Goal: Task Accomplishment & Management: Use online tool/utility

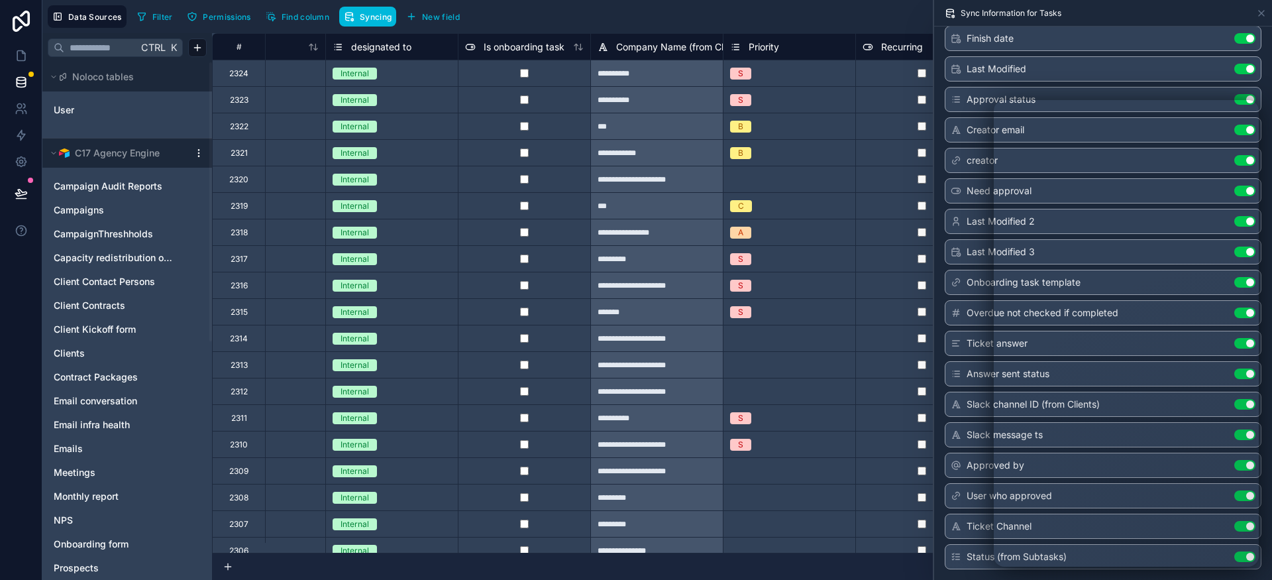
click at [282, 146] on div at bounding box center [259, 152] width 133 height 27
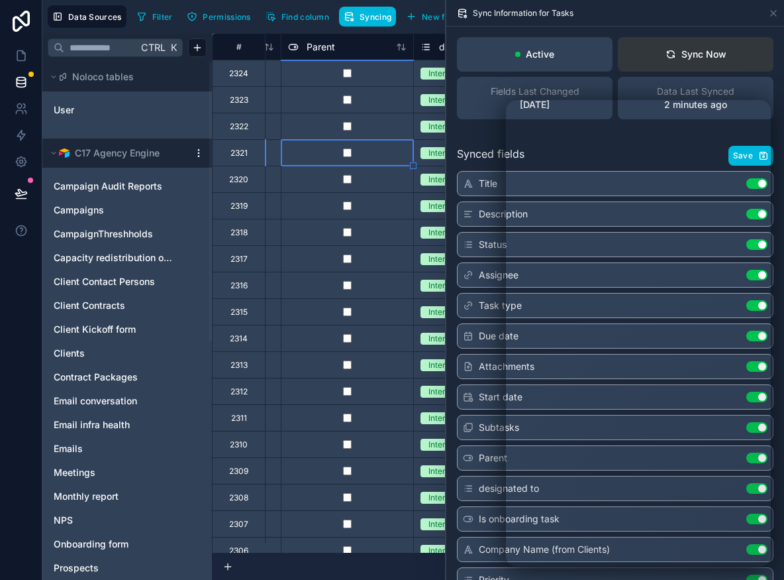
click at [695, 52] on div "Sync Now" at bounding box center [696, 54] width 61 height 13
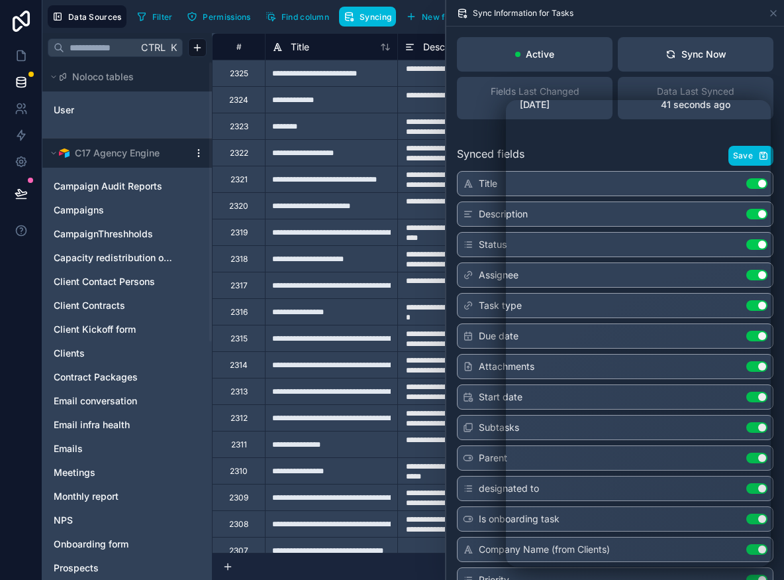
click at [19, 164] on icon at bounding box center [21, 161] width 13 height 13
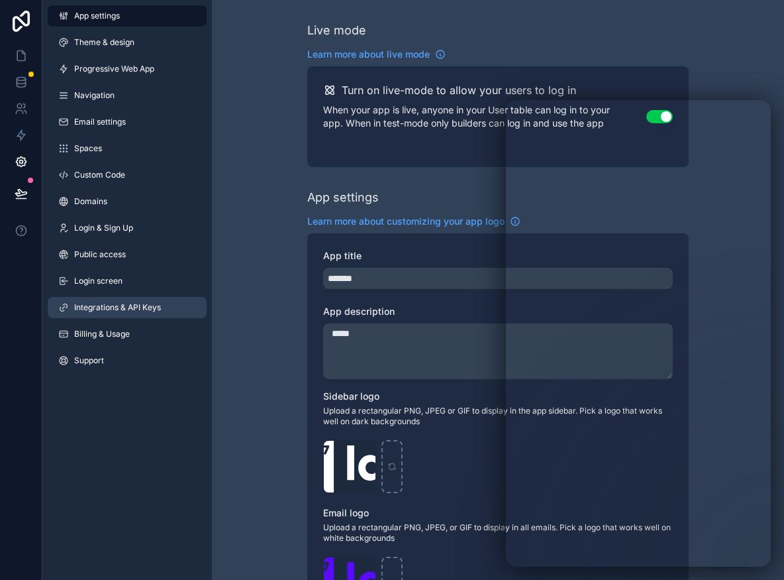
click at [136, 310] on span "Integrations & API Keys" at bounding box center [117, 307] width 87 height 11
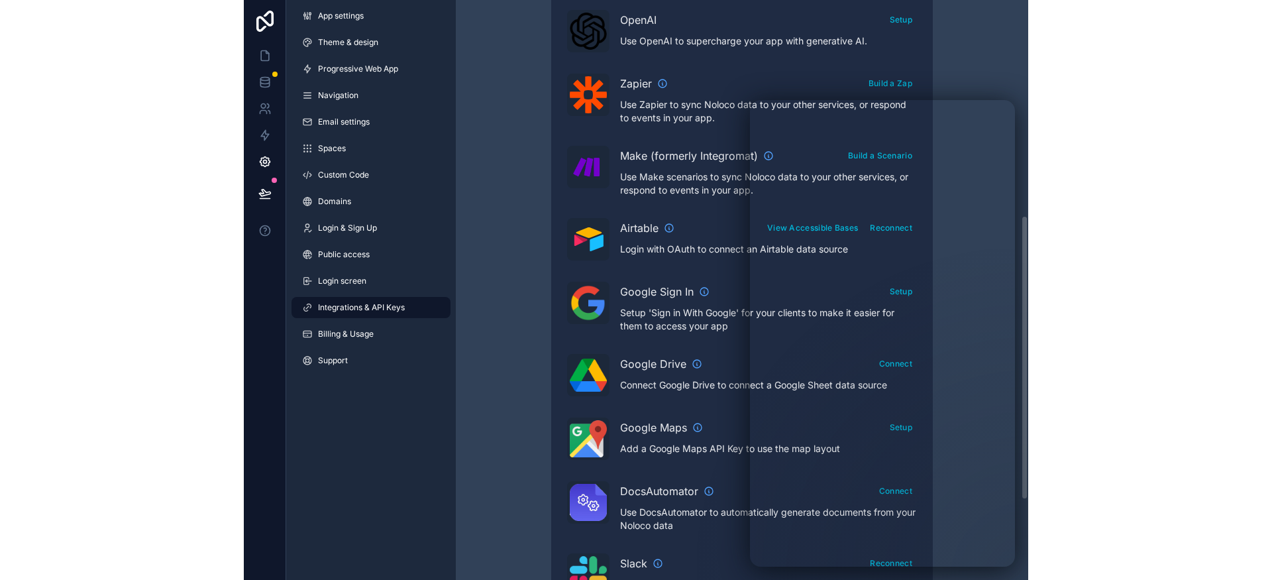
scroll to position [443, 0]
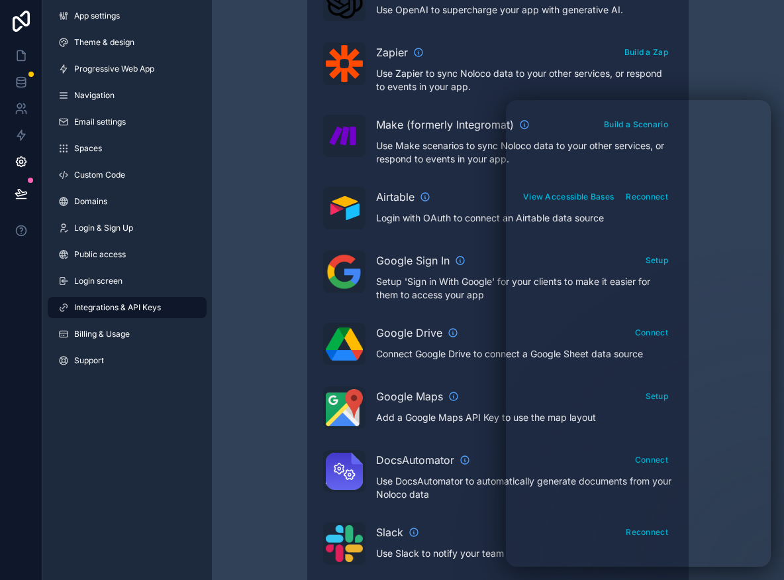
click at [726, 82] on div "Integrations & API Keys Learn more about your API keys Your API keys allow you …" at bounding box center [498, 147] width 572 height 1181
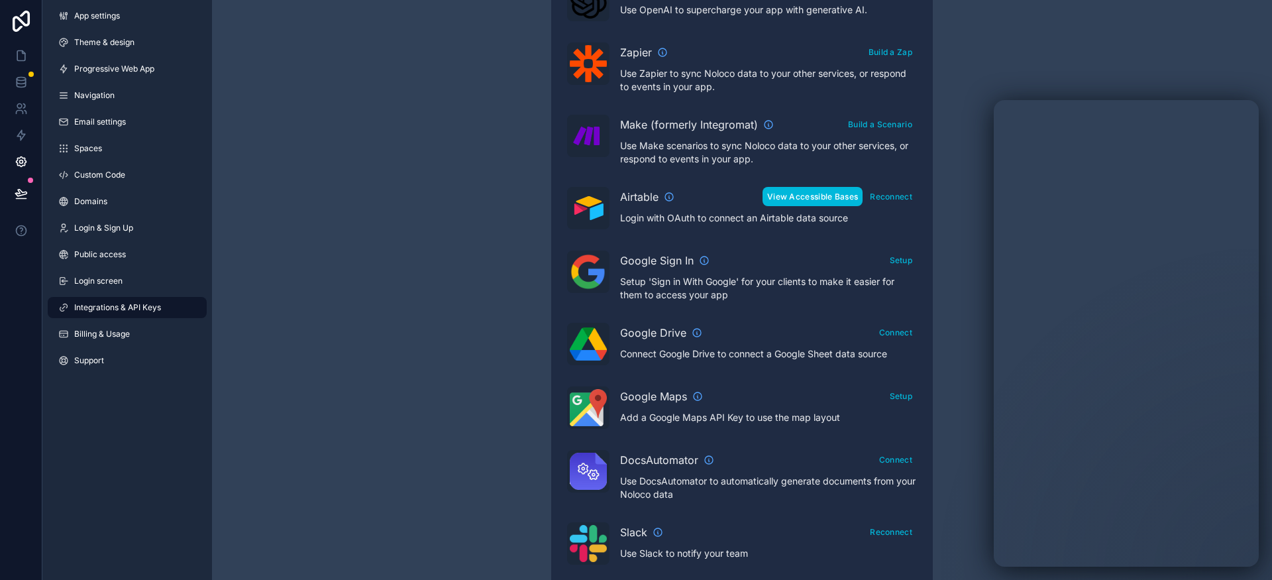
click at [820, 201] on button "View Accessible Bases" at bounding box center [813, 196] width 100 height 19
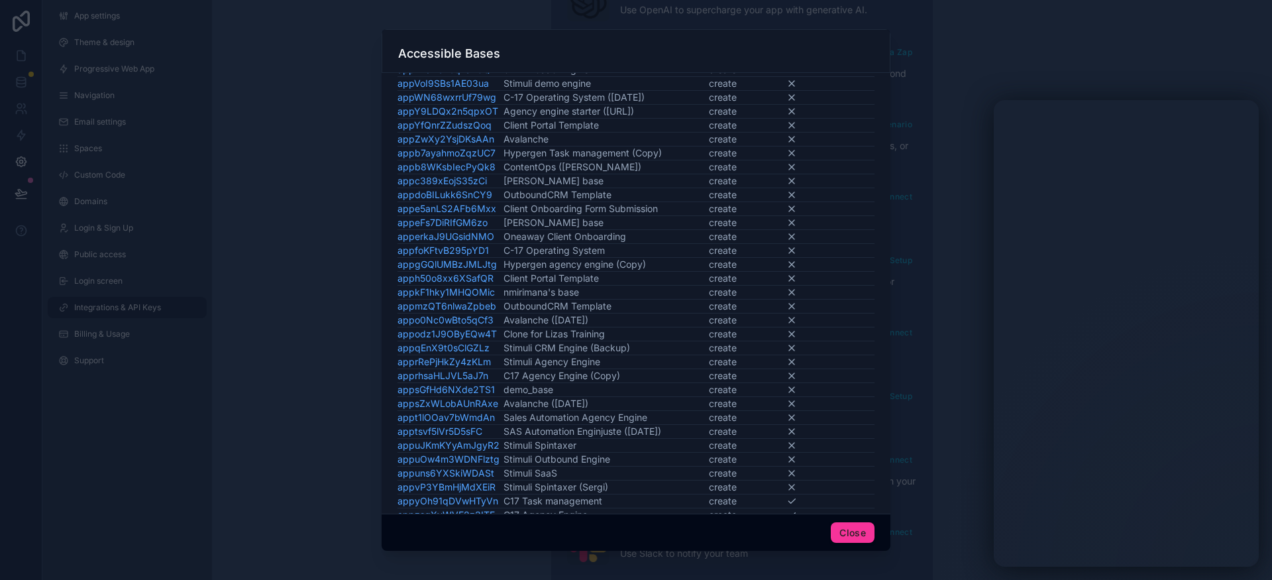
scroll to position [282, 0]
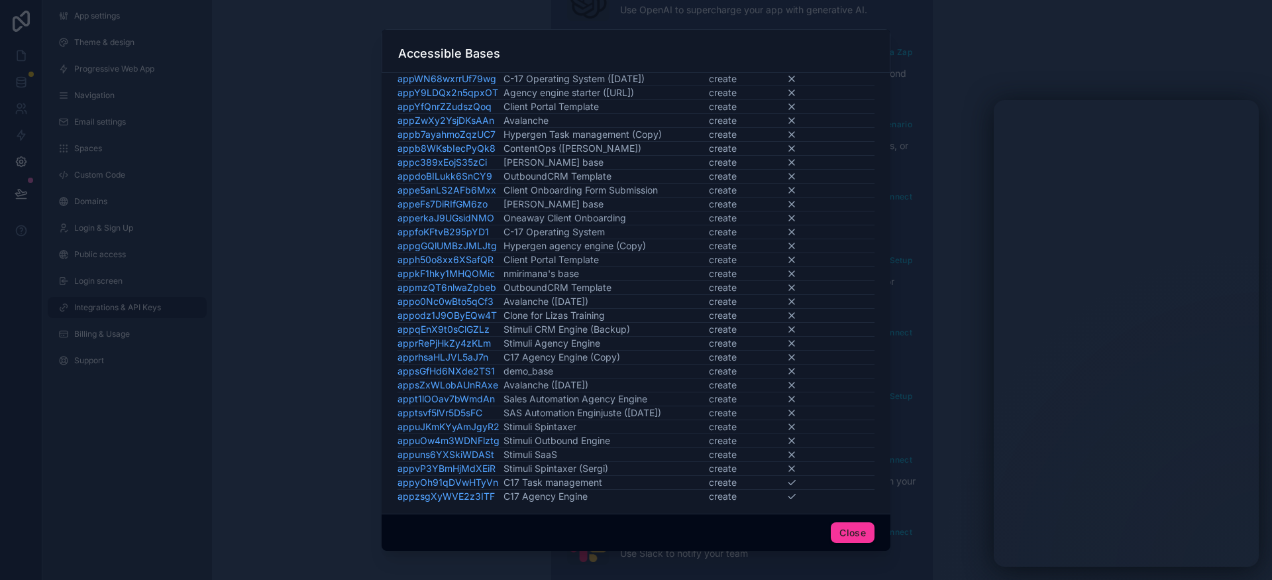
click at [789, 482] on icon at bounding box center [792, 482] width 7 height 5
click at [716, 498] on td "create" at bounding box center [748, 496] width 78 height 14
click at [479, 484] on link "appyOh91qDVwHTyVn" at bounding box center [448, 481] width 101 height 11
click at [851, 533] on button "Close" at bounding box center [853, 532] width 44 height 21
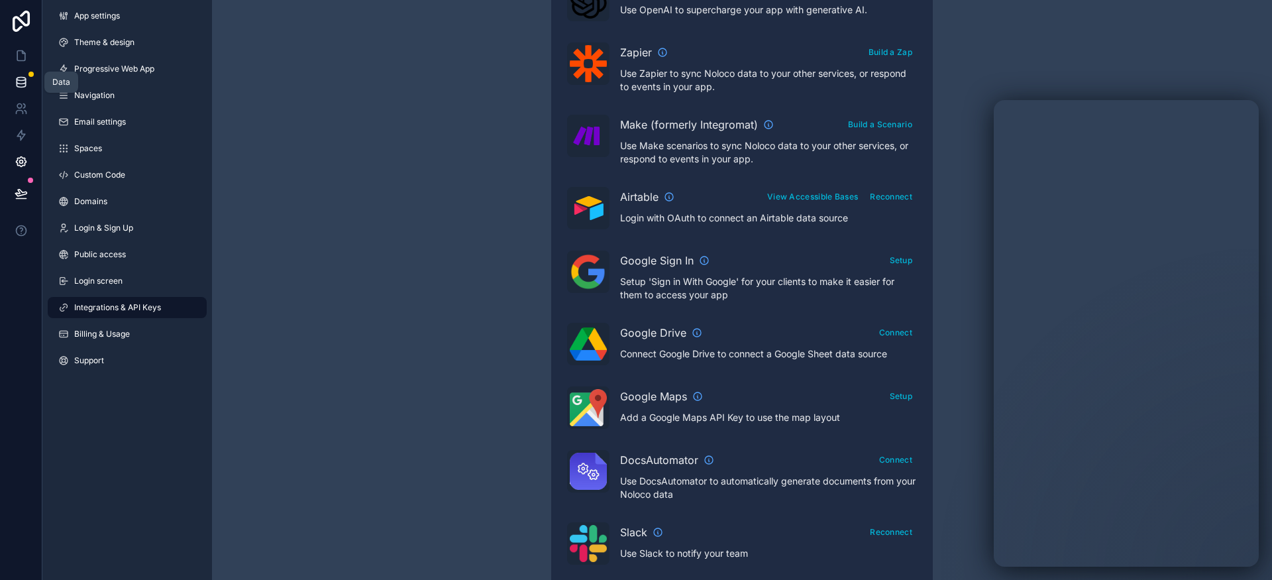
click at [33, 85] on link at bounding box center [21, 82] width 42 height 27
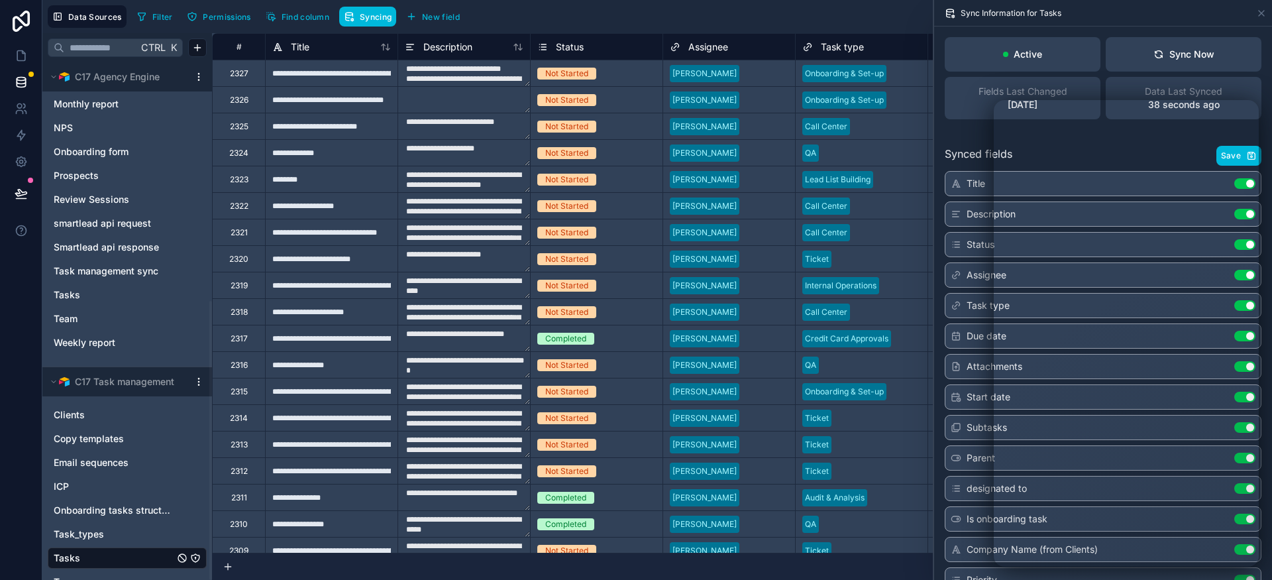
scroll to position [443, 0]
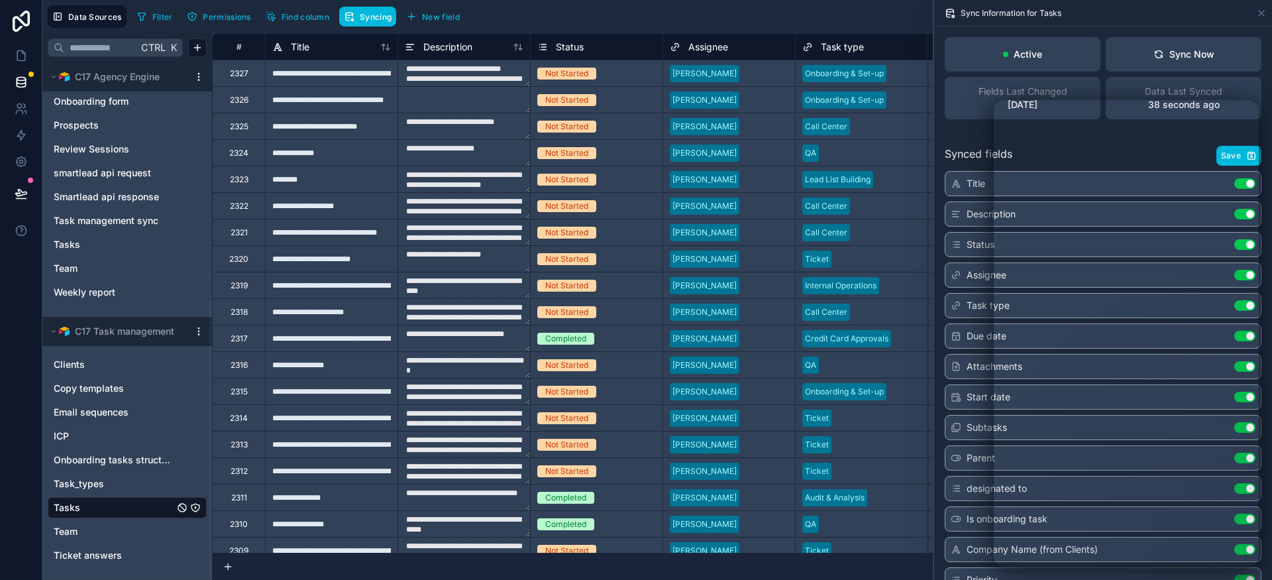
click at [92, 508] on link "Tasks" at bounding box center [114, 507] width 121 height 13
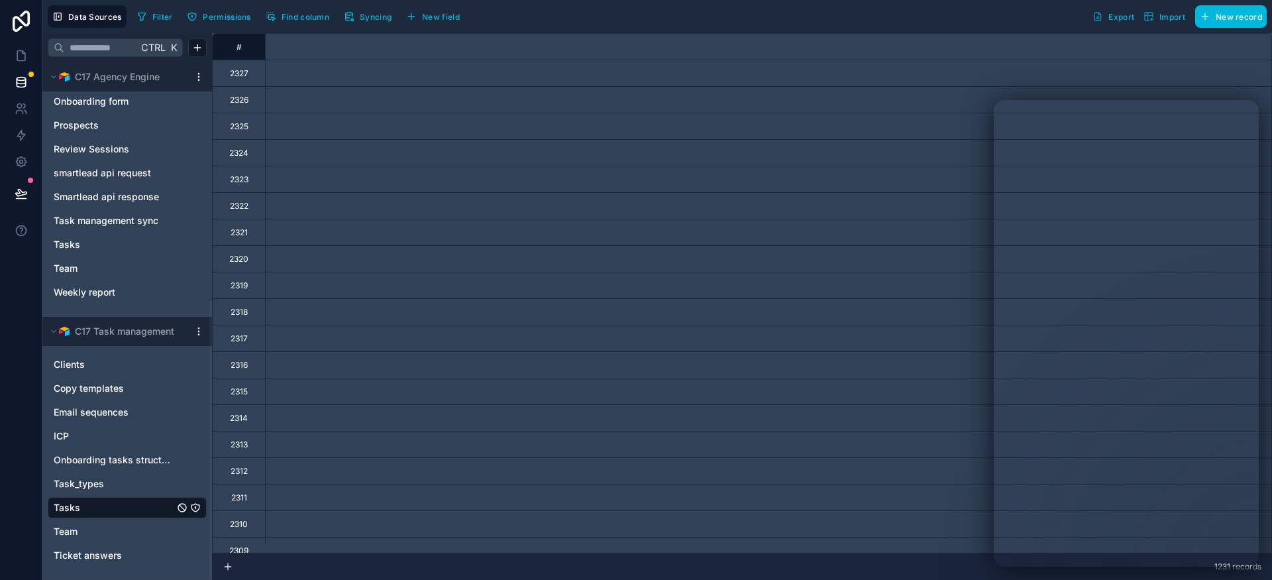
scroll to position [0, 6556]
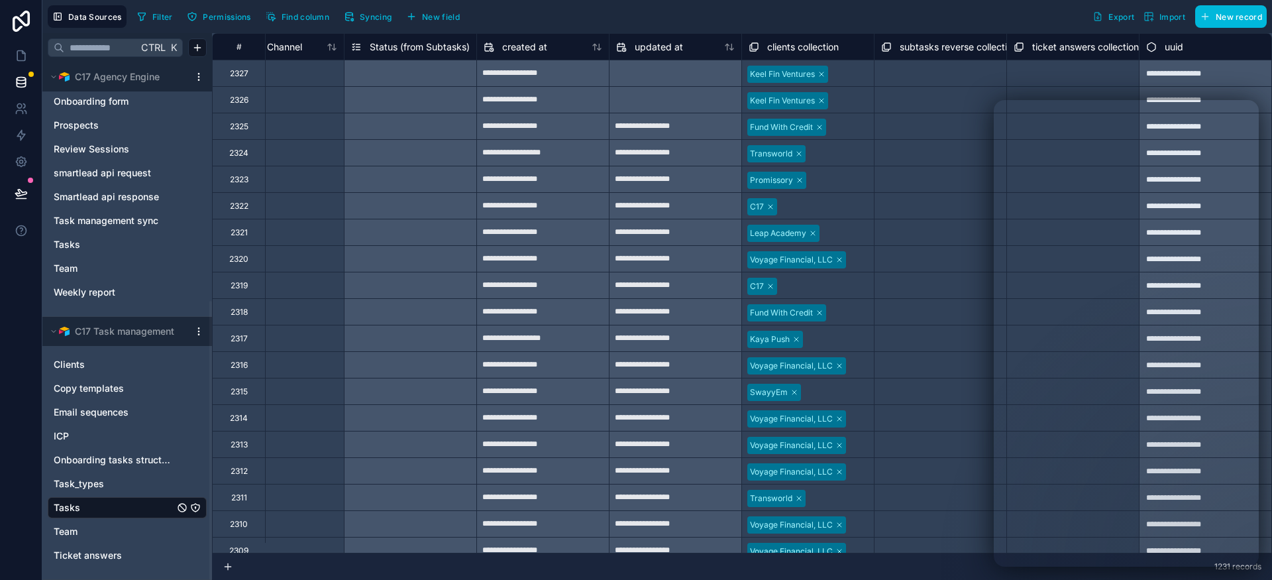
click at [358, 19] on button "Syncing" at bounding box center [367, 17] width 57 height 20
click at [313, 13] on span "Find column" at bounding box center [306, 17] width 48 height 10
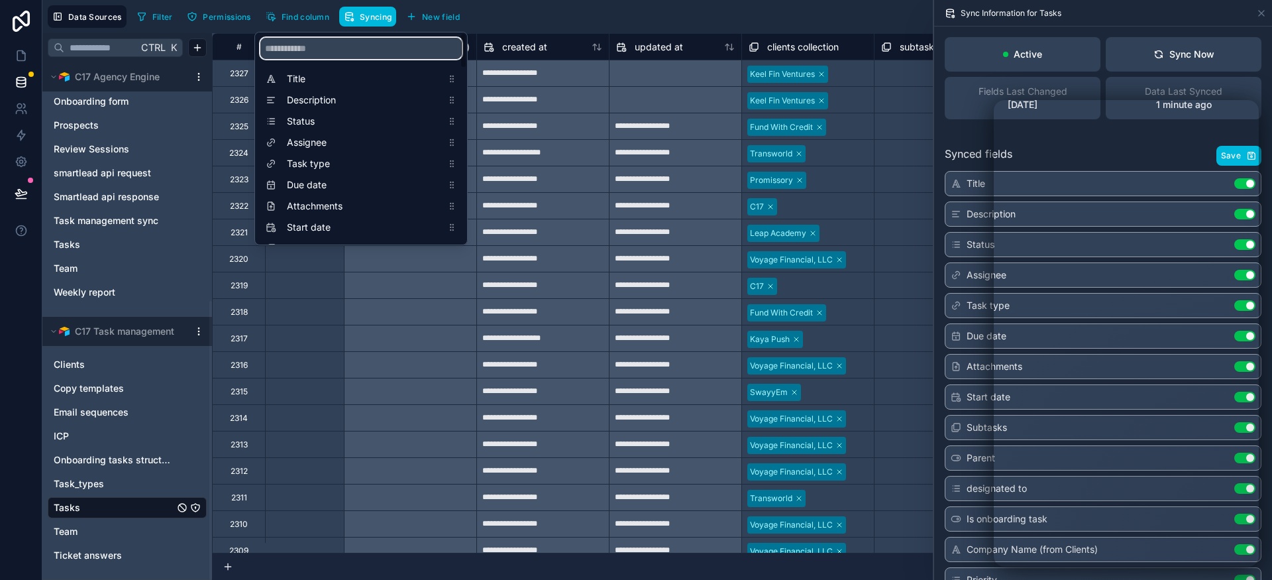
click at [307, 47] on input "scrollable content" at bounding box center [360, 48] width 201 height 21
type input "*"
click at [504, 8] on div "Filter Permissions Find column Syncing New field Export Import New record" at bounding box center [699, 16] width 1135 height 23
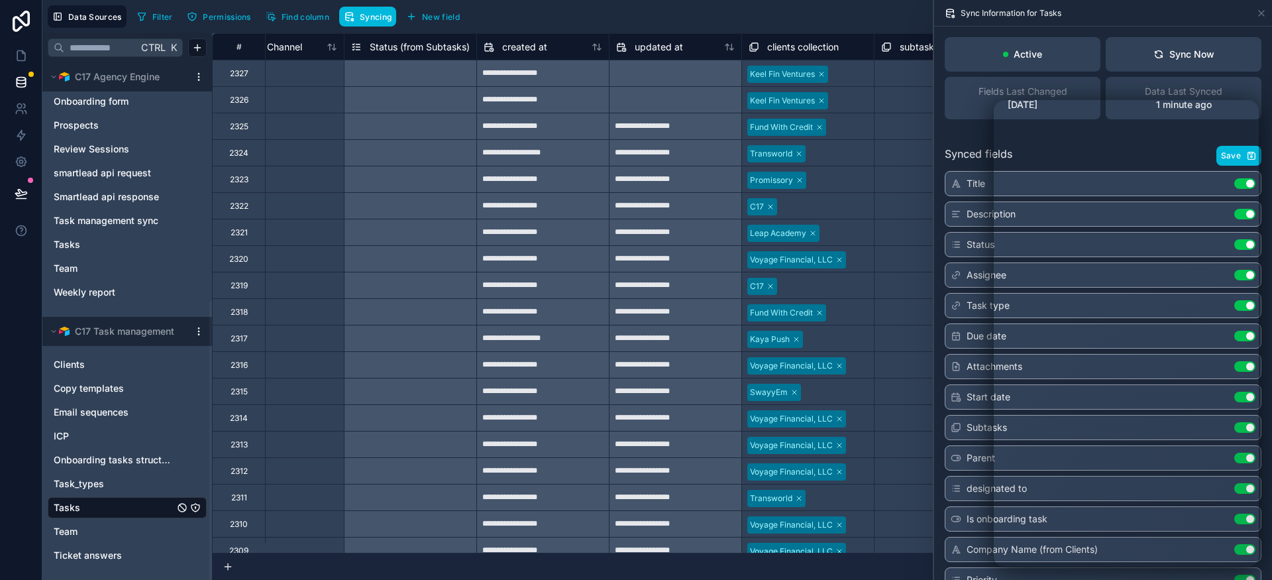
click at [197, 333] on html "**********" at bounding box center [636, 290] width 1272 height 580
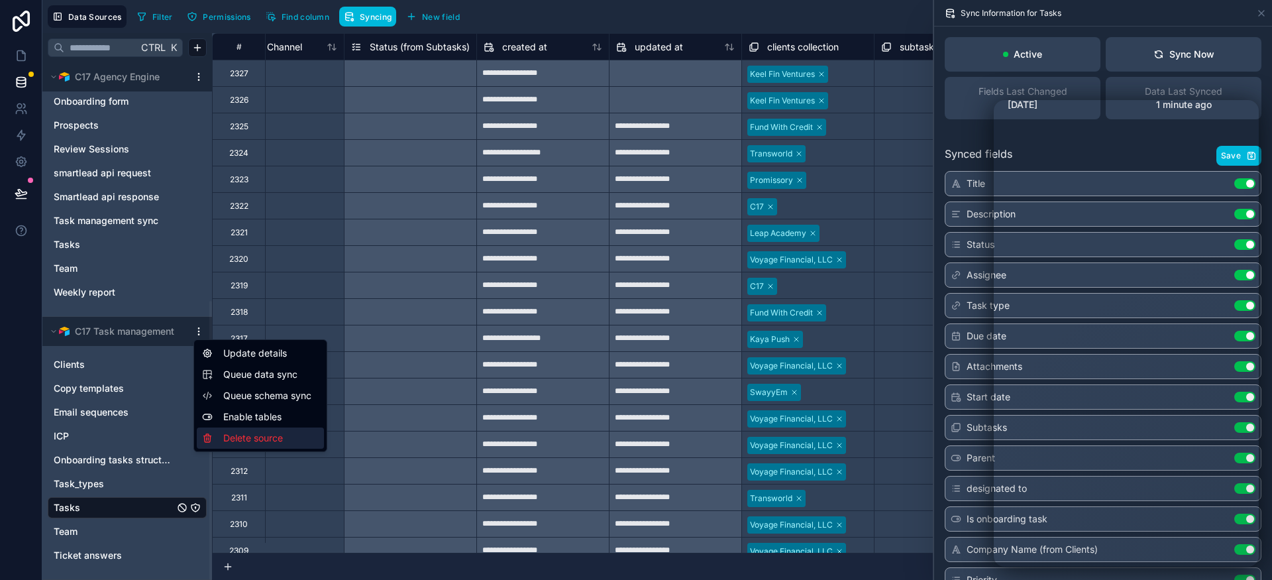
click at [260, 427] on div "Delete source" at bounding box center [260, 437] width 127 height 21
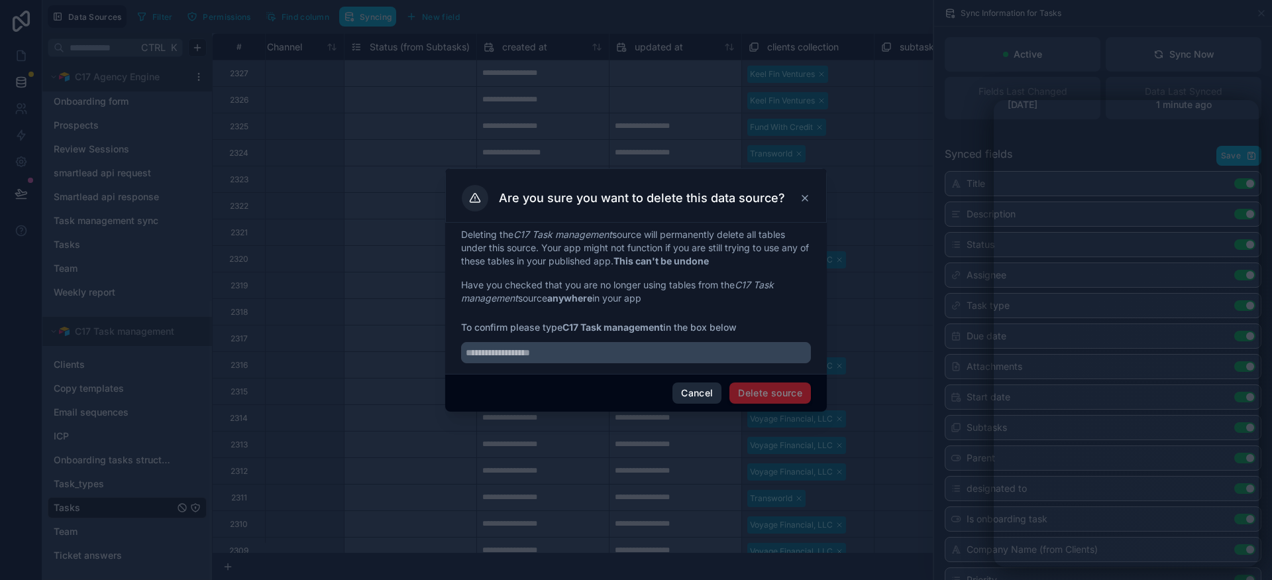
click at [699, 396] on button "Cancel" at bounding box center [696, 392] width 49 height 21
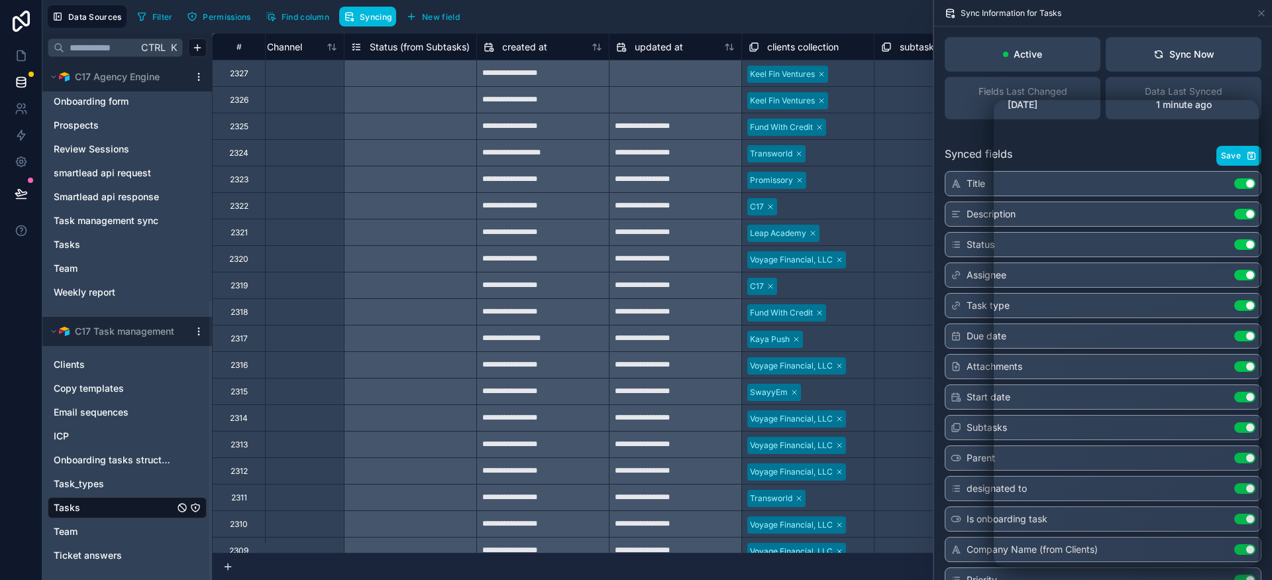
click at [196, 331] on html "**********" at bounding box center [636, 290] width 1272 height 580
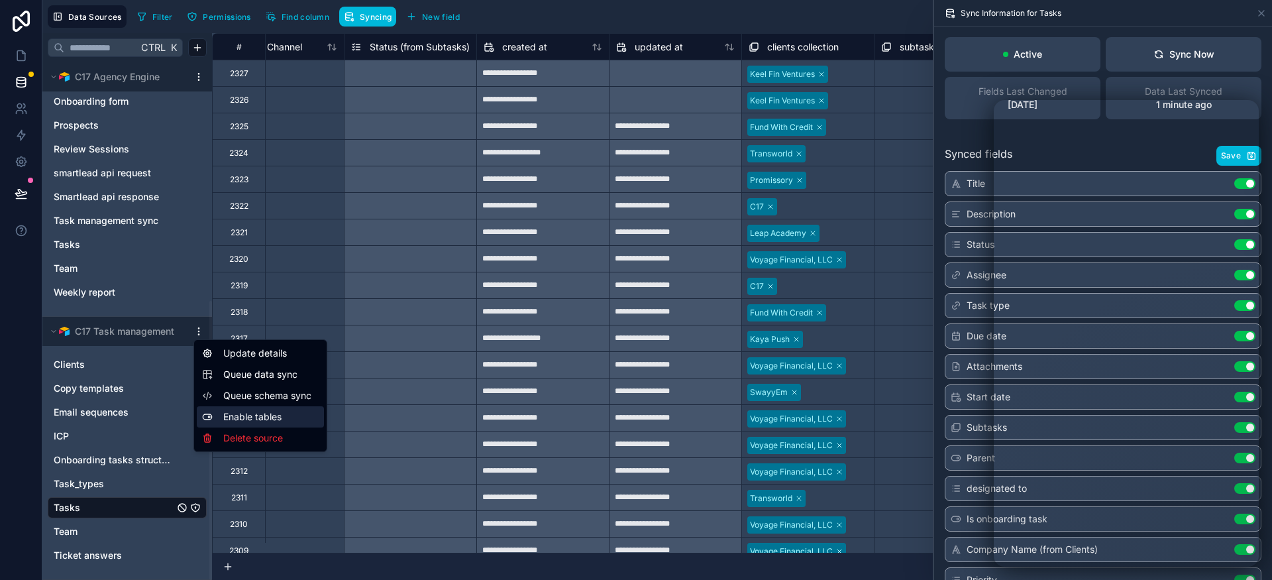
click at [247, 418] on div "Enable tables" at bounding box center [260, 416] width 127 height 21
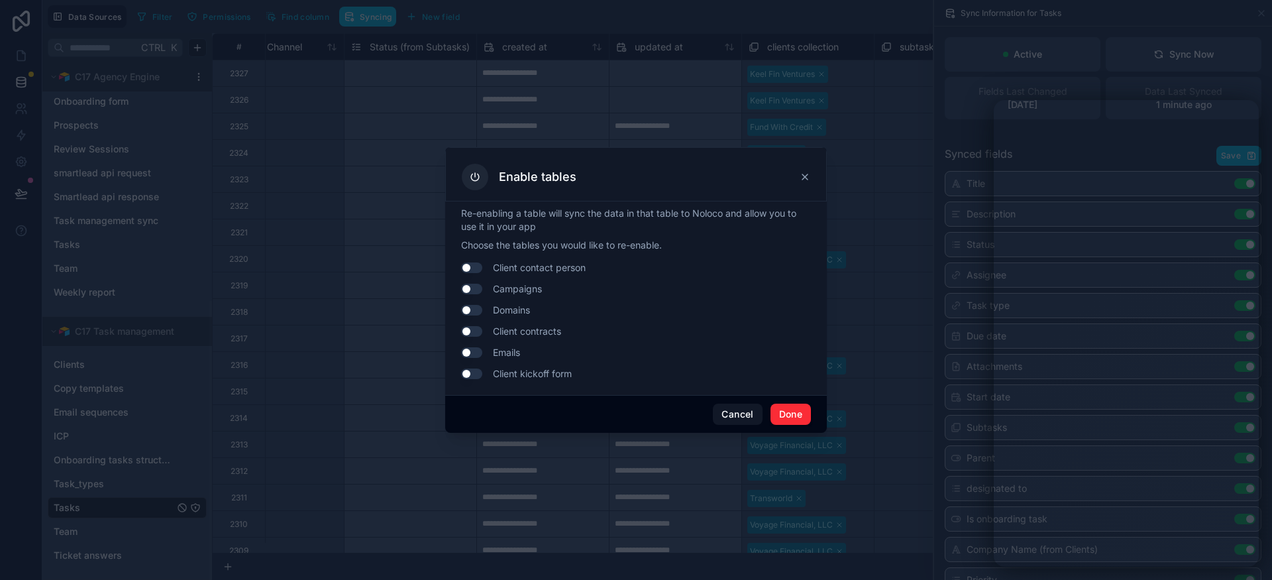
click at [476, 293] on button "Use setting" at bounding box center [471, 289] width 21 height 11
click at [796, 423] on button "Done" at bounding box center [790, 413] width 40 height 21
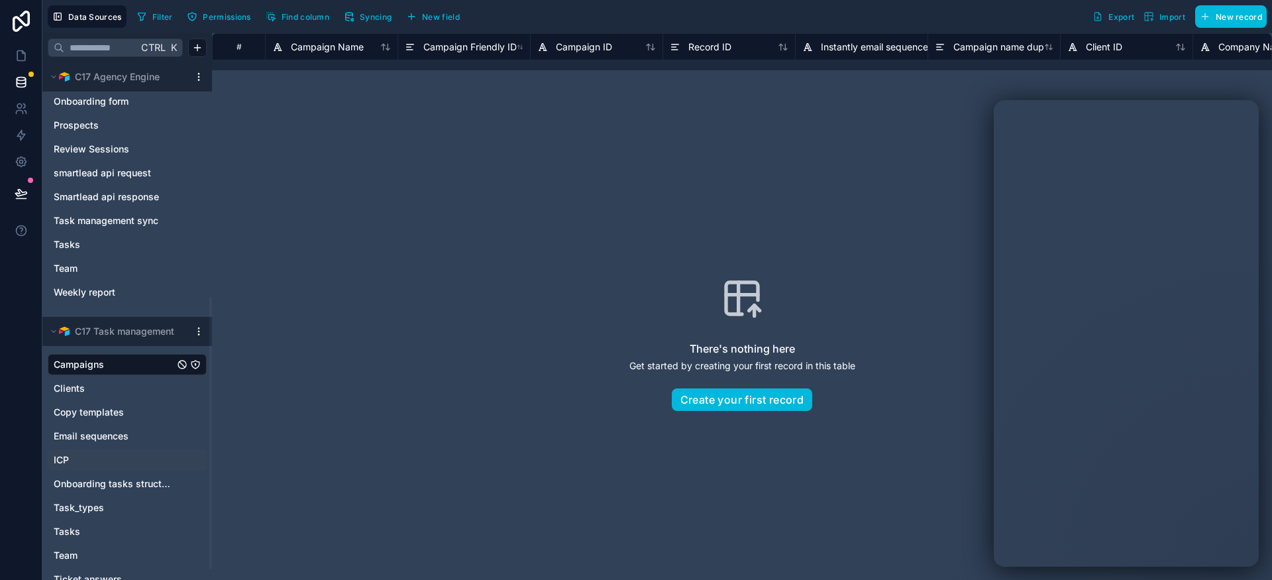
scroll to position [466, 0]
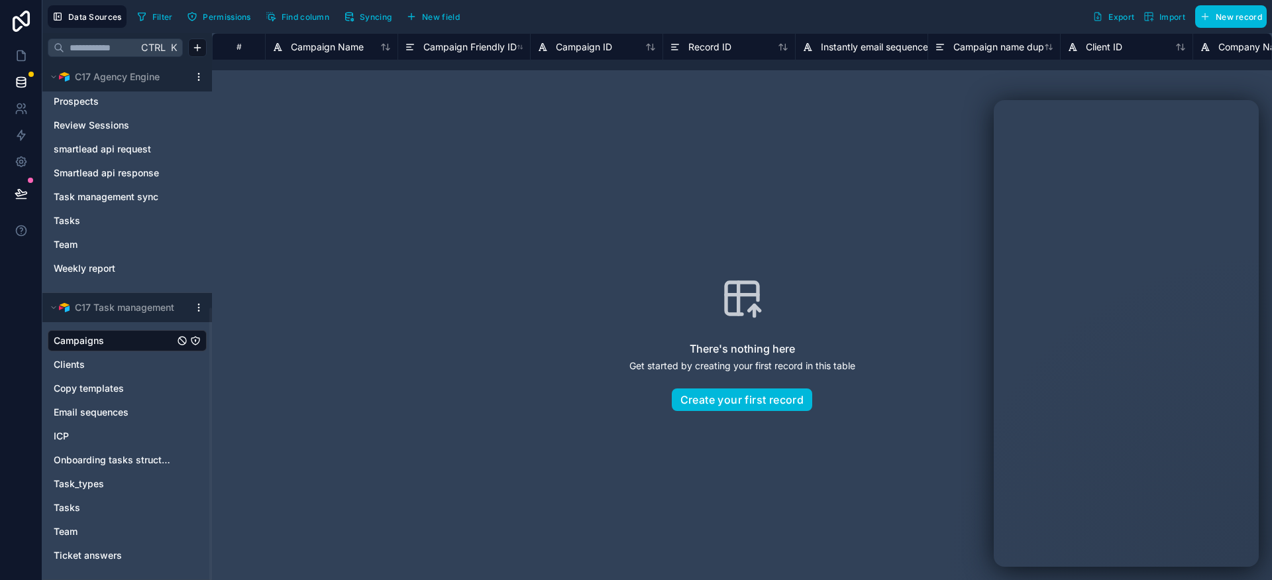
click at [87, 531] on link "Team" at bounding box center [114, 531] width 121 height 13
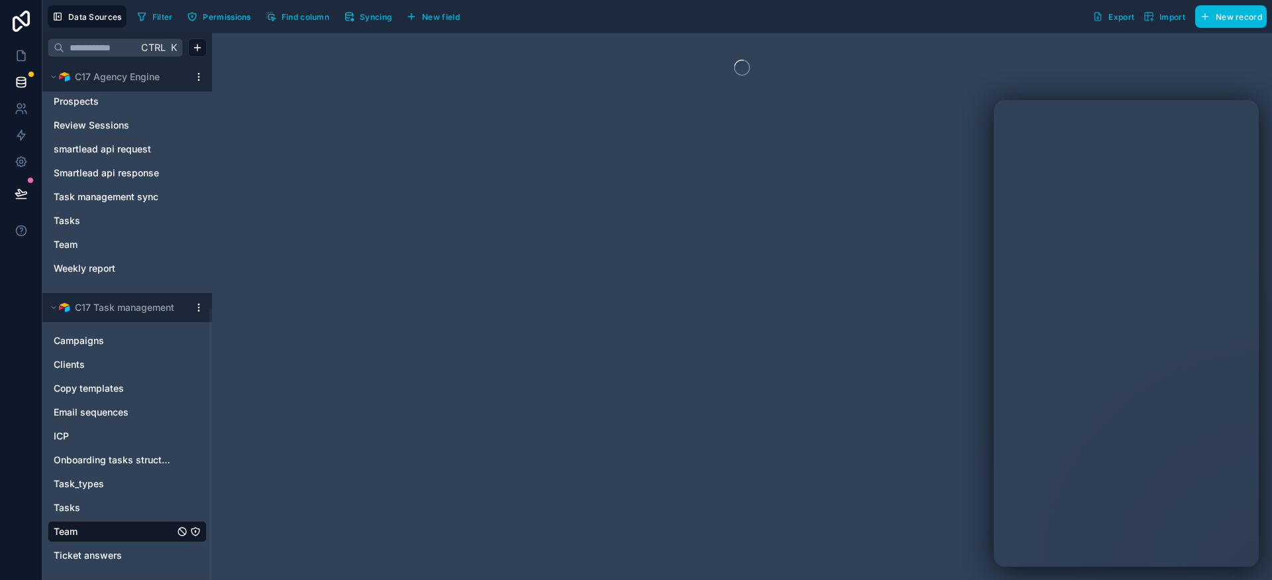
click at [295, 18] on span "Find column" at bounding box center [306, 17] width 48 height 10
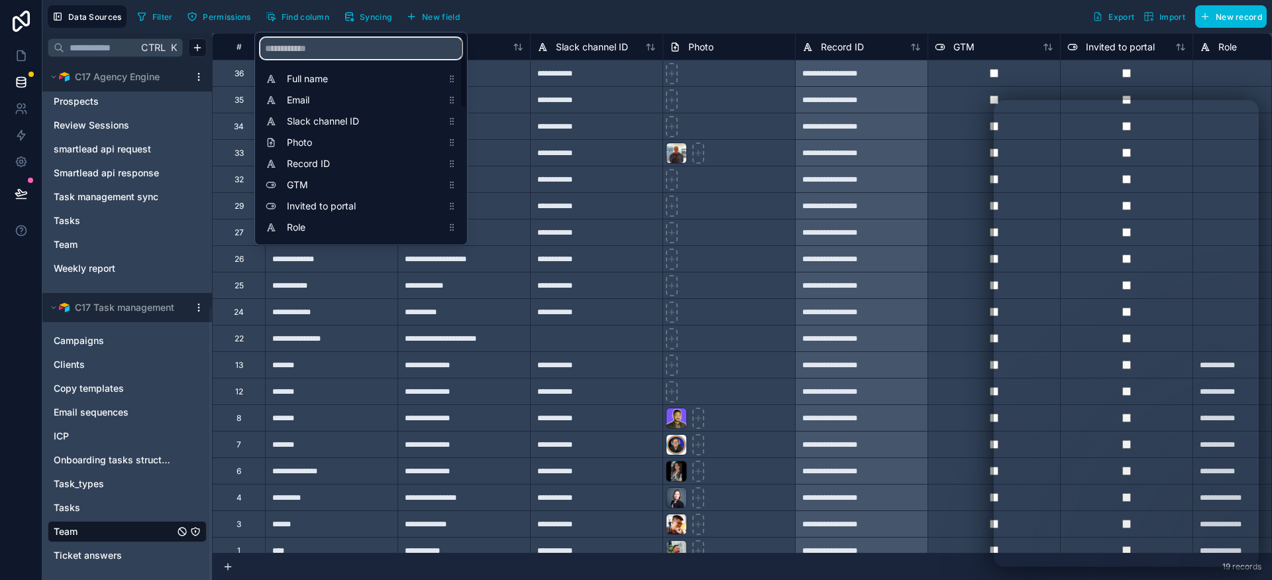
click at [321, 43] on input "scrollable content" at bounding box center [360, 48] width 201 height 21
type input "*"
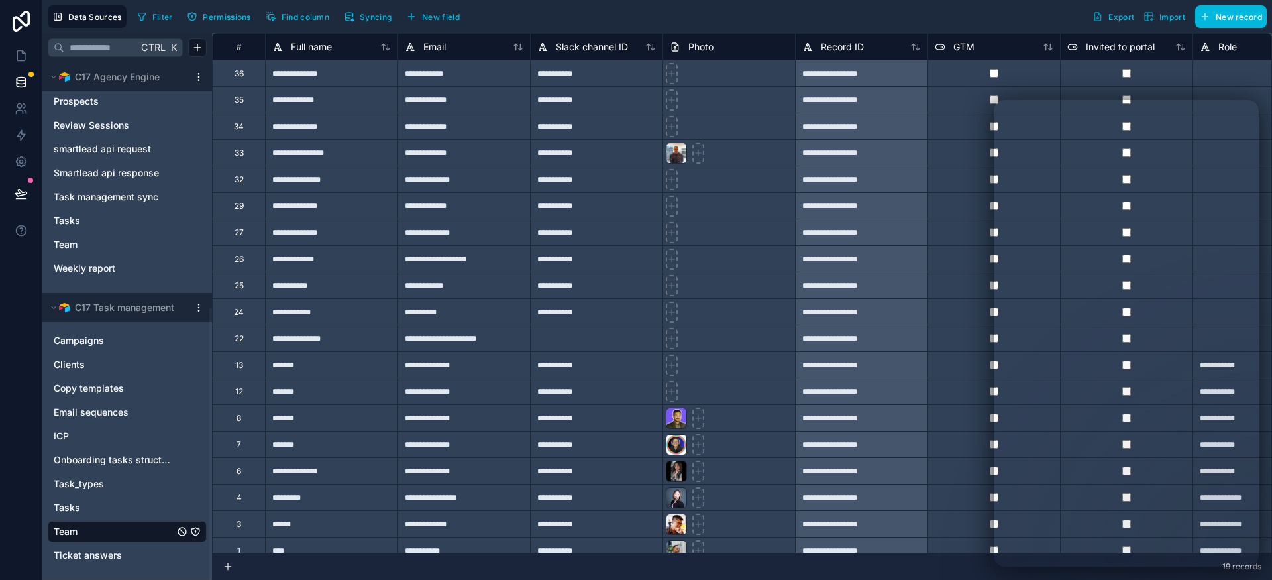
click at [542, 16] on div "Filter Permissions Find column Syncing New field Export Import New record" at bounding box center [699, 16] width 1135 height 23
click at [84, 341] on span "Campaigns" at bounding box center [79, 340] width 50 height 13
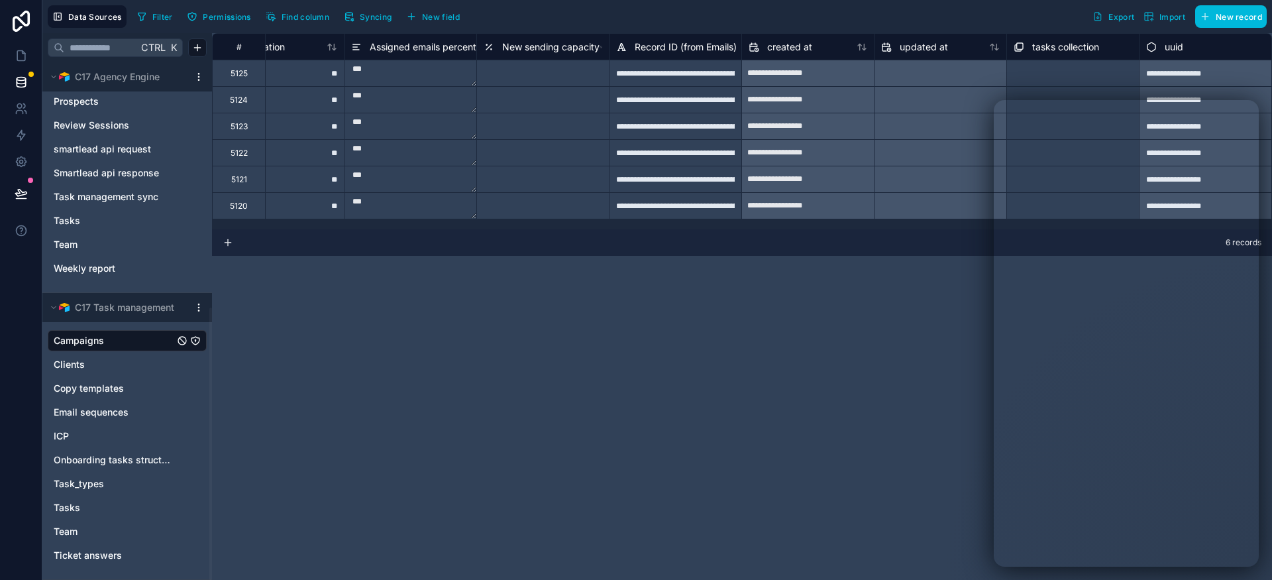
scroll to position [0, 5761]
click at [1039, 46] on span "tasks collection" at bounding box center [1065, 46] width 67 height 13
click at [103, 509] on link "Tasks" at bounding box center [114, 507] width 121 height 13
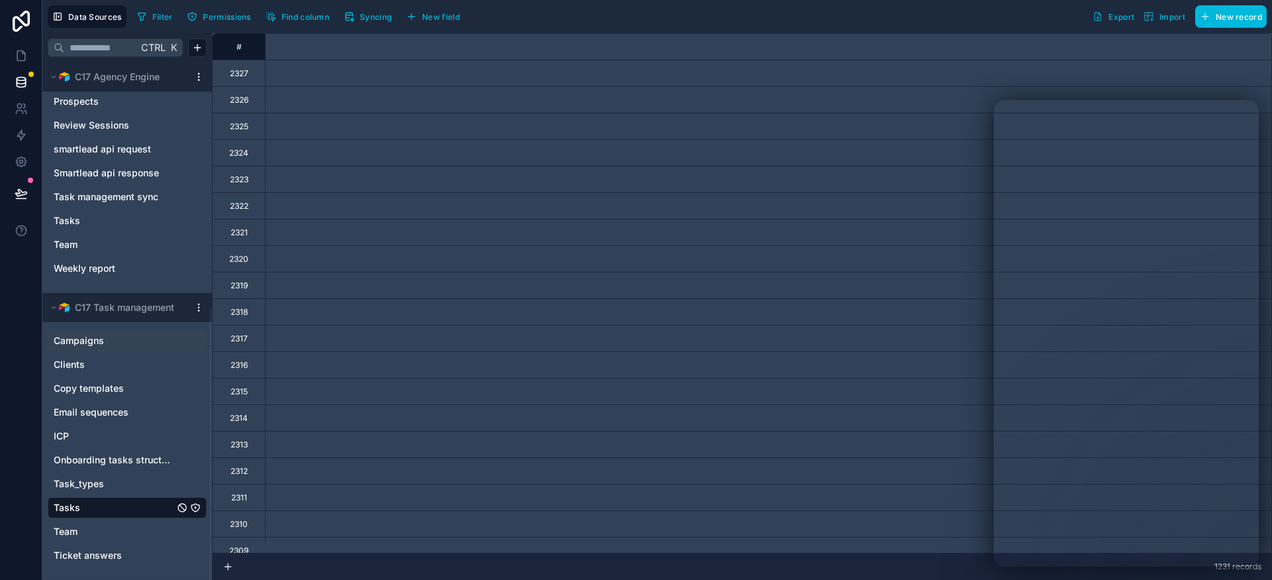
scroll to position [0, 6689]
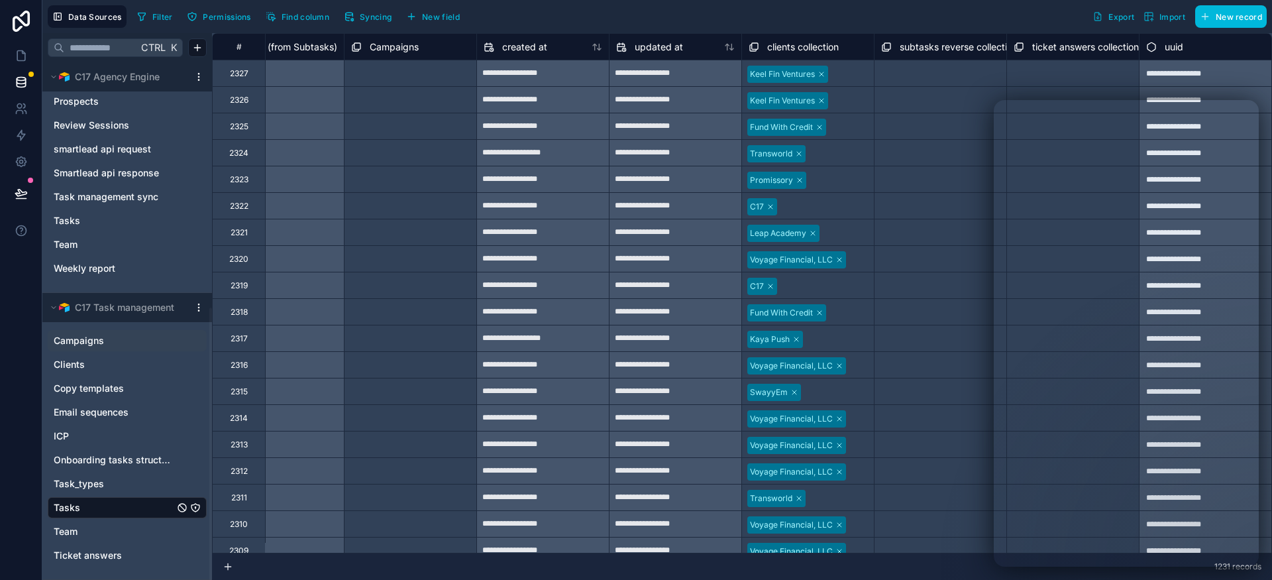
click at [352, 16] on icon "button" at bounding box center [349, 16] width 11 height 11
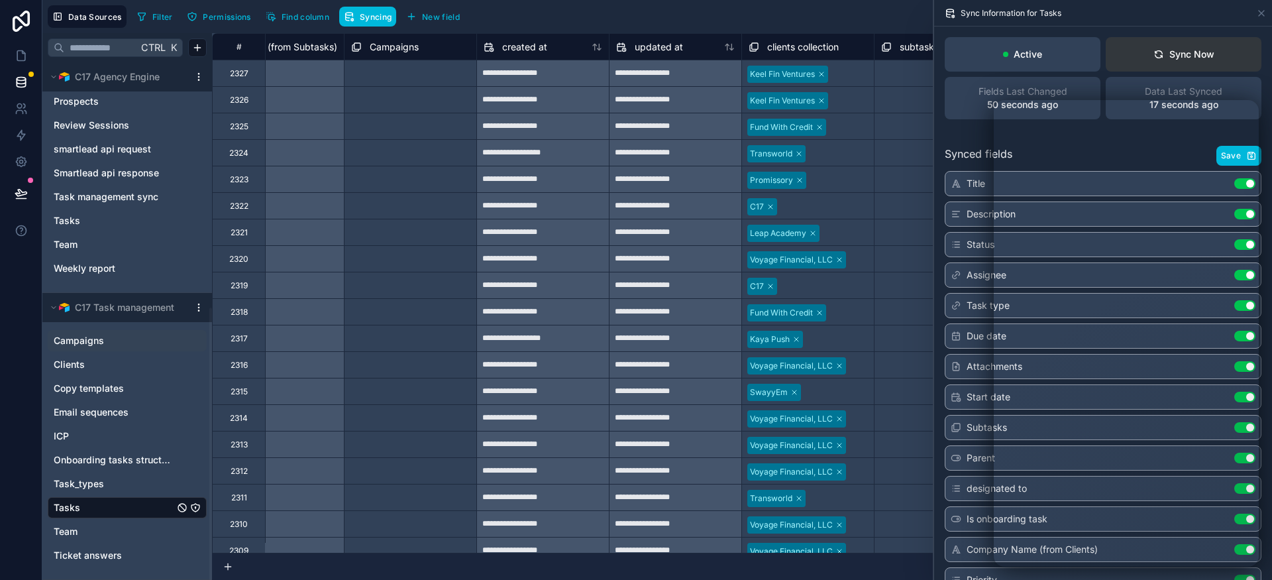
click at [1182, 56] on div "Sync Now" at bounding box center [1183, 54] width 61 height 13
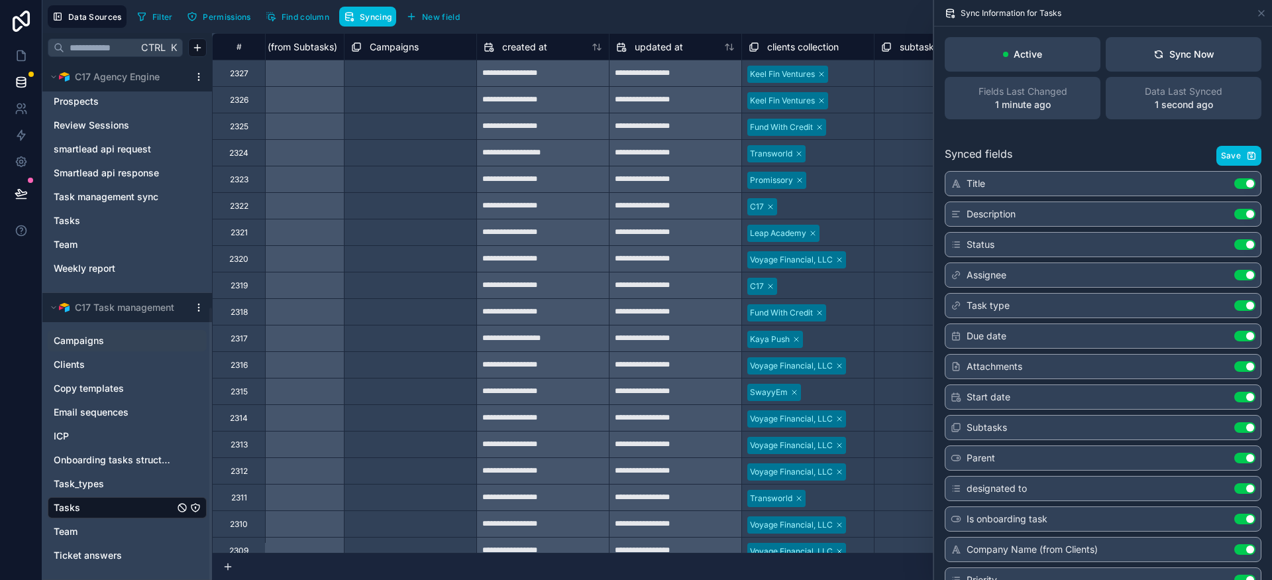
scroll to position [0, 6689]
click at [1260, 9] on icon at bounding box center [1261, 13] width 11 height 11
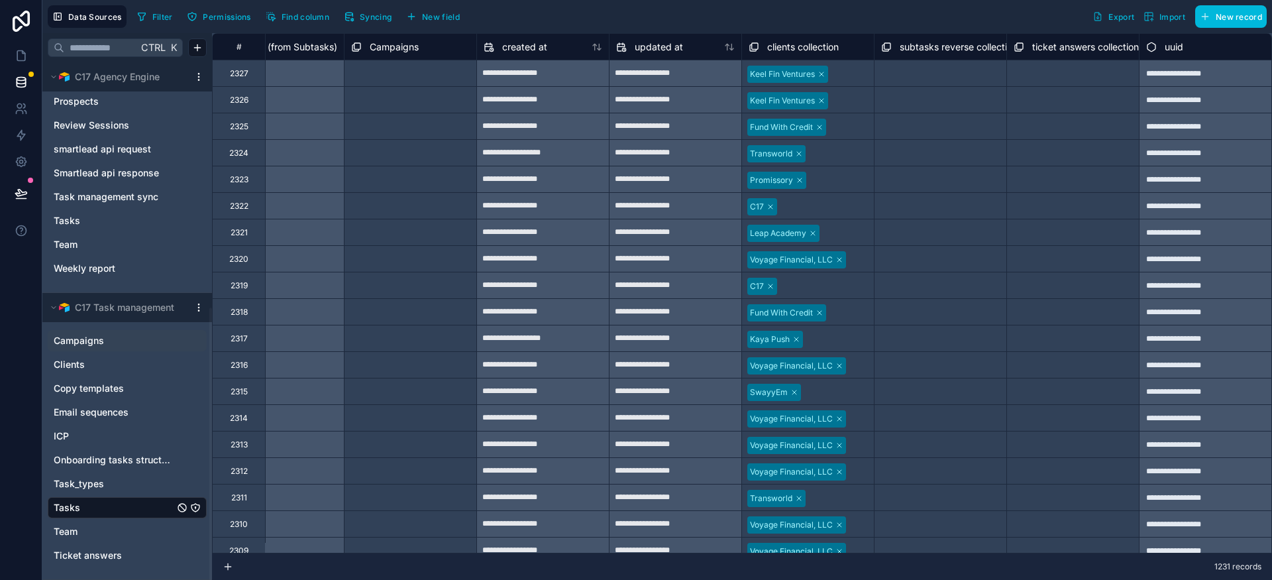
click at [295, 15] on span "Find column" at bounding box center [306, 17] width 48 height 10
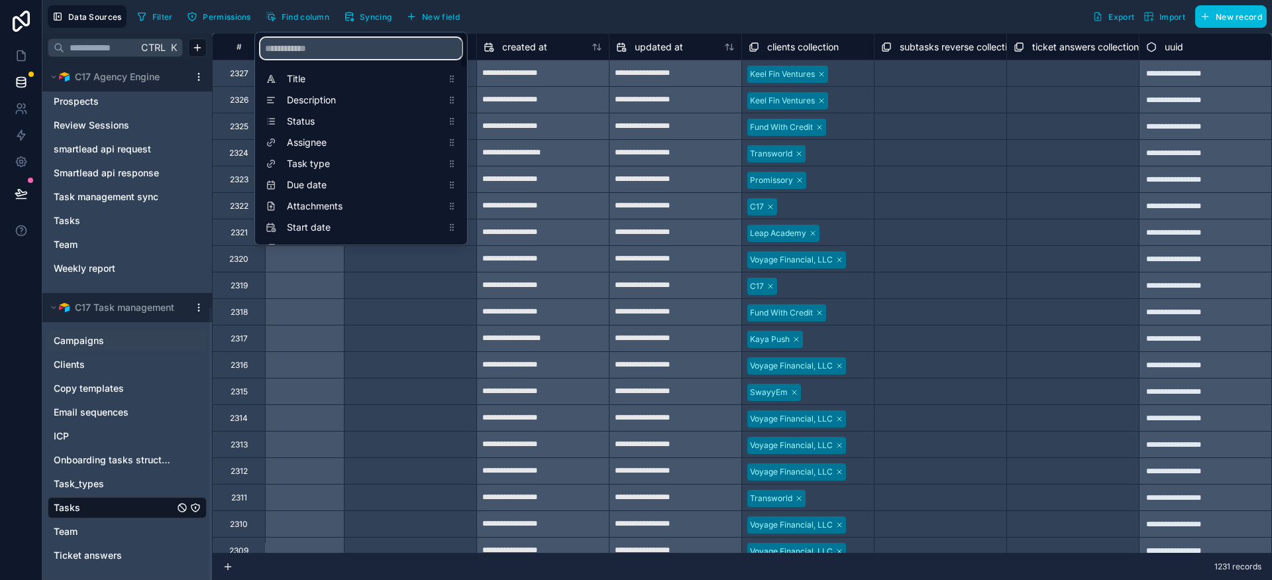
click at [307, 51] on input "scrollable content" at bounding box center [360, 48] width 201 height 21
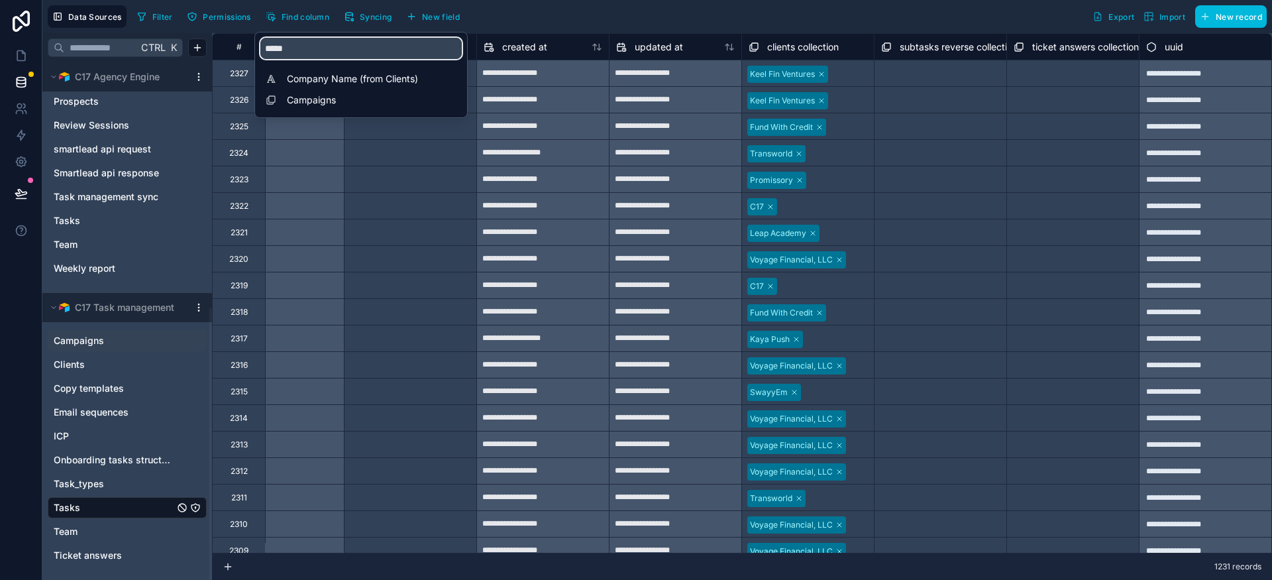
type input "*****"
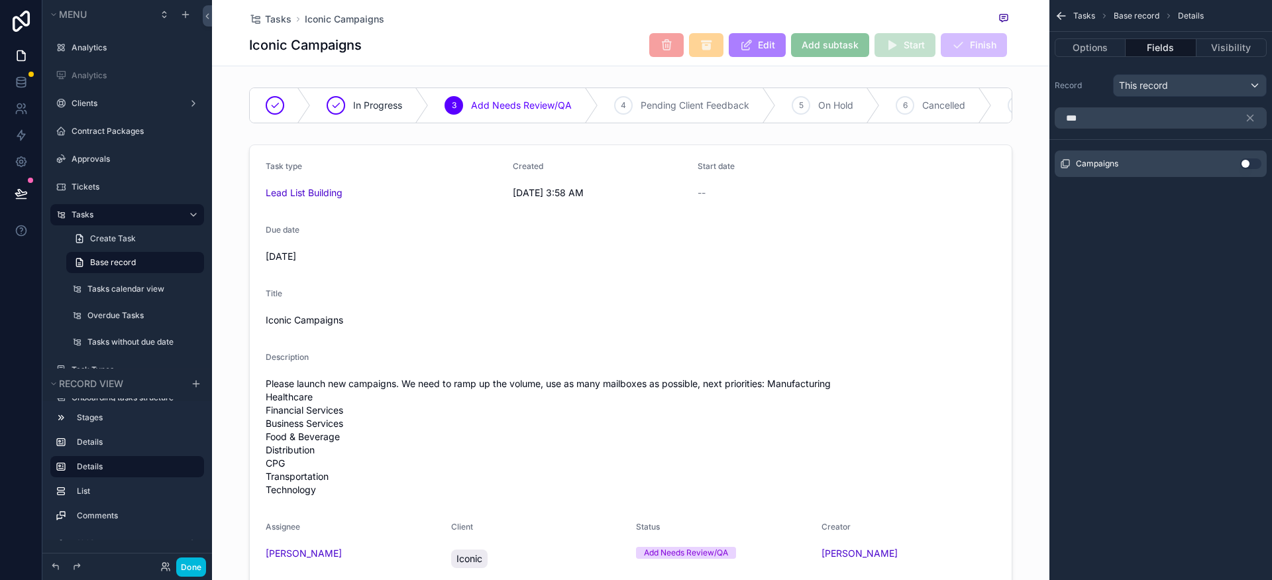
scroll to position [493, 0]
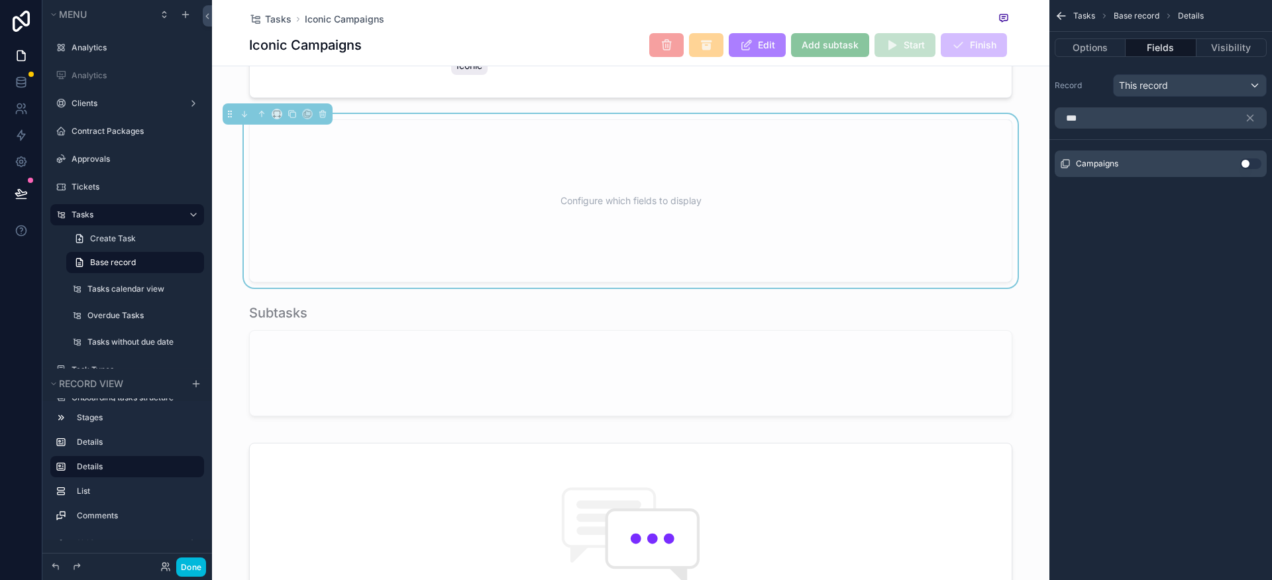
click at [1246, 163] on button "Use setting" at bounding box center [1250, 163] width 21 height 11
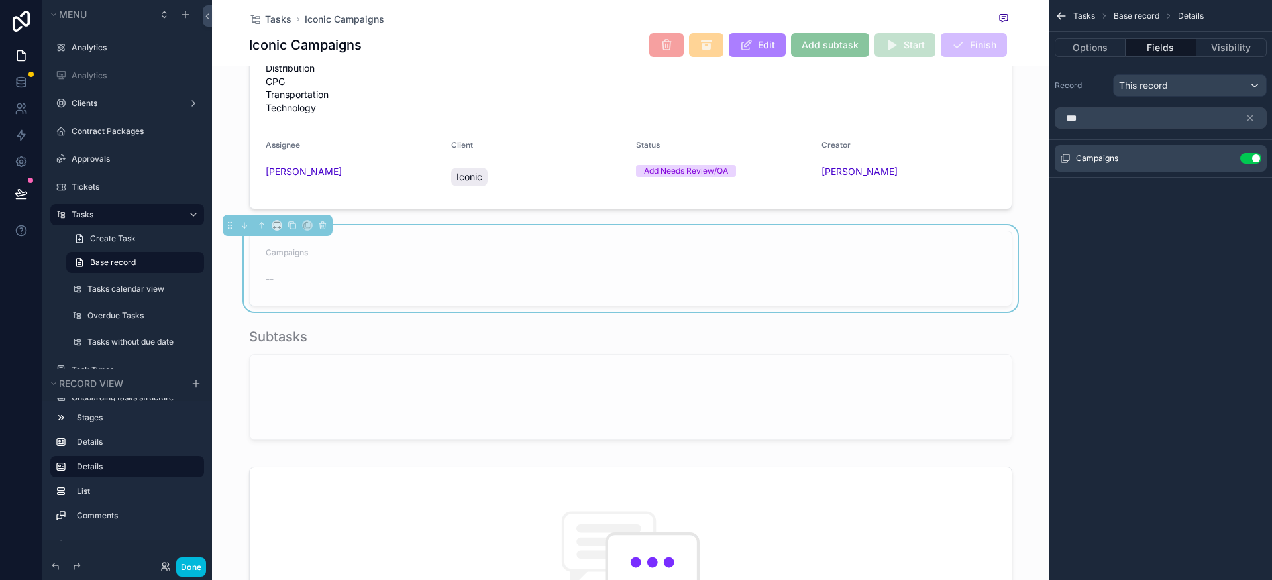
scroll to position [374, 0]
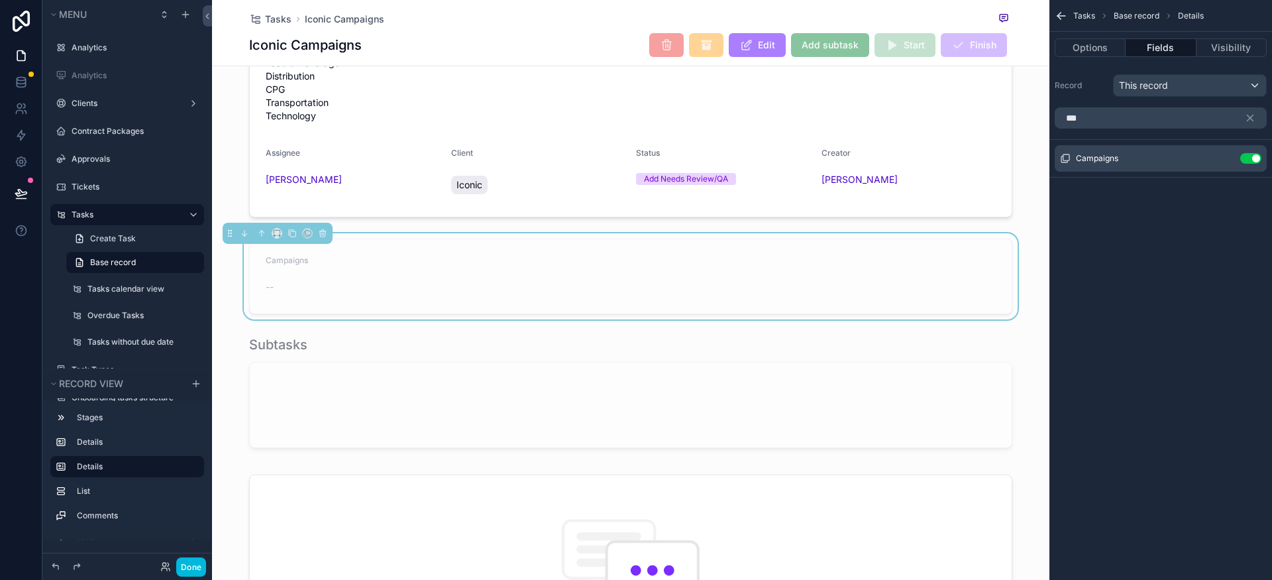
click at [541, 277] on form "Campaigns --" at bounding box center [631, 276] width 762 height 74
click at [1249, 118] on icon "scrollable content" at bounding box center [1251, 118] width 6 height 6
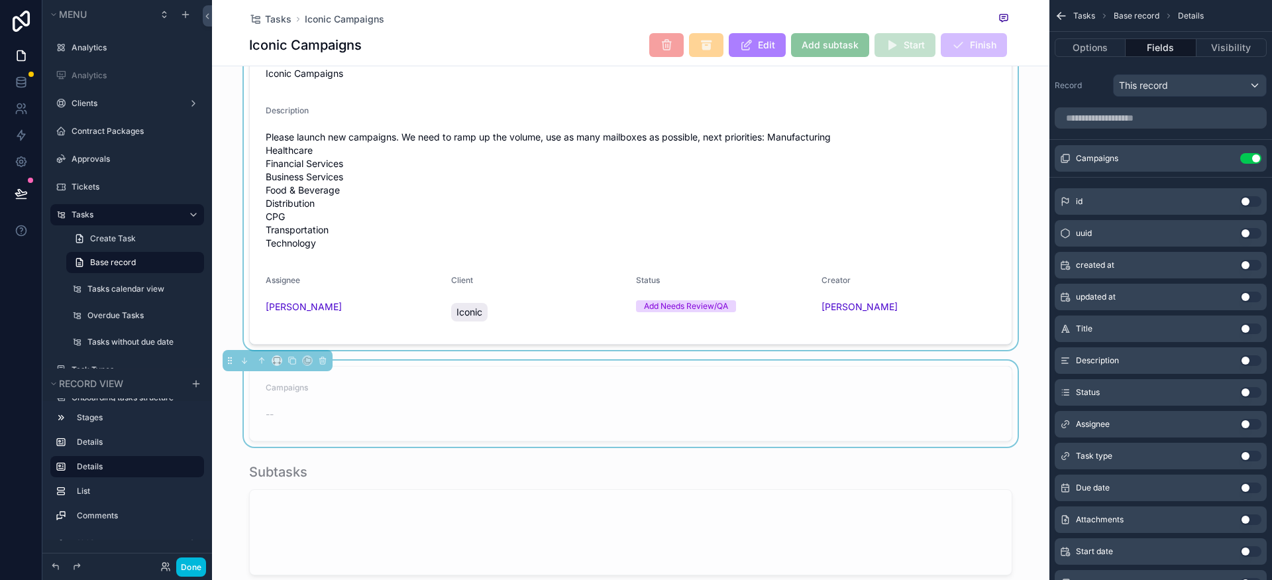
scroll to position [250, 0]
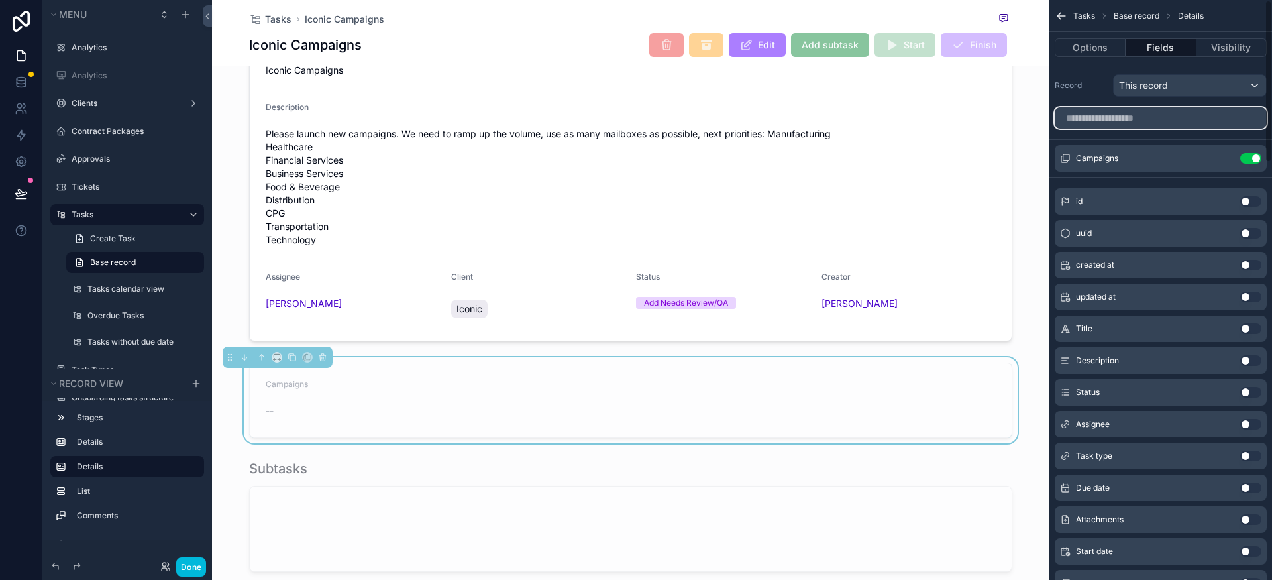
click at [1142, 114] on input "scrollable content" at bounding box center [1161, 117] width 212 height 21
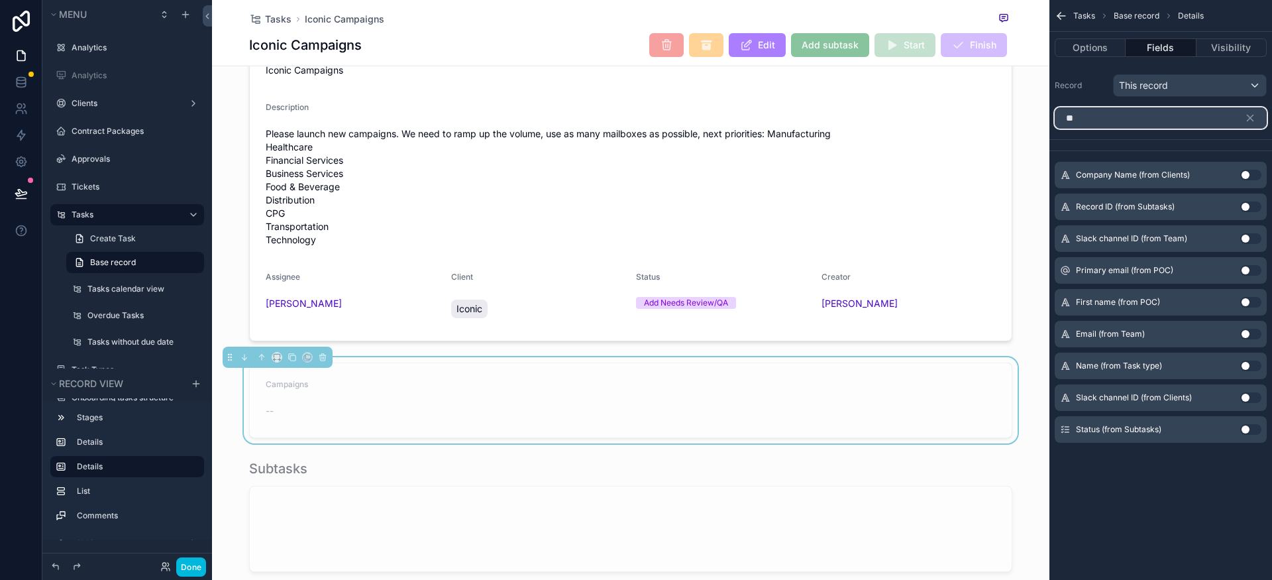
type input "*"
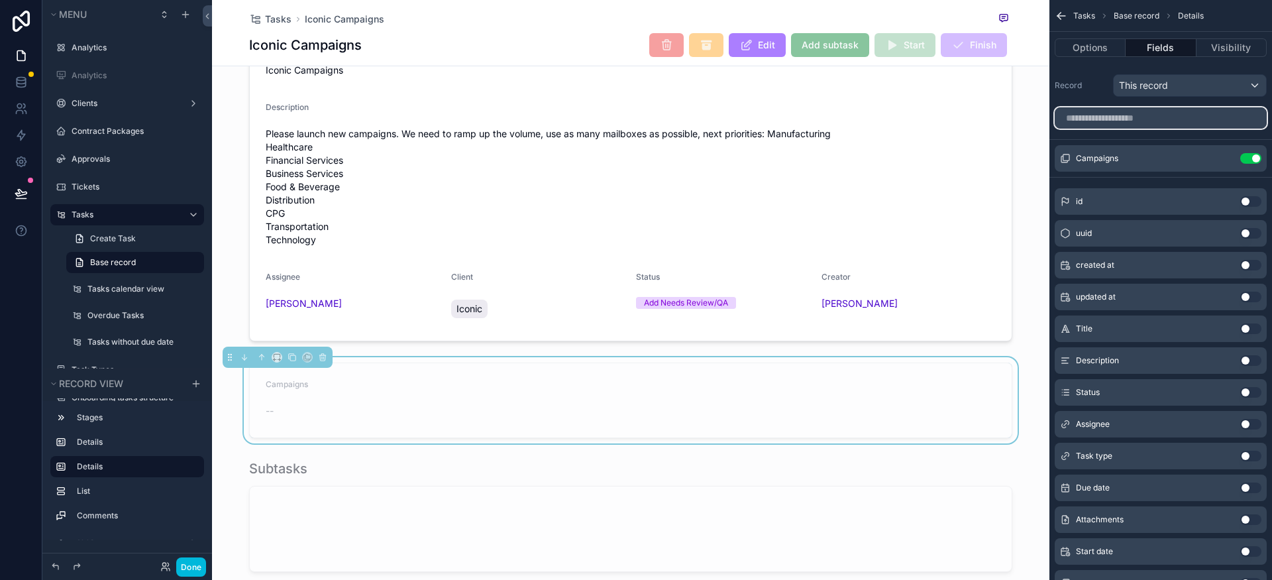
type input "*"
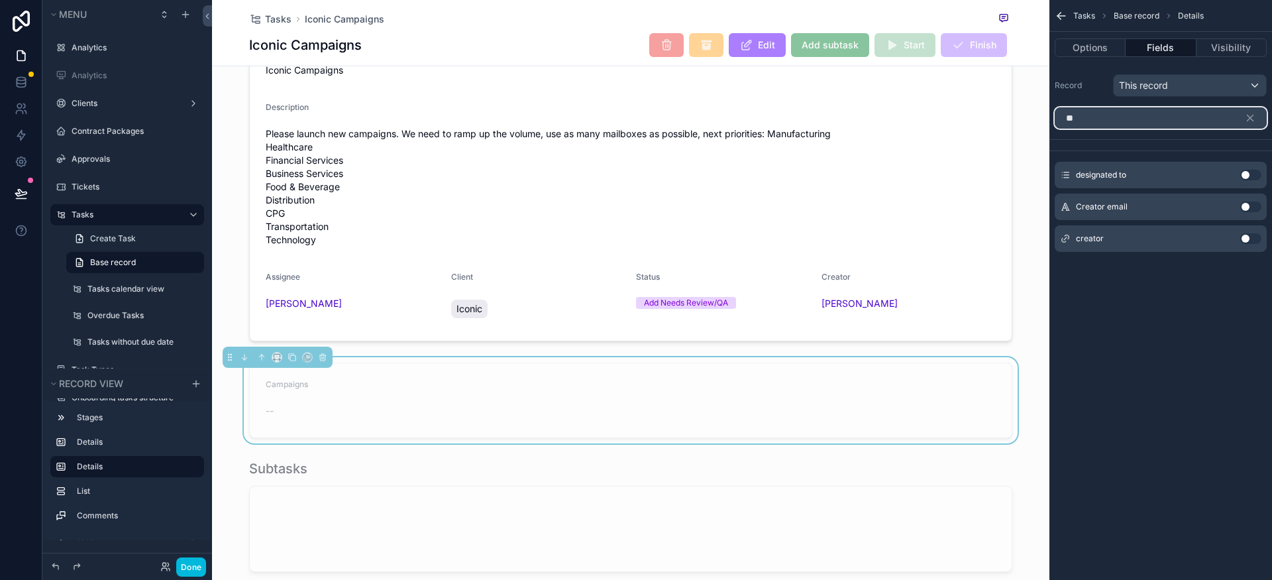
type input "*"
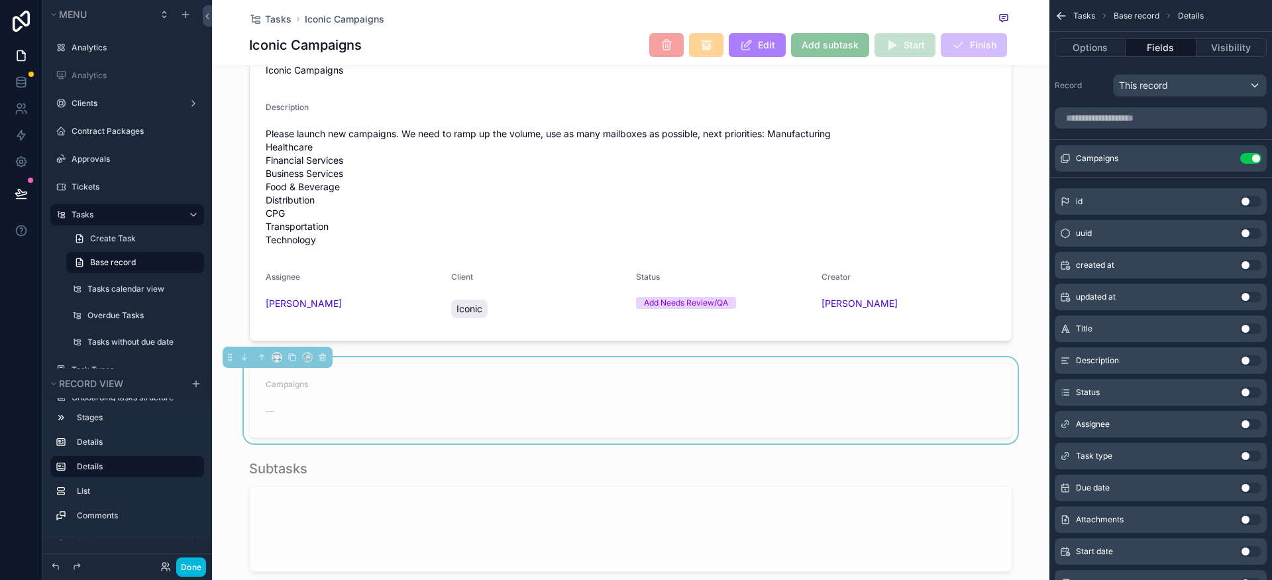
click at [356, 395] on div "Campaigns" at bounding box center [353, 387] width 175 height 16
click at [0, 0] on icon "scrollable content" at bounding box center [0, 0] width 0 height 0
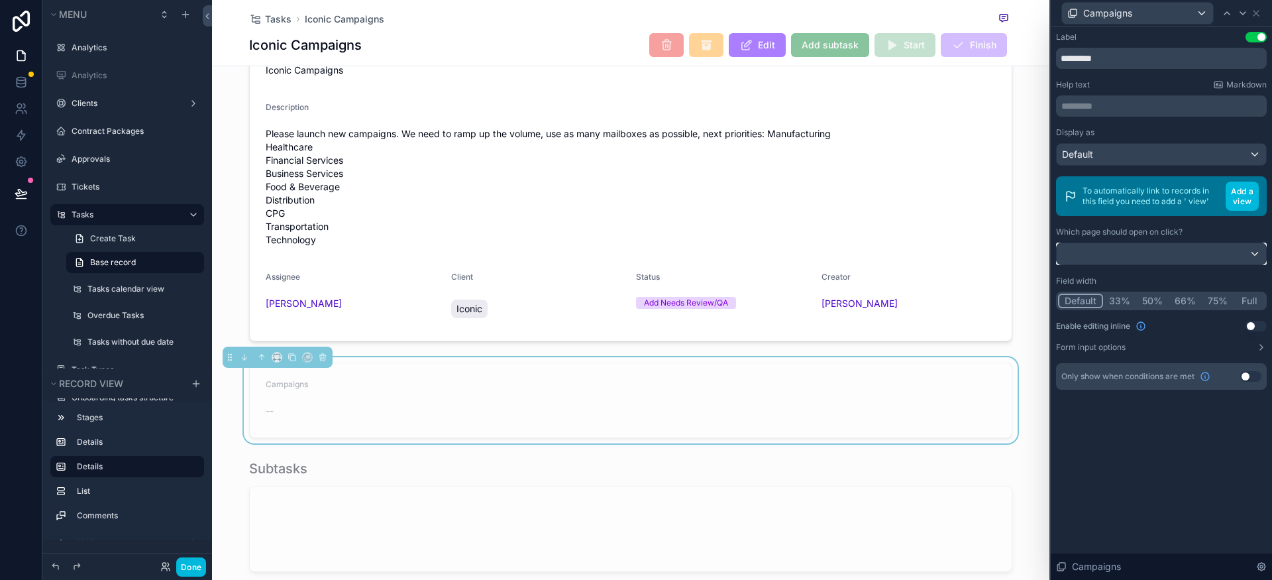
click at [1210, 258] on div at bounding box center [1161, 253] width 209 height 21
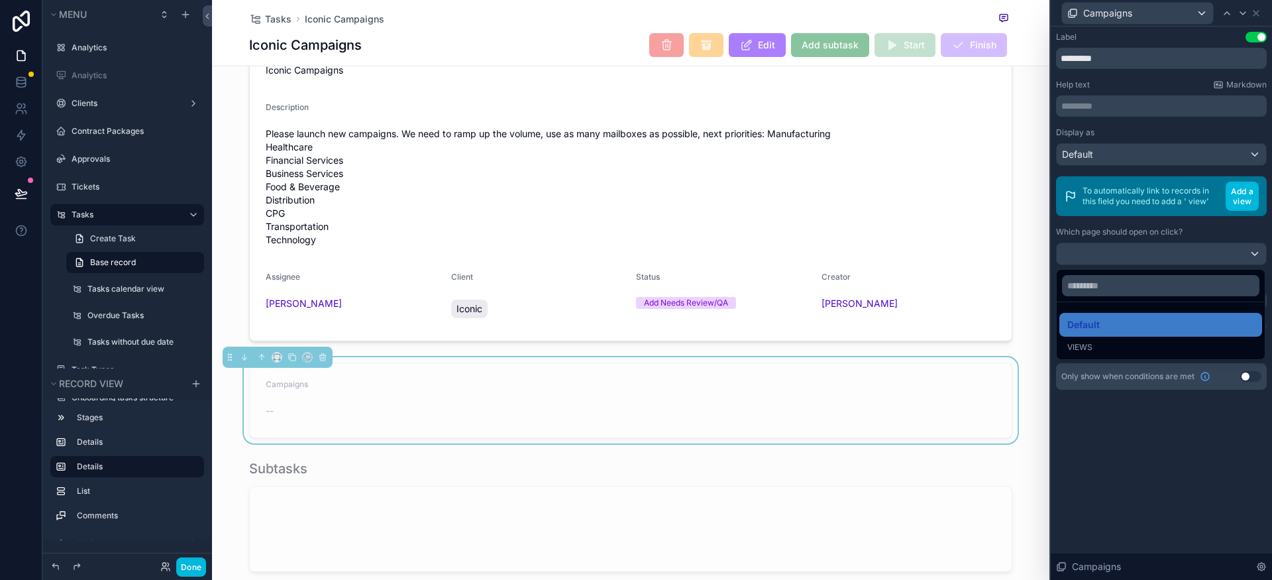
click at [1208, 258] on div at bounding box center [1161, 290] width 221 height 580
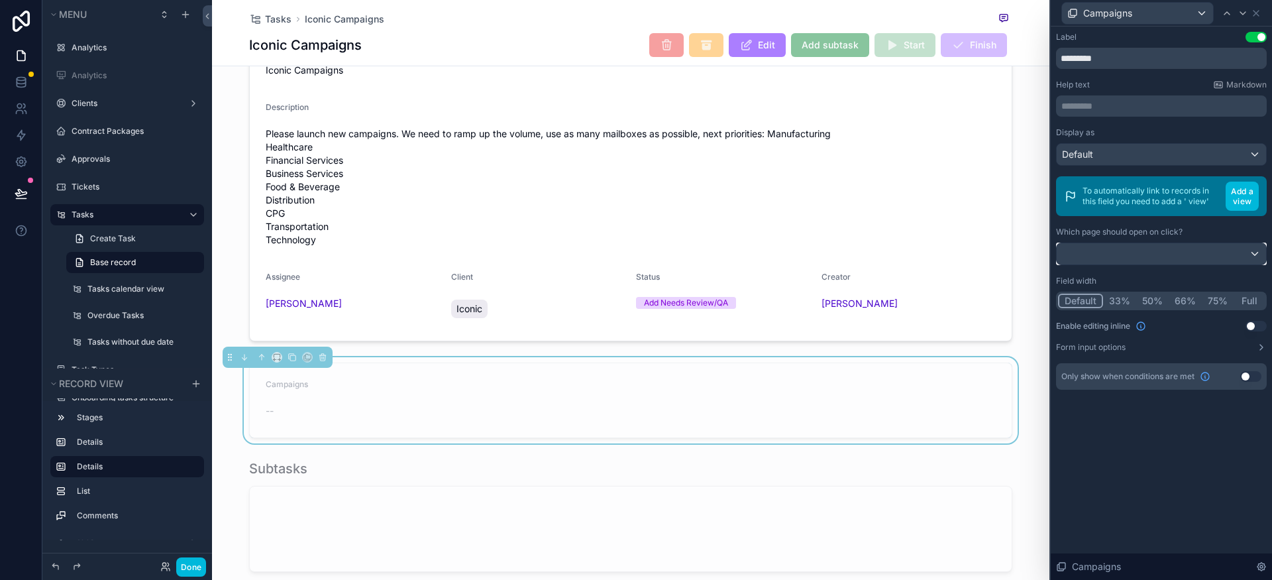
click at [1208, 258] on div at bounding box center [1161, 253] width 209 height 21
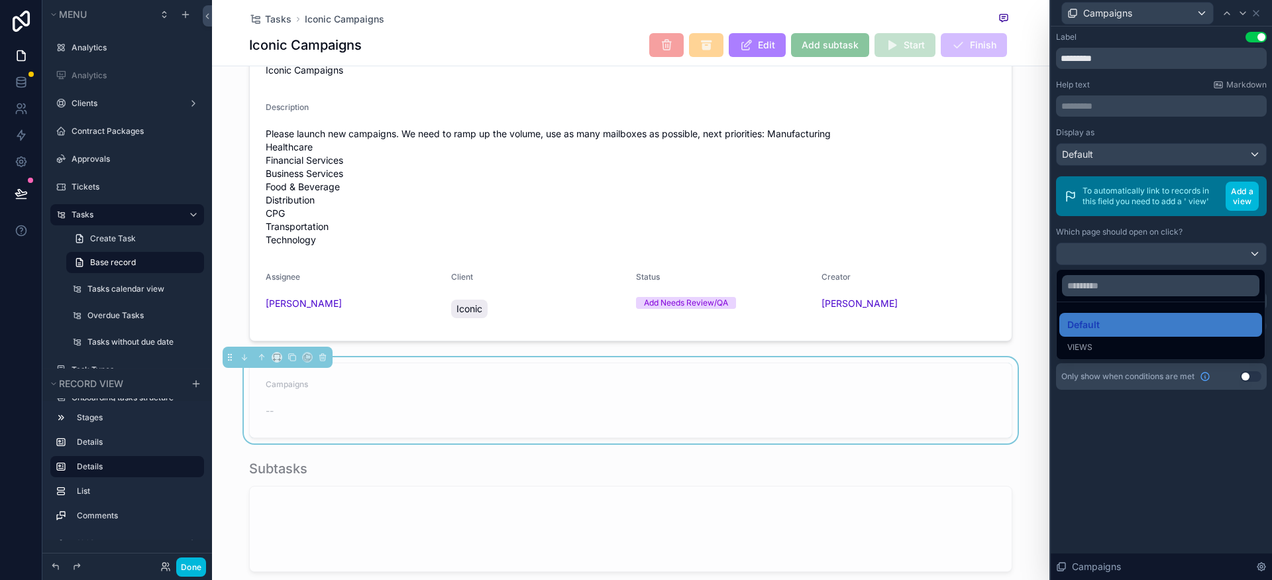
click at [1142, 254] on div at bounding box center [1161, 290] width 221 height 580
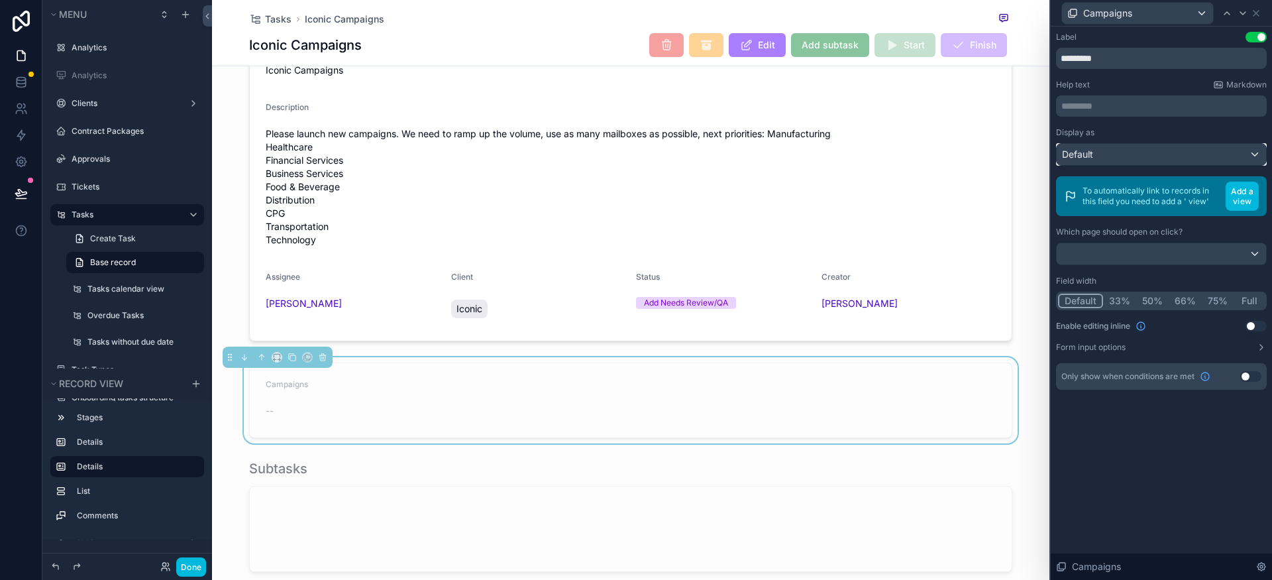
click at [1151, 152] on div "Default" at bounding box center [1161, 154] width 209 height 21
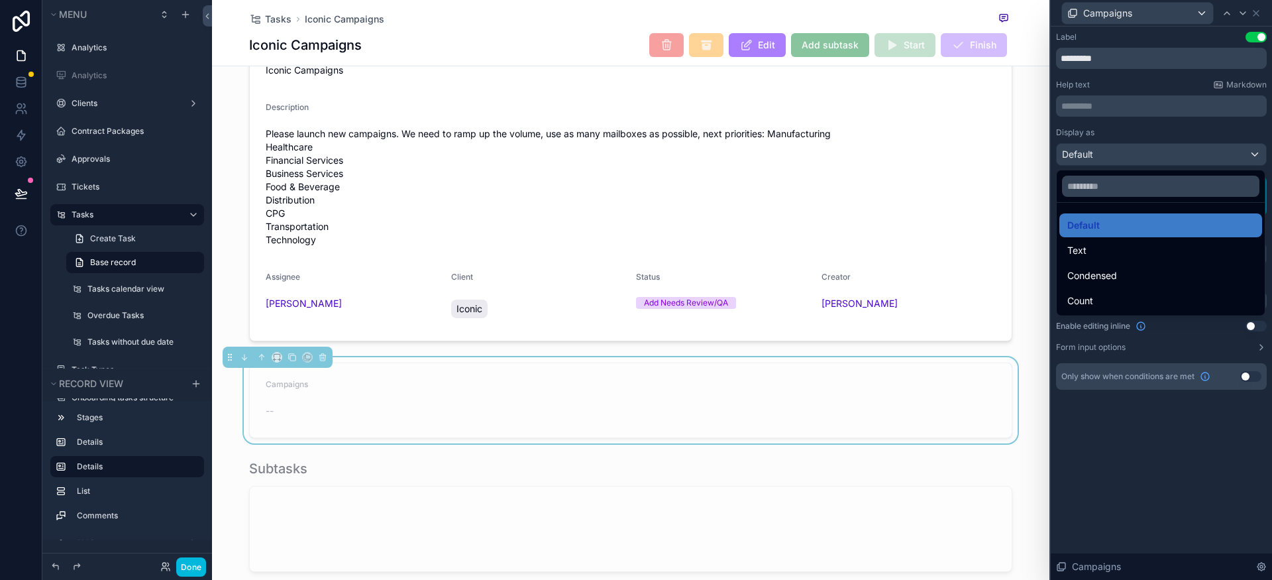
click at [1149, 156] on div at bounding box center [1161, 290] width 221 height 580
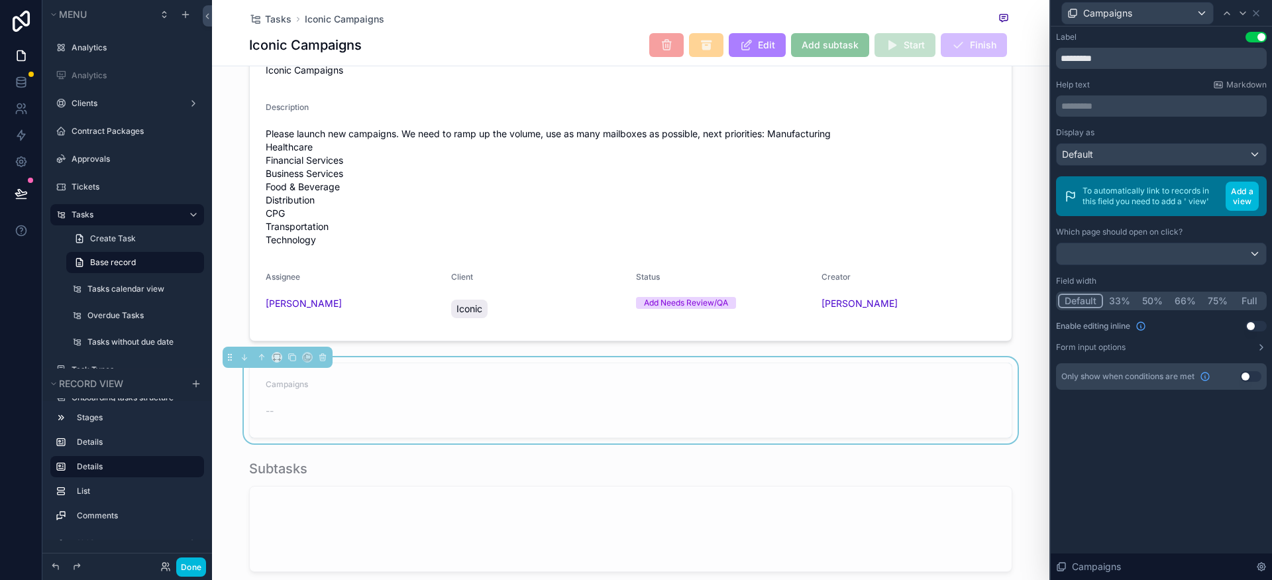
click at [1257, 321] on button "Use setting" at bounding box center [1256, 326] width 21 height 11
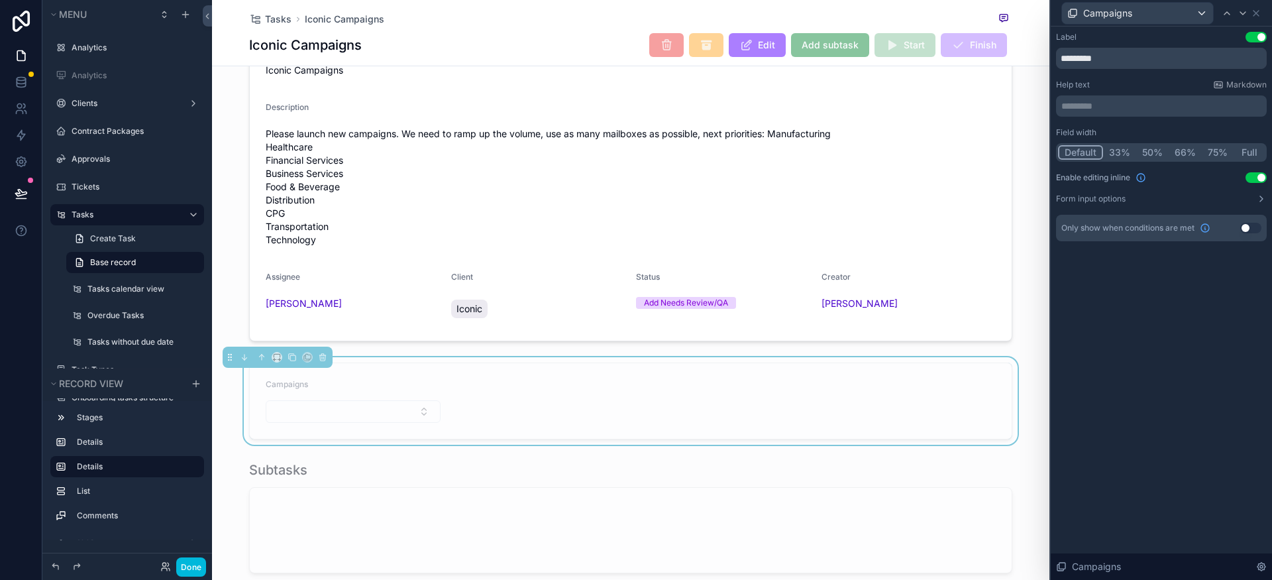
click at [1247, 198] on button "Form input options" at bounding box center [1161, 198] width 211 height 11
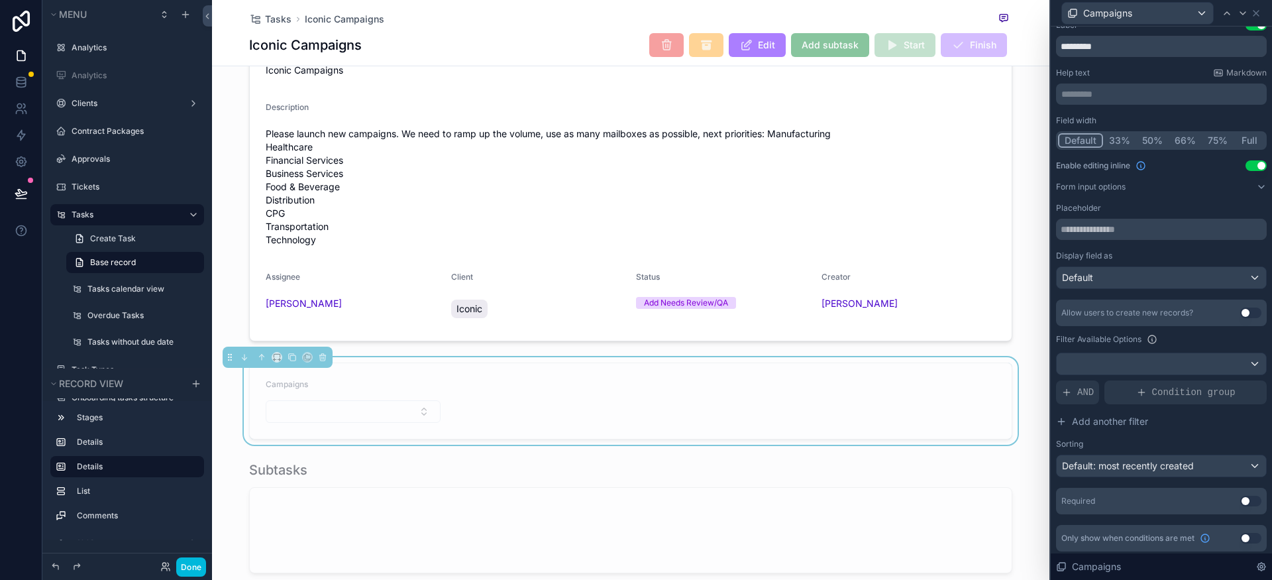
scroll to position [15, 0]
click at [1083, 388] on span "AND" at bounding box center [1085, 388] width 17 height 13
click at [0, 0] on icon at bounding box center [0, 0] width 0 height 0
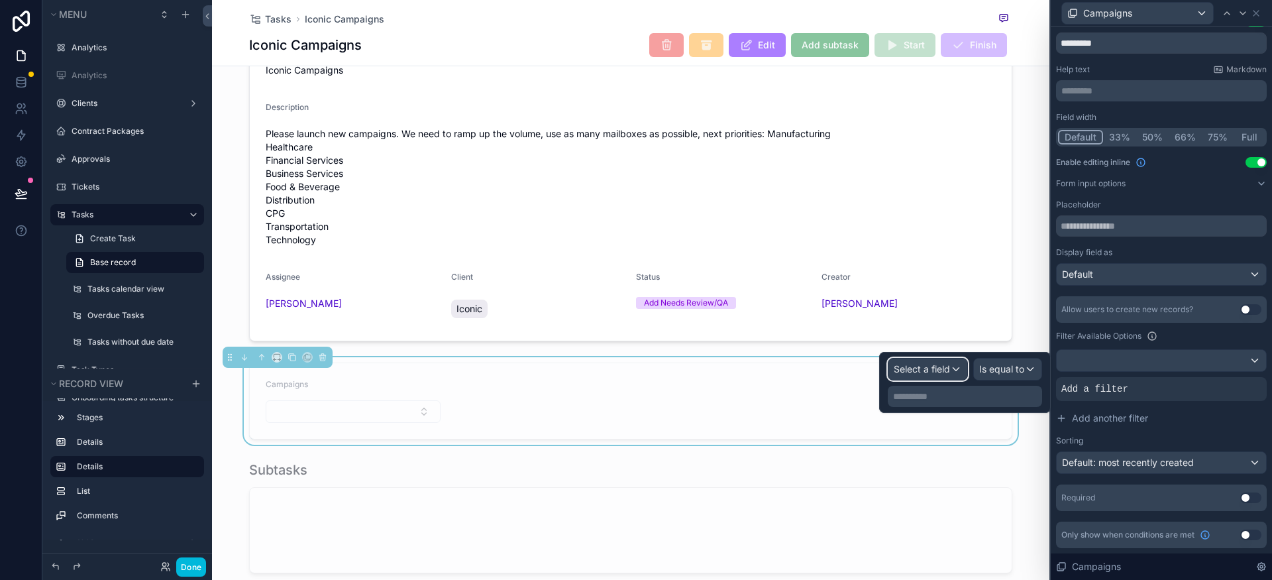
click at [943, 376] on div "Select a field" at bounding box center [927, 368] width 79 height 21
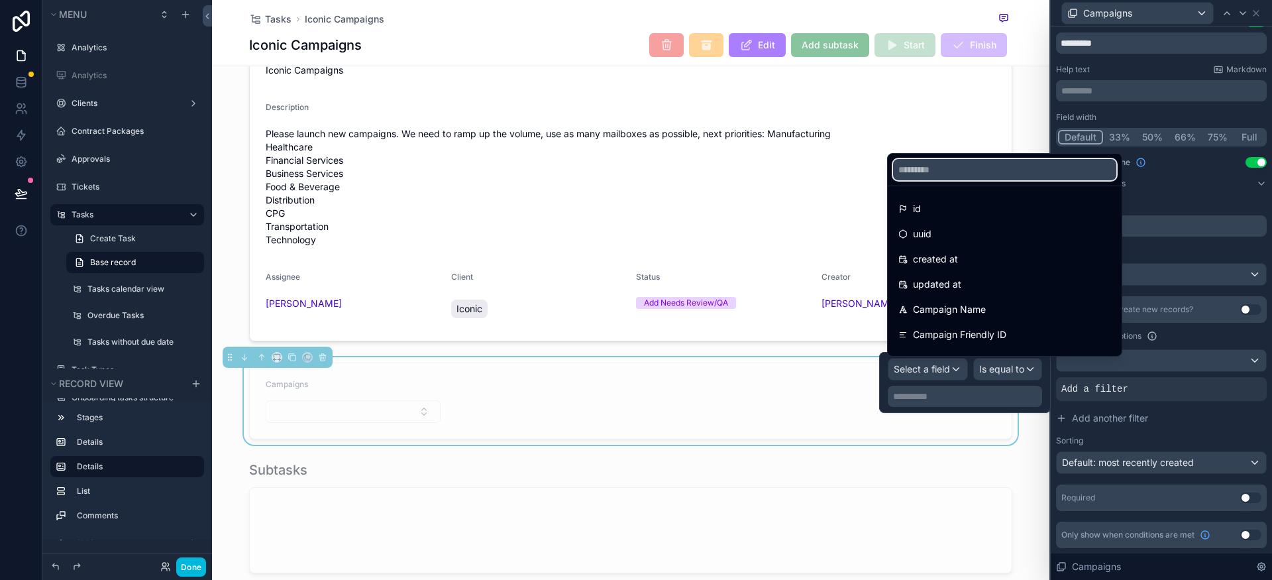
click at [956, 172] on input "text" at bounding box center [1004, 169] width 223 height 21
type input "*"
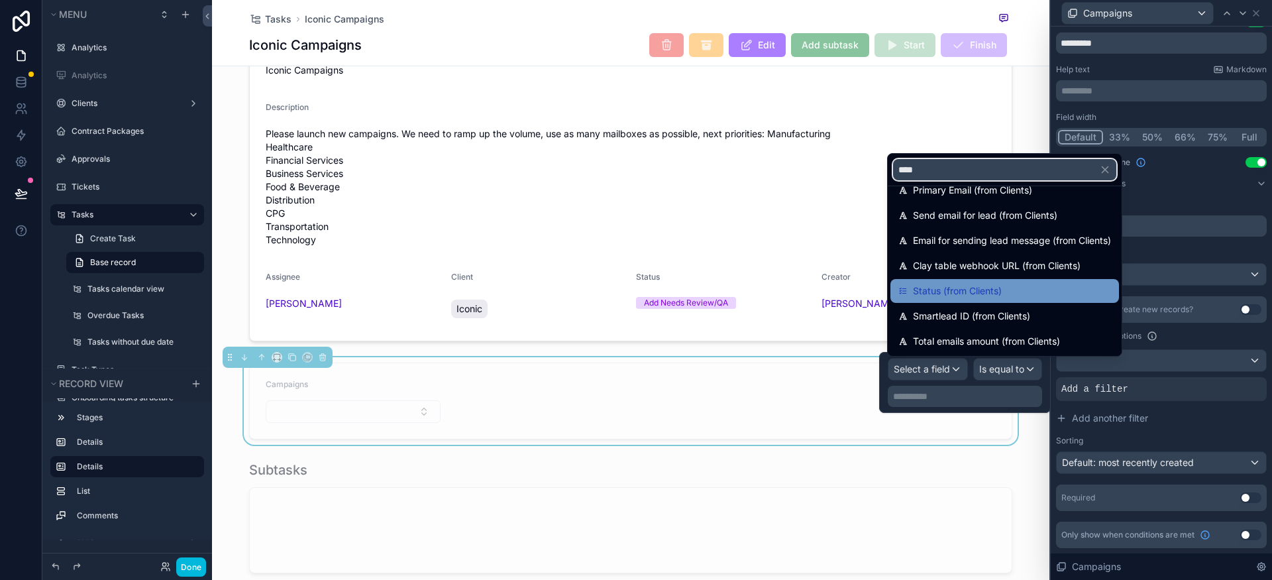
scroll to position [0, 0]
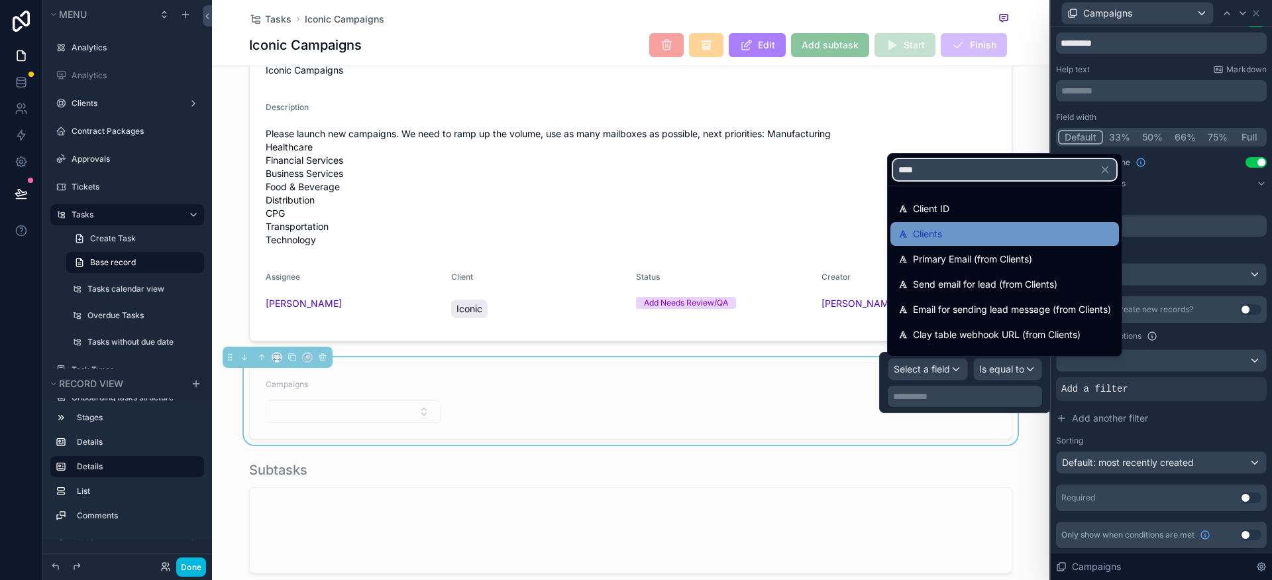
type input "****"
click at [969, 229] on div "Clients" at bounding box center [1004, 234] width 213 height 16
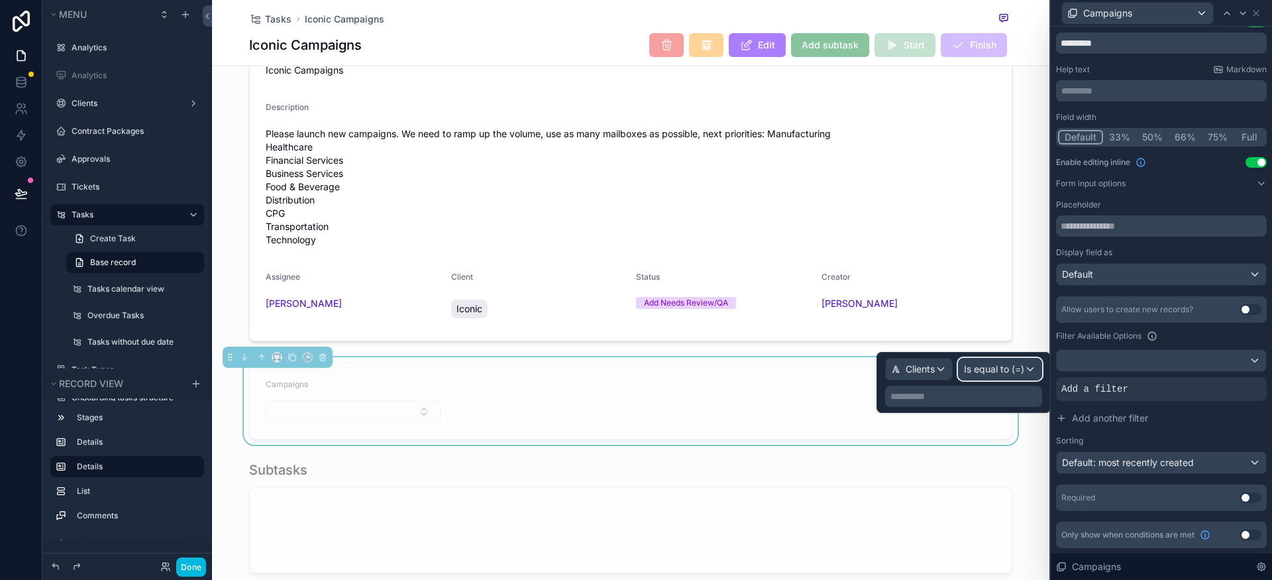
click at [1002, 370] on span "Is equal to (=)" at bounding box center [994, 368] width 60 height 13
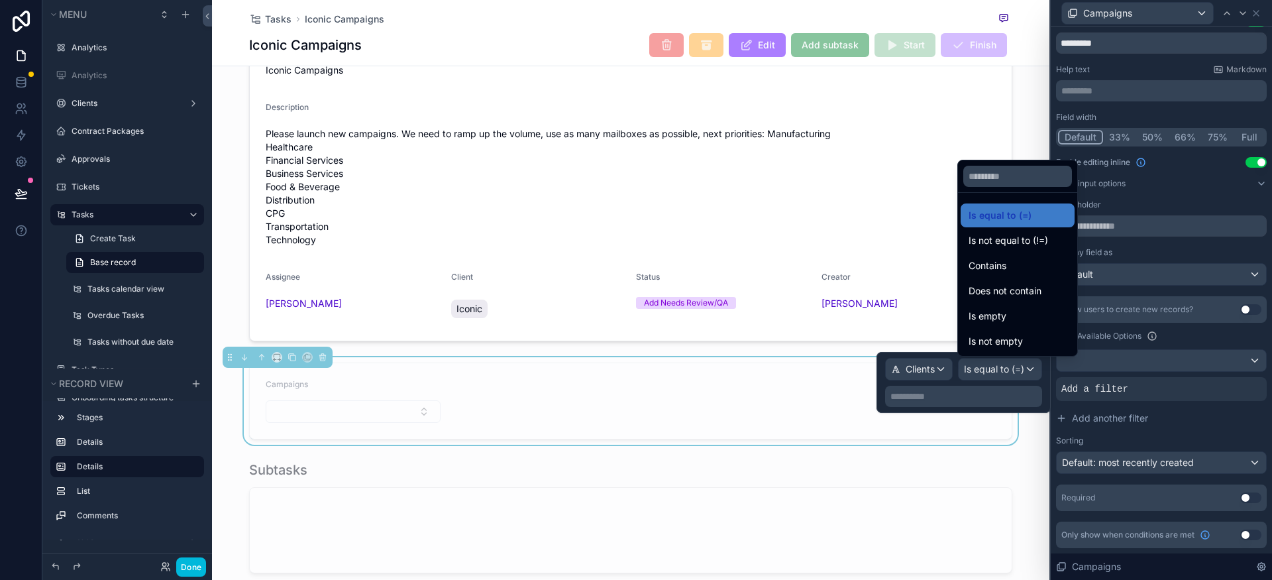
click at [958, 400] on div at bounding box center [963, 382] width 174 height 61
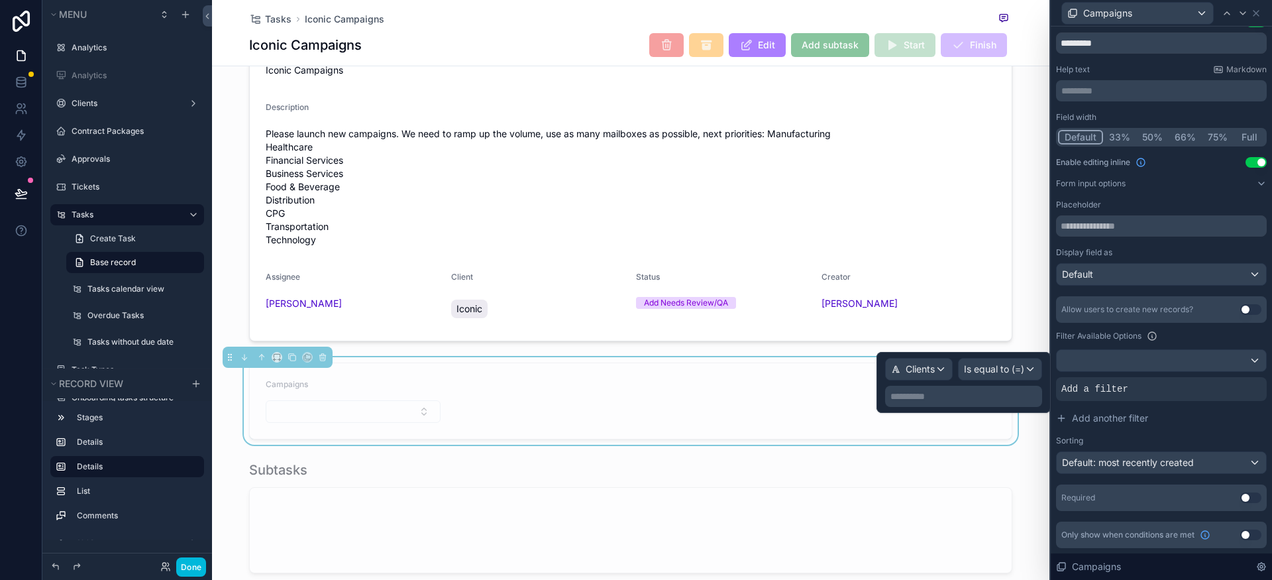
click at [951, 399] on p "**********" at bounding box center [964, 396] width 149 height 13
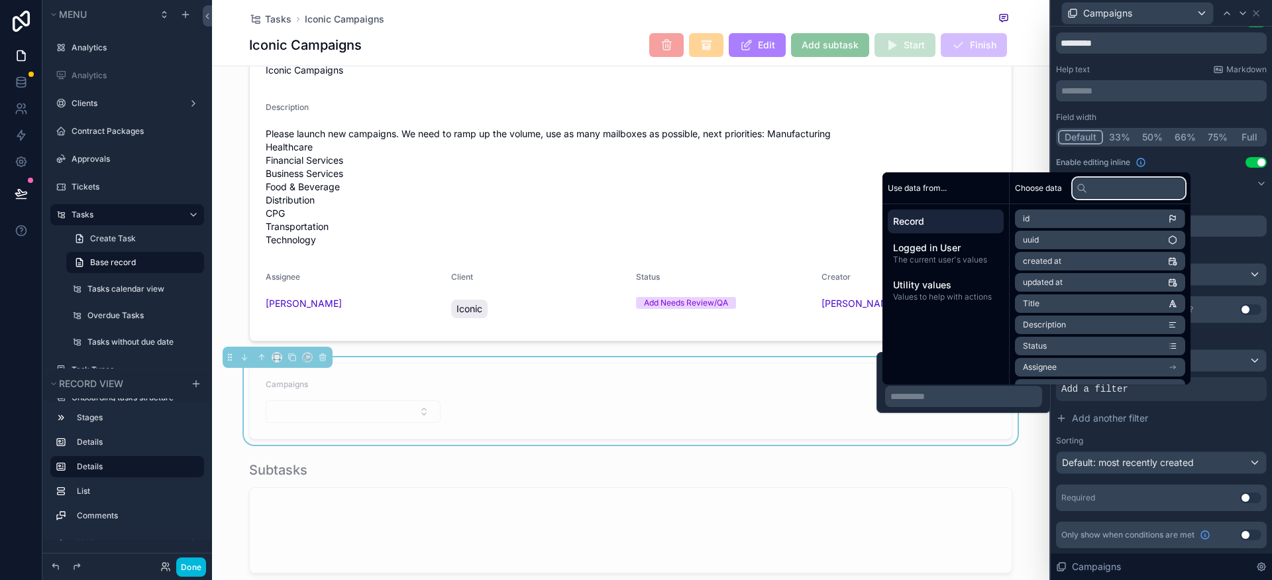
click at [1092, 186] on input "text" at bounding box center [1129, 188] width 113 height 21
type input "***"
click at [958, 223] on span "Record" at bounding box center [945, 221] width 105 height 13
click at [1101, 188] on input "text" at bounding box center [1129, 188] width 113 height 21
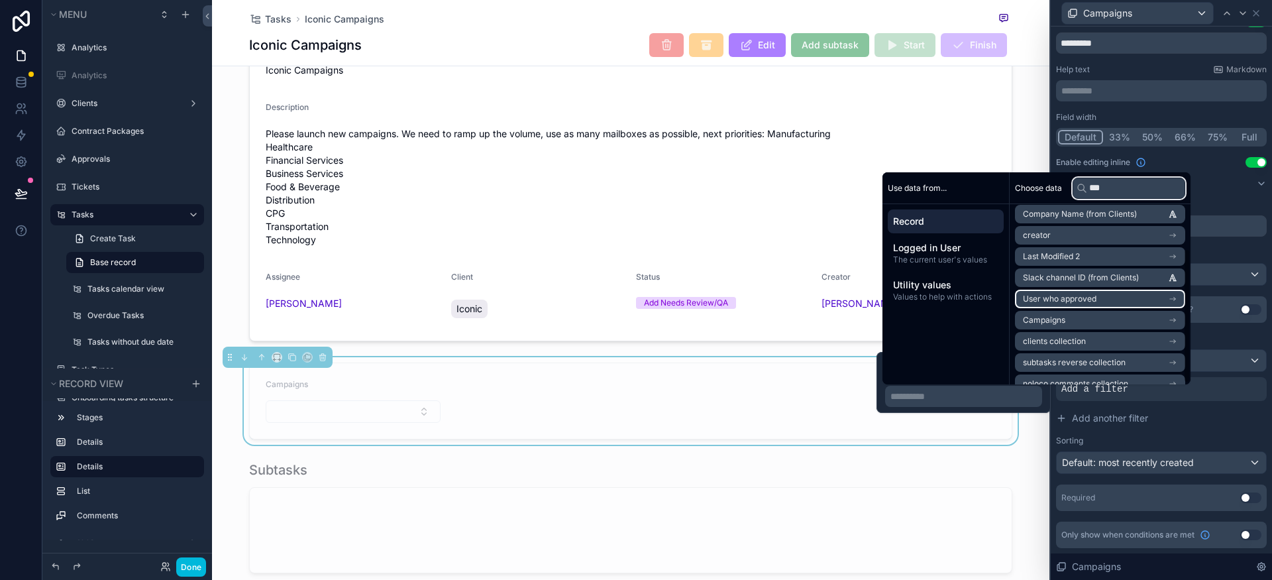
scroll to position [61, 0]
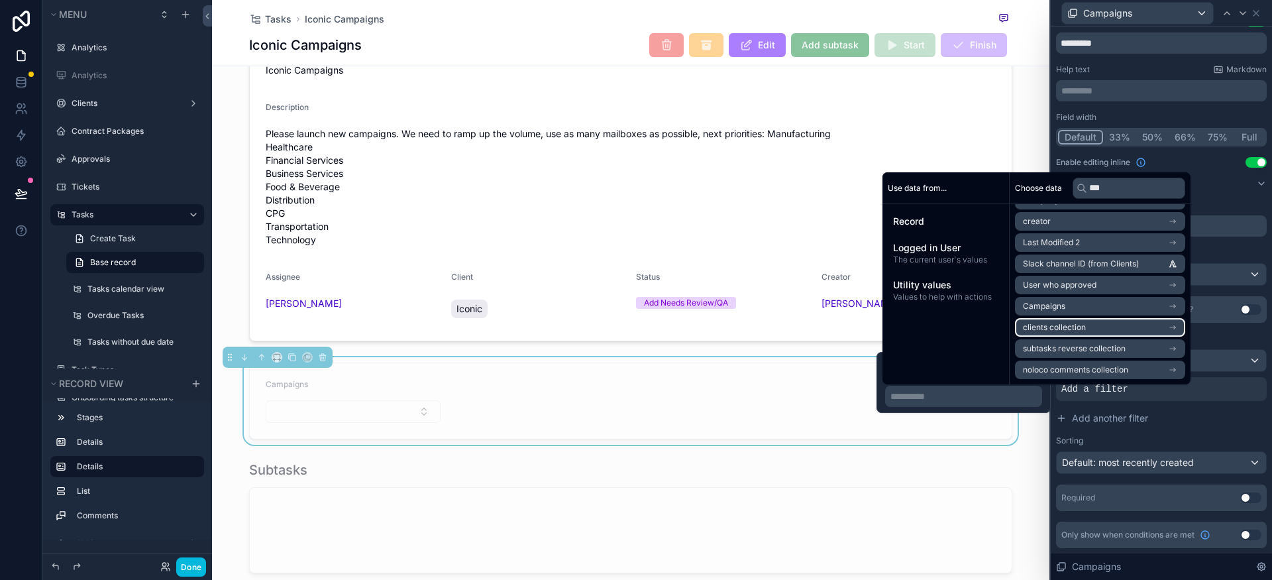
click at [1148, 328] on li "clients collection" at bounding box center [1100, 327] width 170 height 19
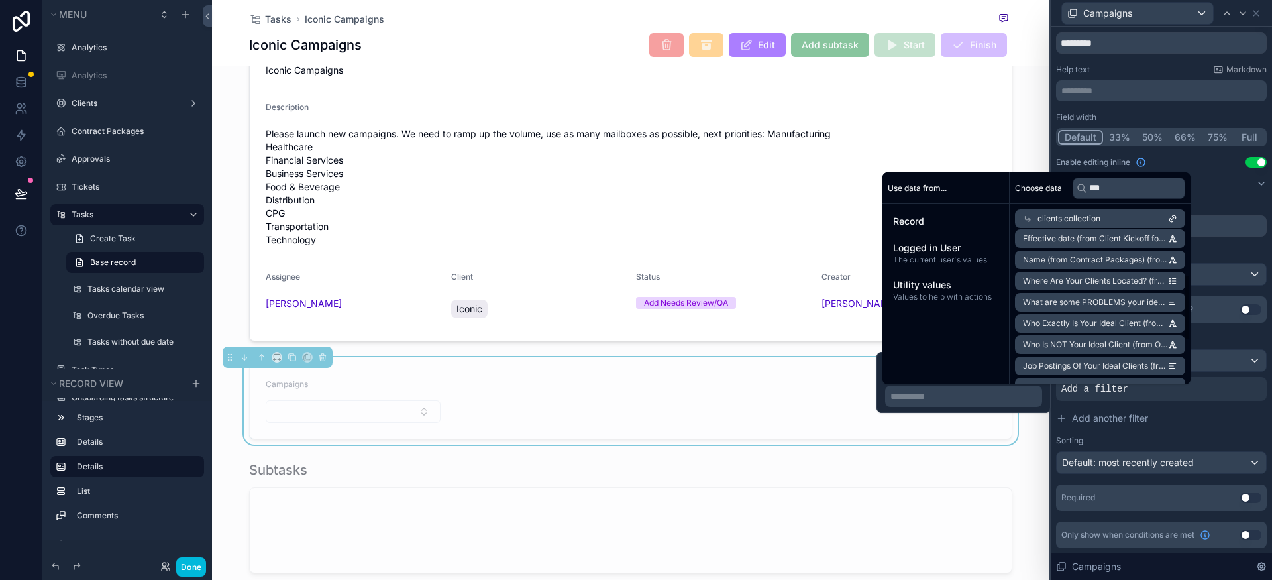
scroll to position [0, 0]
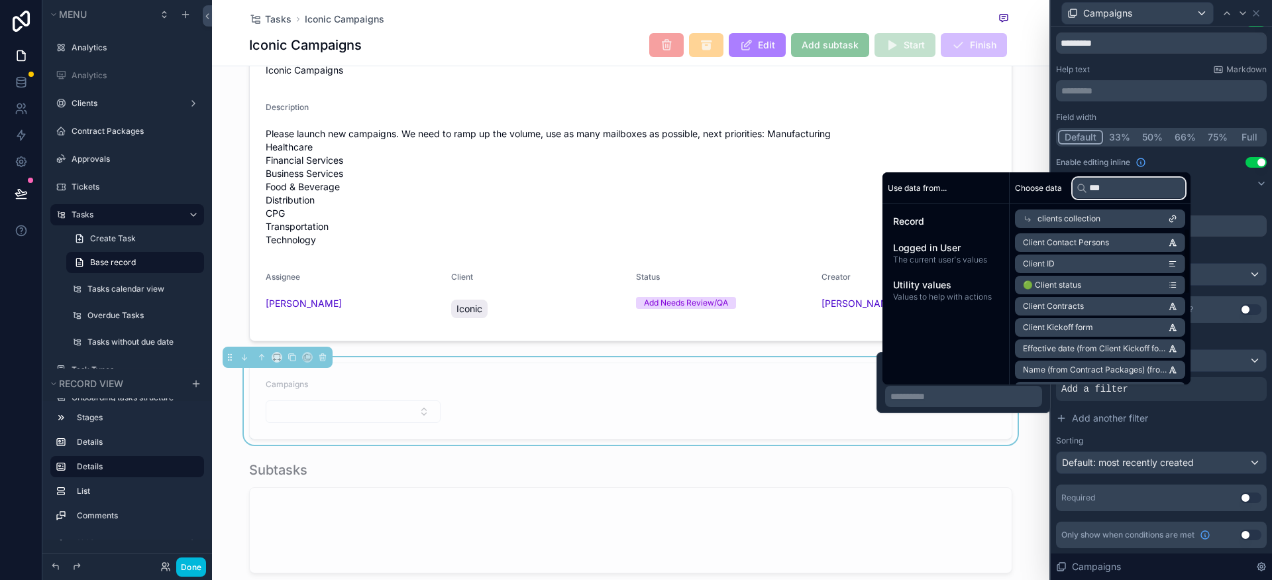
click at [1119, 191] on input "***" at bounding box center [1129, 188] width 113 height 21
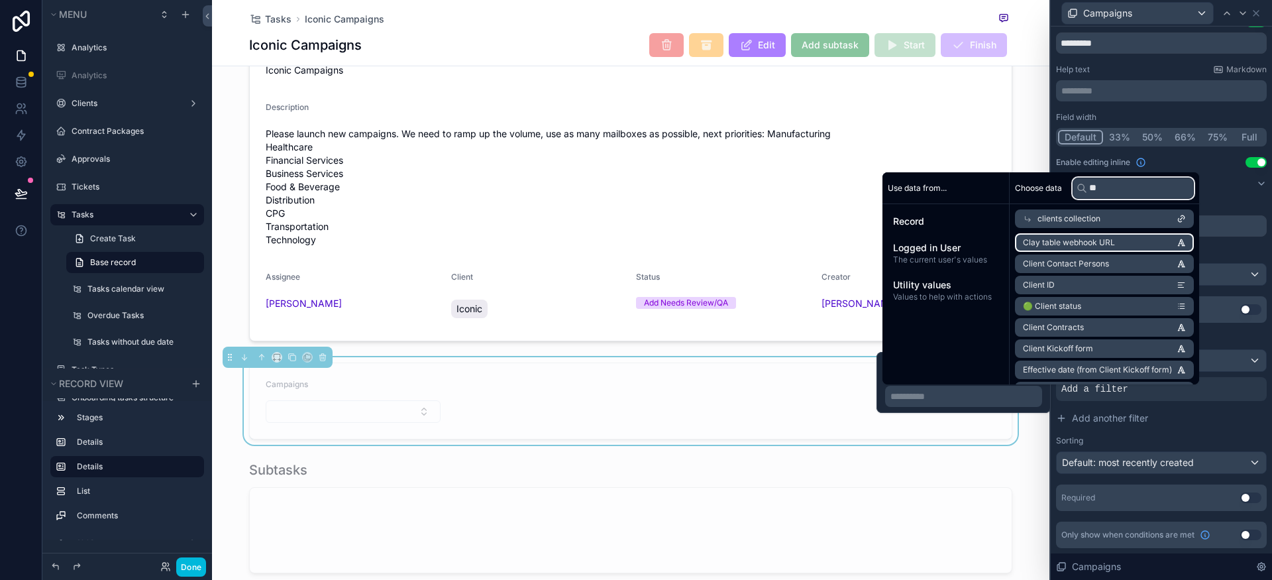
type input "*"
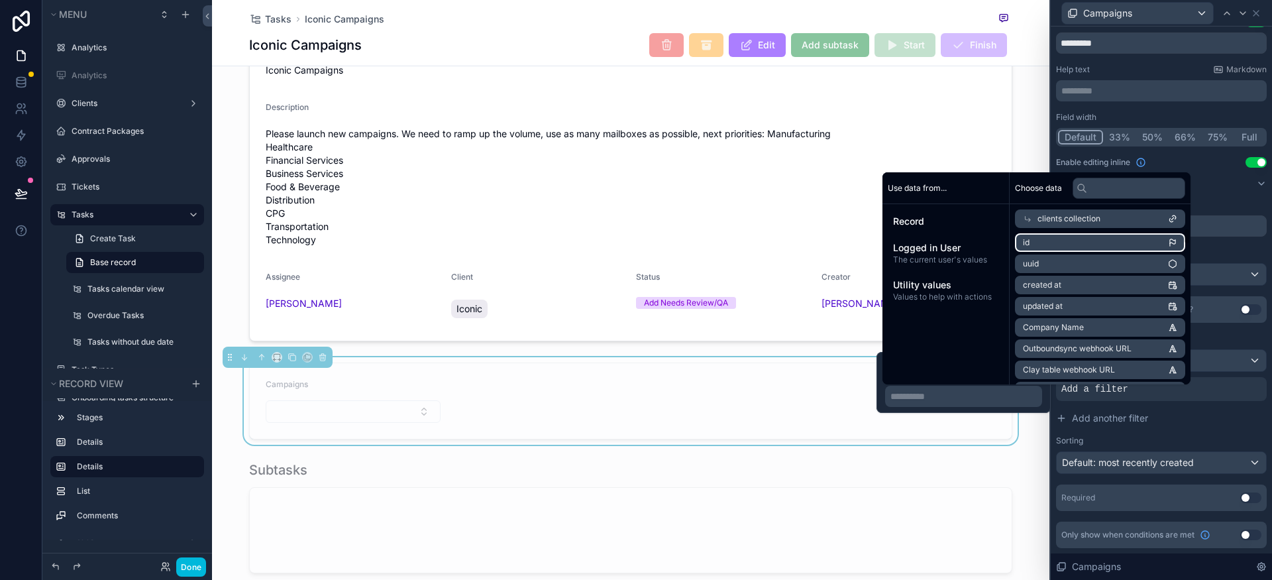
click at [1074, 240] on li "id" at bounding box center [1100, 242] width 170 height 19
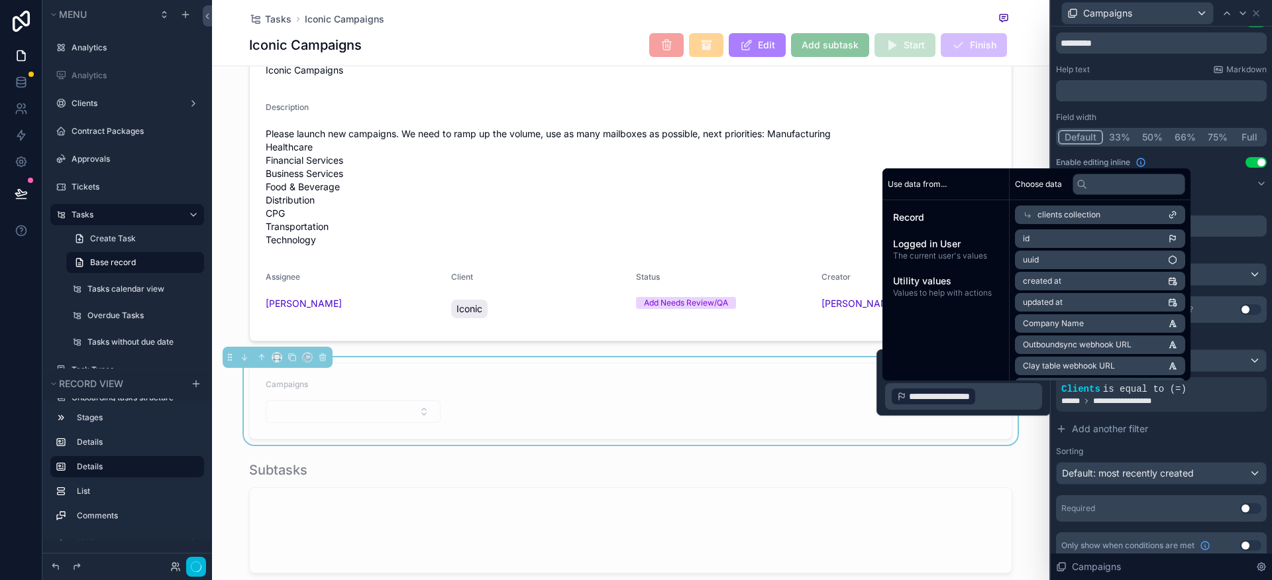
click at [1011, 393] on p "**********" at bounding box center [964, 396] width 149 height 21
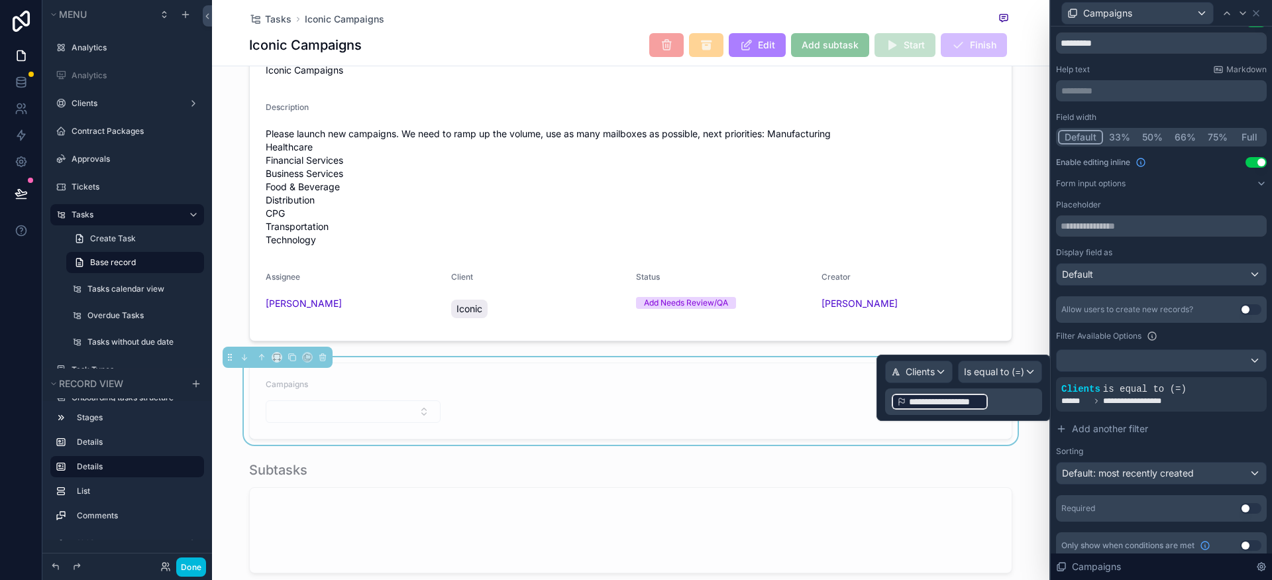
click at [1024, 392] on p "**********" at bounding box center [964, 401] width 149 height 21
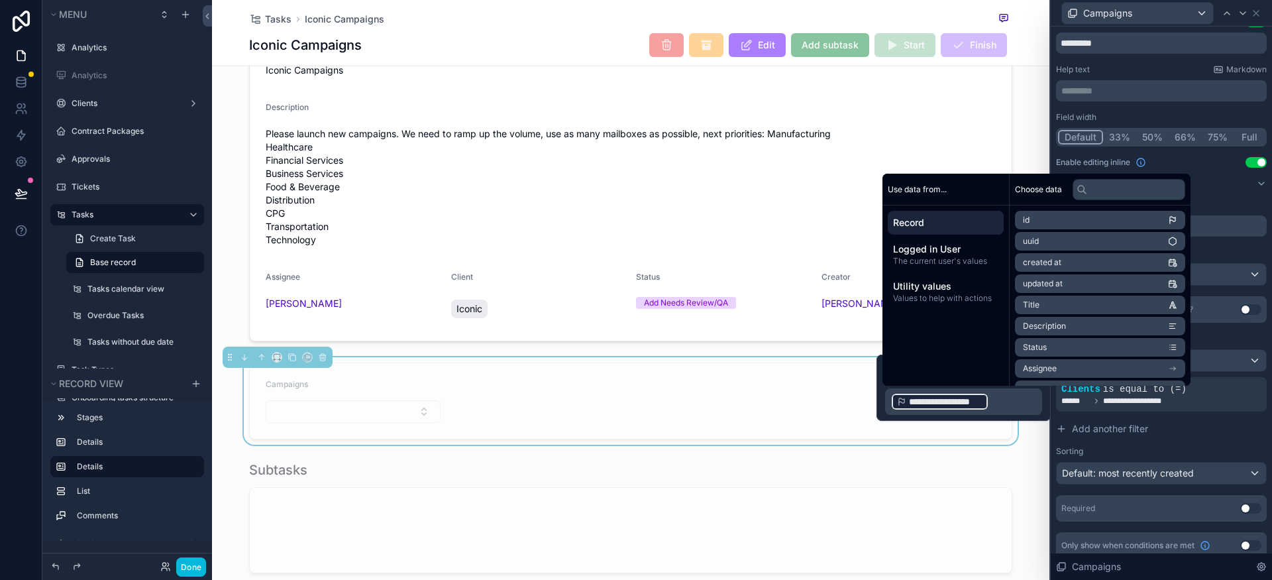
click at [1020, 400] on p "**********" at bounding box center [964, 401] width 149 height 21
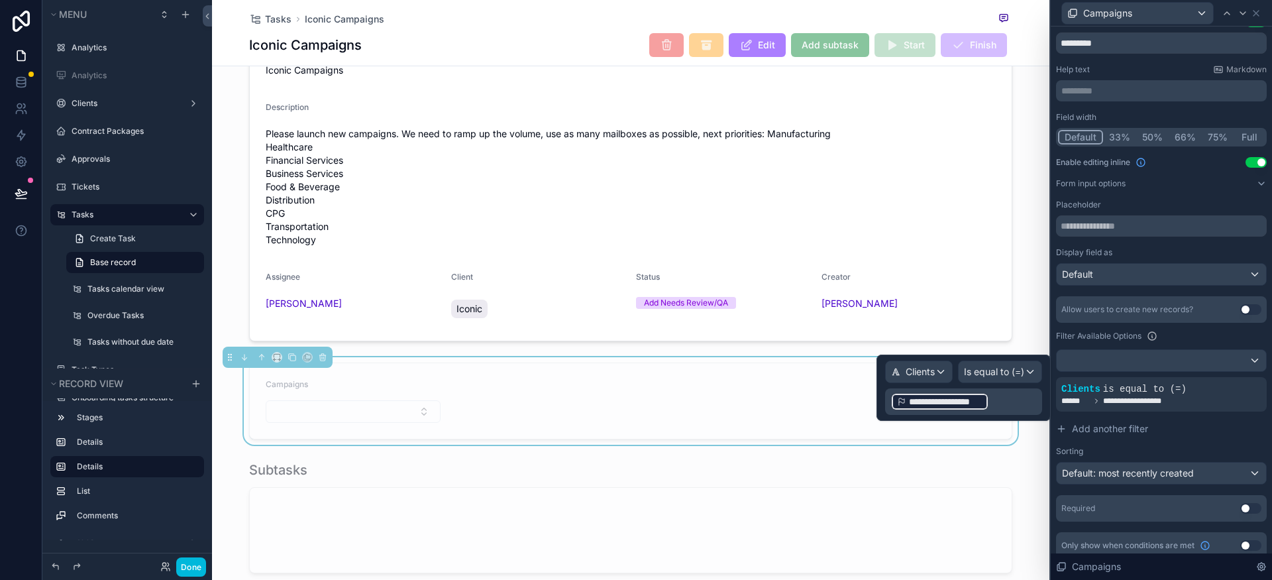
click at [1046, 395] on div "**********" at bounding box center [963, 387] width 174 height 66
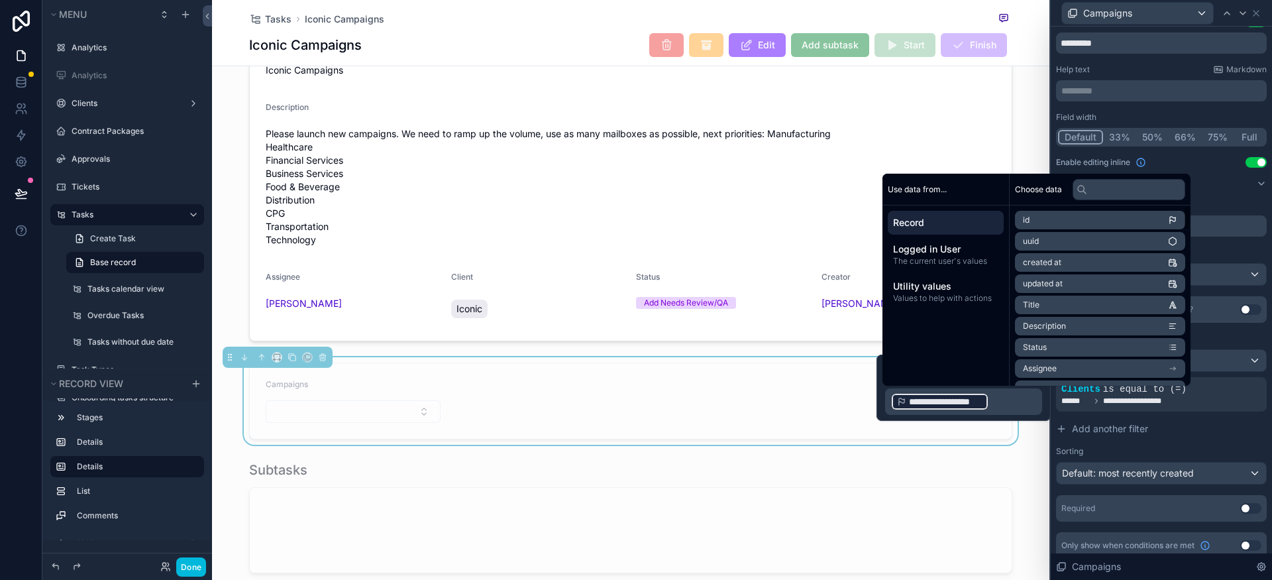
click at [1208, 399] on div "**********" at bounding box center [1161, 401] width 200 height 11
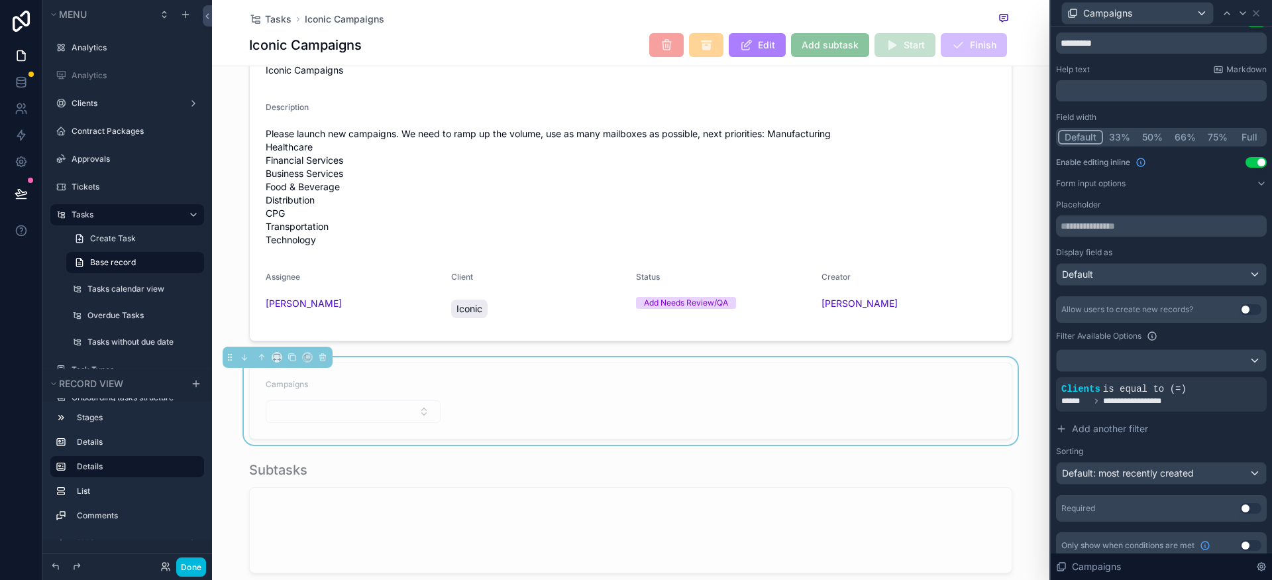
scroll to position [26, 0]
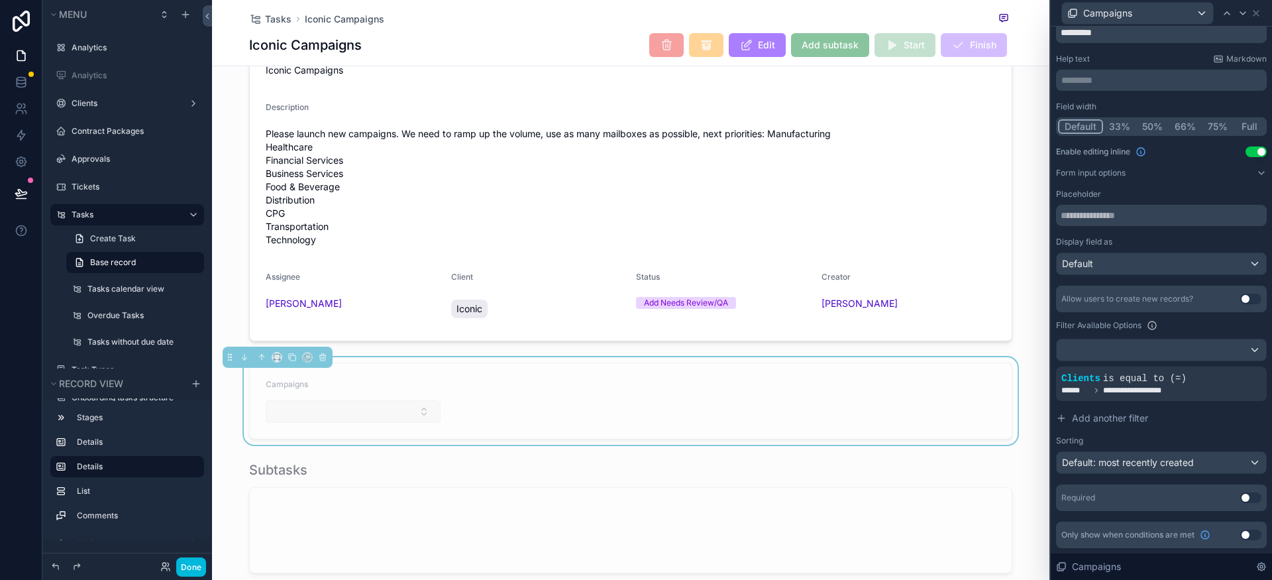
click at [413, 419] on button "Select Button" at bounding box center [353, 411] width 175 height 23
click at [459, 405] on form "Campaigns" at bounding box center [631, 401] width 762 height 76
click at [414, 415] on button "Select Button" at bounding box center [353, 411] width 175 height 23
click at [412, 420] on button "Select Button" at bounding box center [353, 411] width 175 height 23
click at [892, 399] on form "Campaigns" at bounding box center [631, 401] width 762 height 76
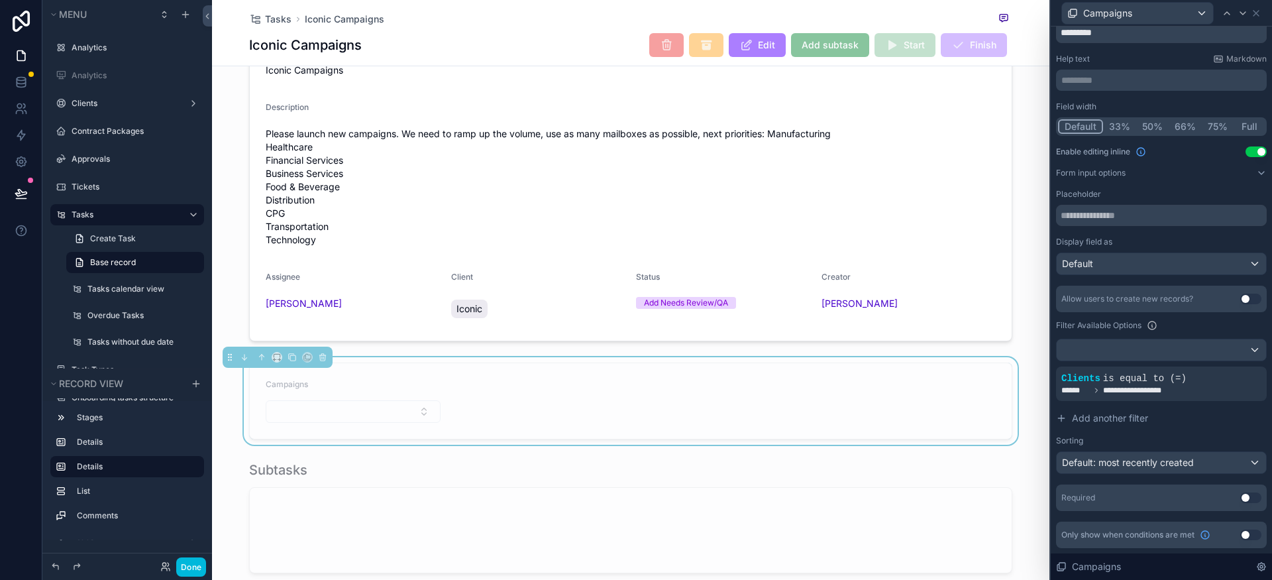
click at [337, 395] on div "Campaigns" at bounding box center [353, 387] width 175 height 16
click at [407, 423] on button "Select Button" at bounding box center [353, 411] width 175 height 23
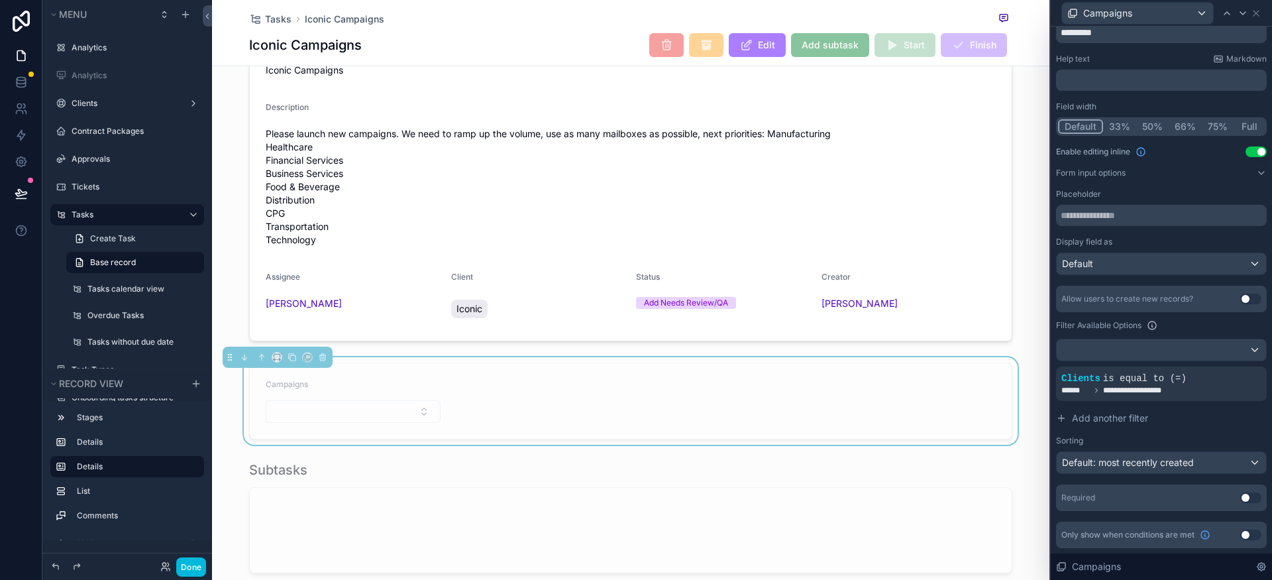
click at [1171, 382] on span "is equal to (=)" at bounding box center [1144, 378] width 83 height 11
click at [0, 0] on icon at bounding box center [0, 0] width 0 height 0
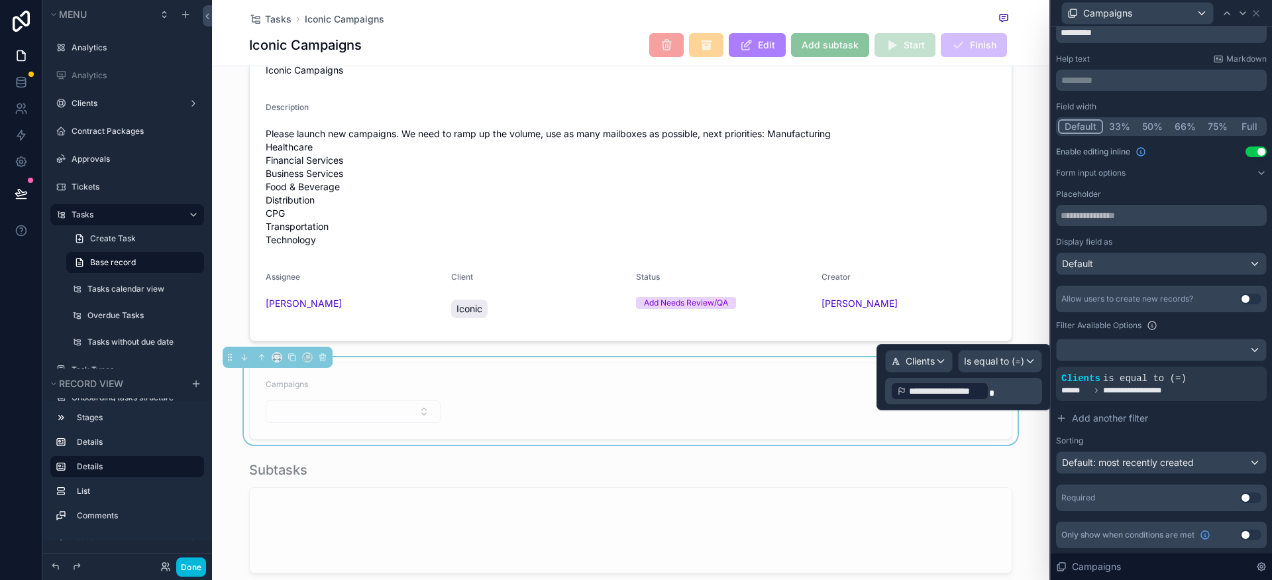
click at [996, 384] on p "**********" at bounding box center [964, 390] width 149 height 21
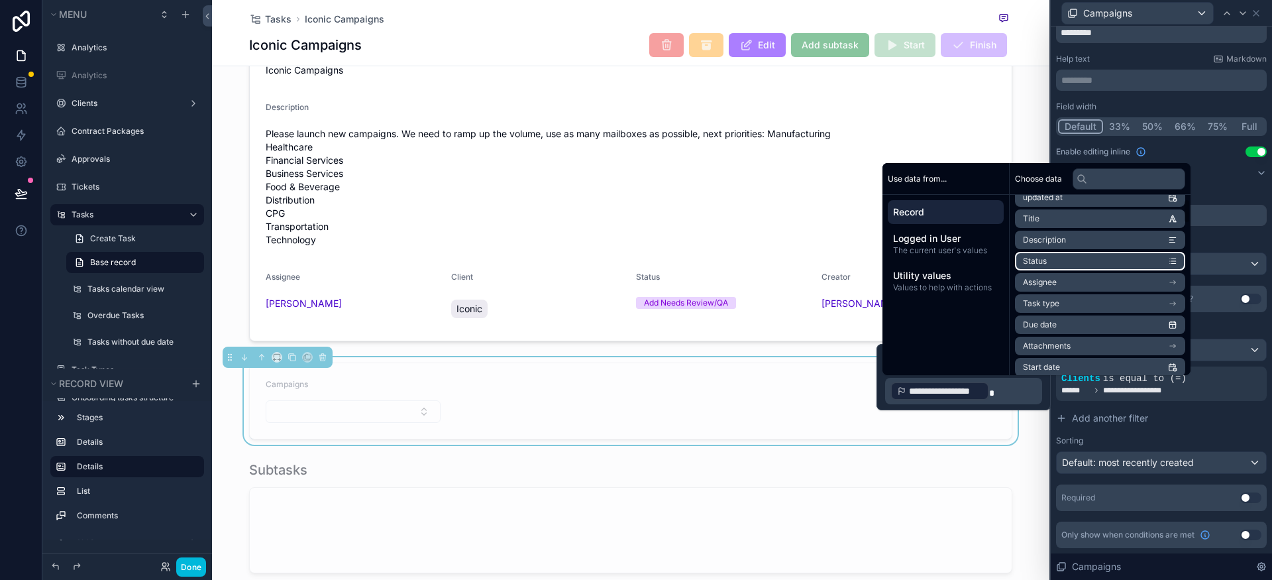
scroll to position [79, 0]
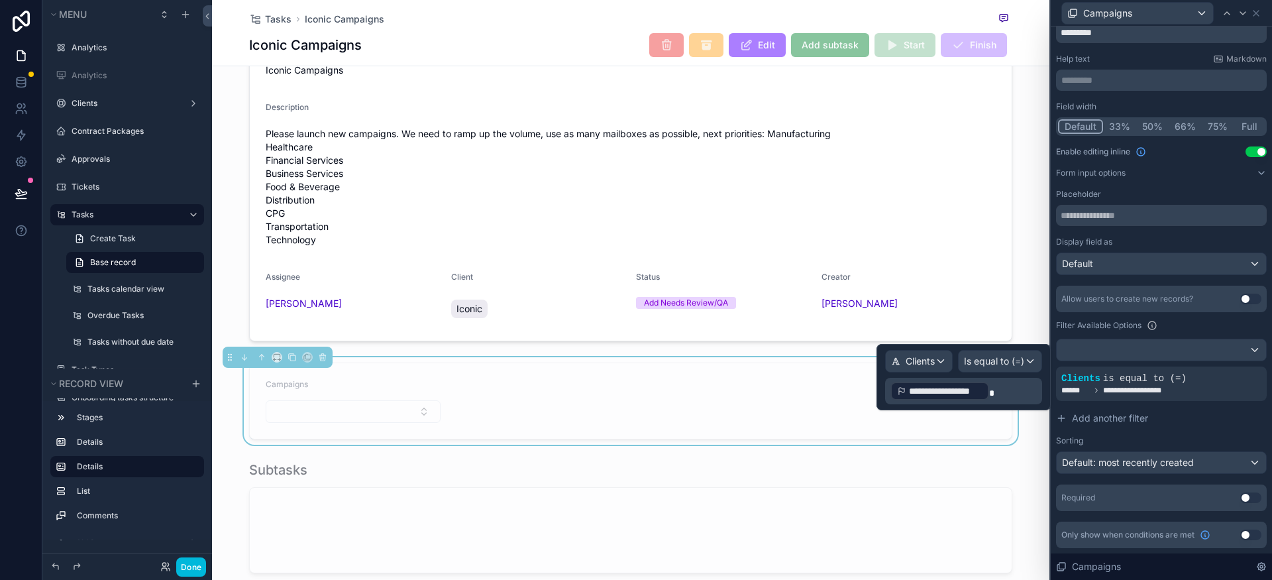
click at [963, 389] on span "**********" at bounding box center [946, 390] width 74 height 13
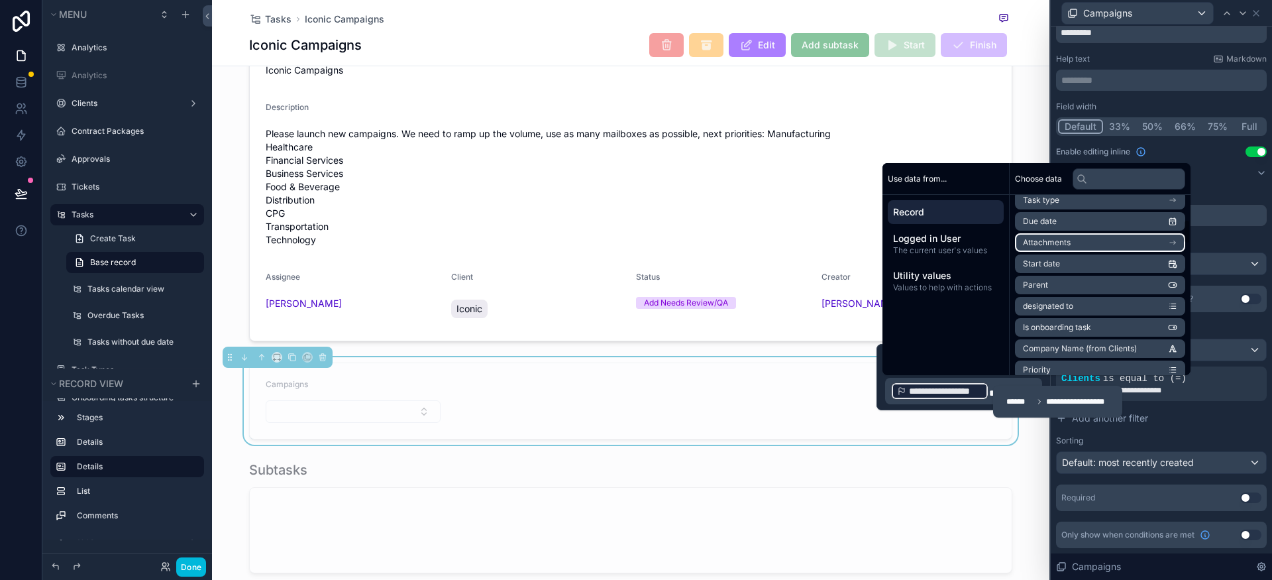
scroll to position [182, 0]
click at [967, 391] on span "**********" at bounding box center [946, 390] width 74 height 13
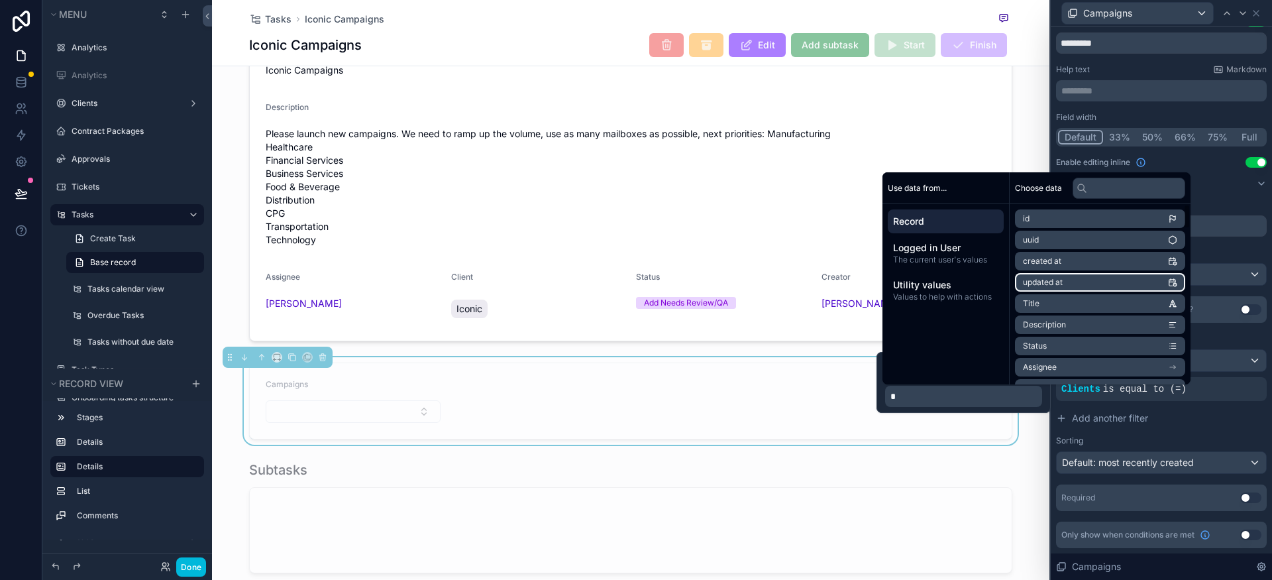
scroll to position [15, 0]
click at [1109, 191] on input "text" at bounding box center [1129, 188] width 113 height 21
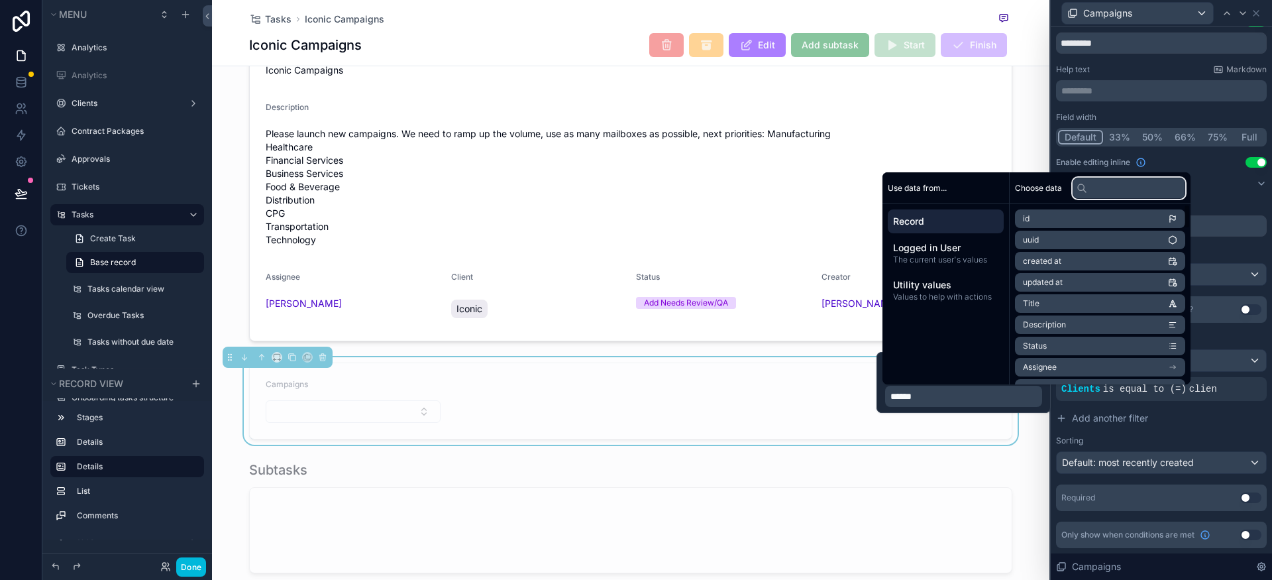
click at [1100, 195] on input "text" at bounding box center [1129, 188] width 113 height 21
type input "***"
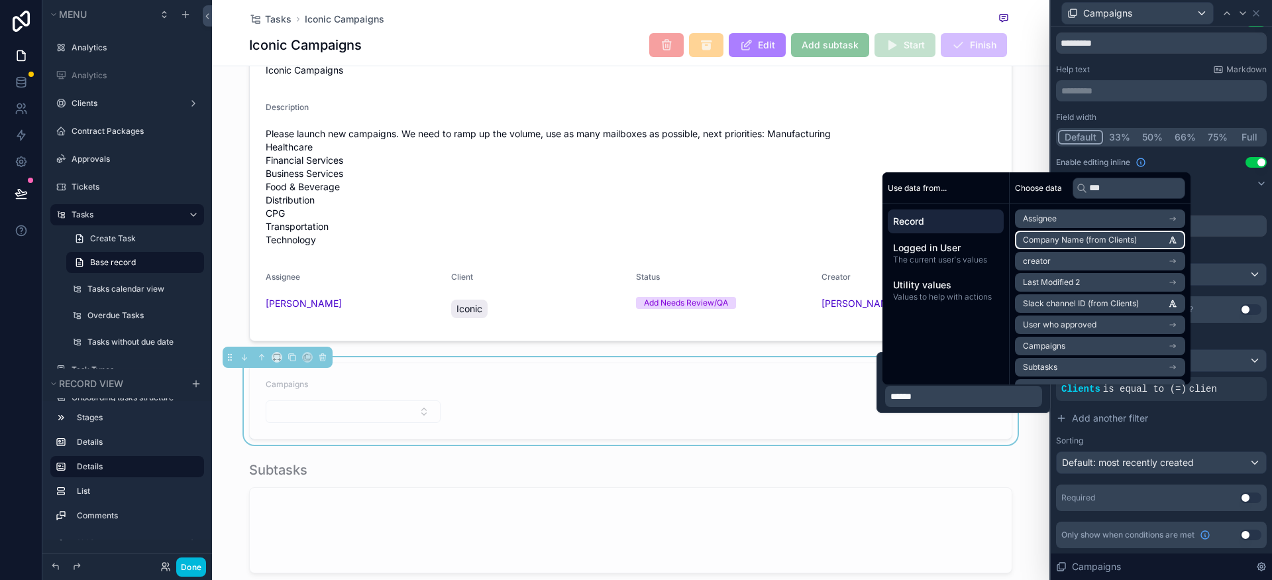
click at [1083, 242] on span "Company Name (from Clients)" at bounding box center [1080, 240] width 114 height 11
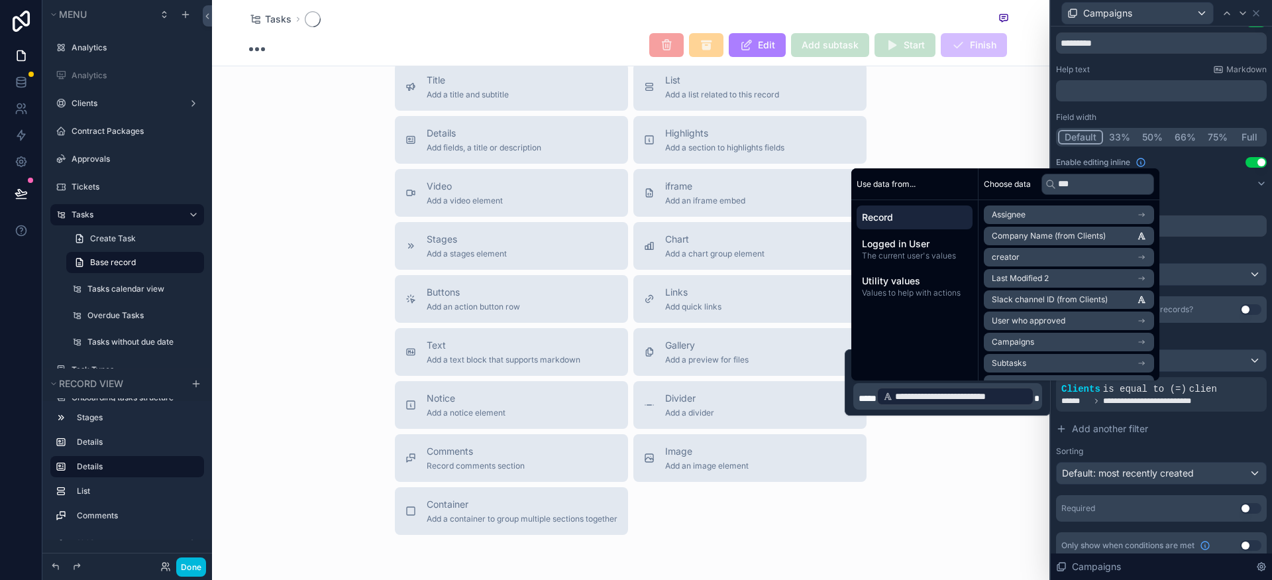
scroll to position [26, 0]
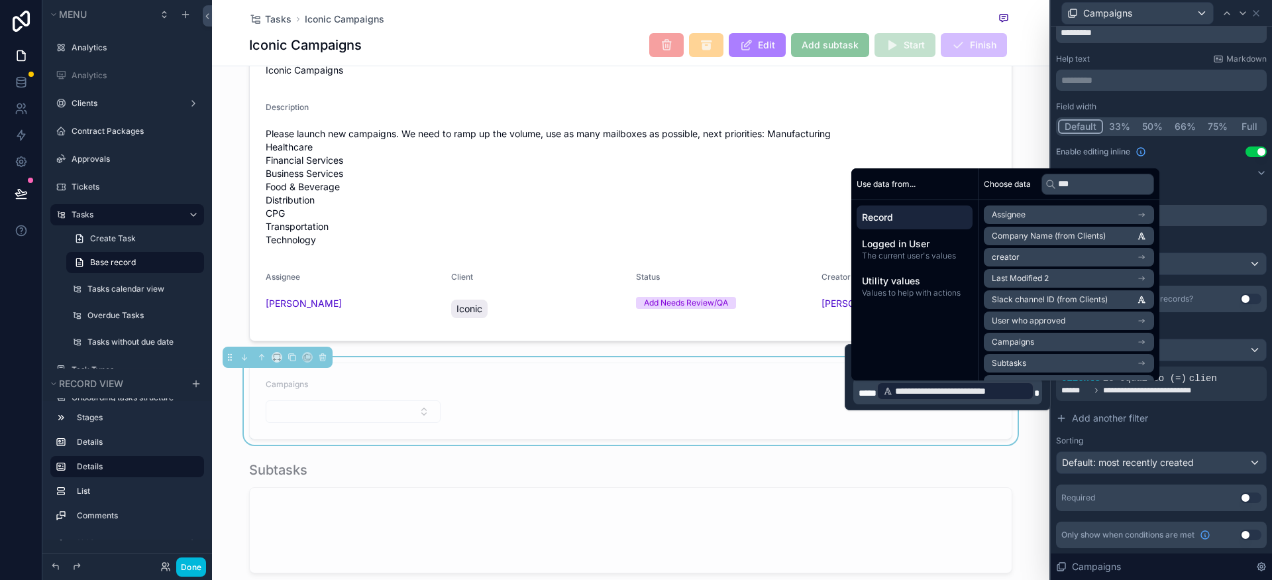
click at [878, 399] on p "**********" at bounding box center [949, 390] width 181 height 21
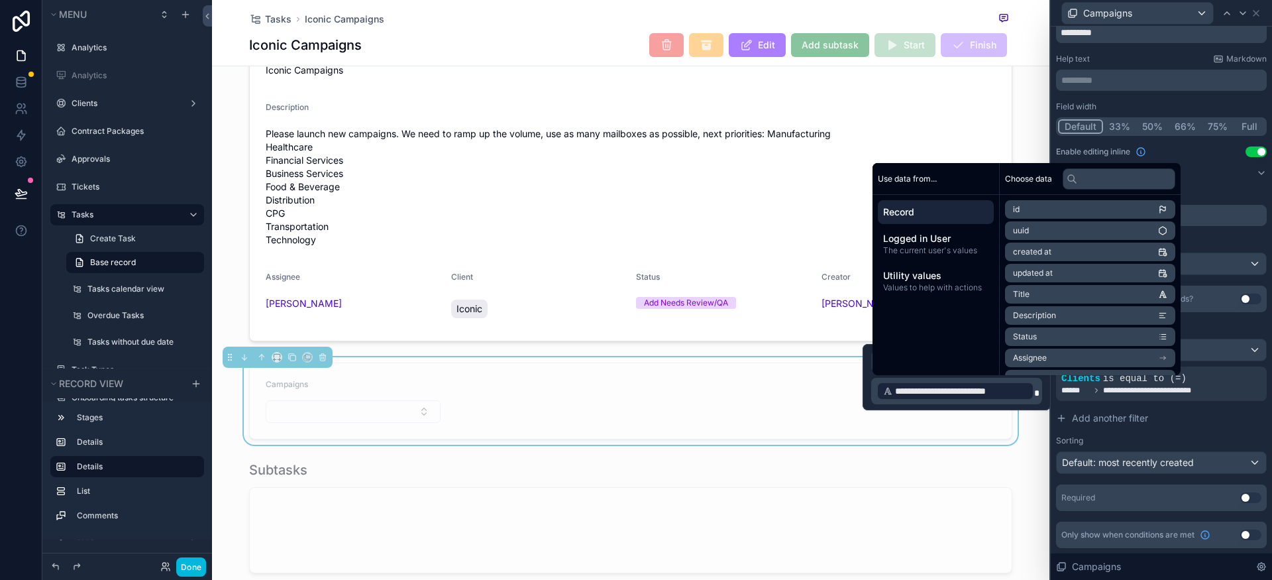
click at [411, 395] on div "Campaigns" at bounding box center [353, 387] width 175 height 16
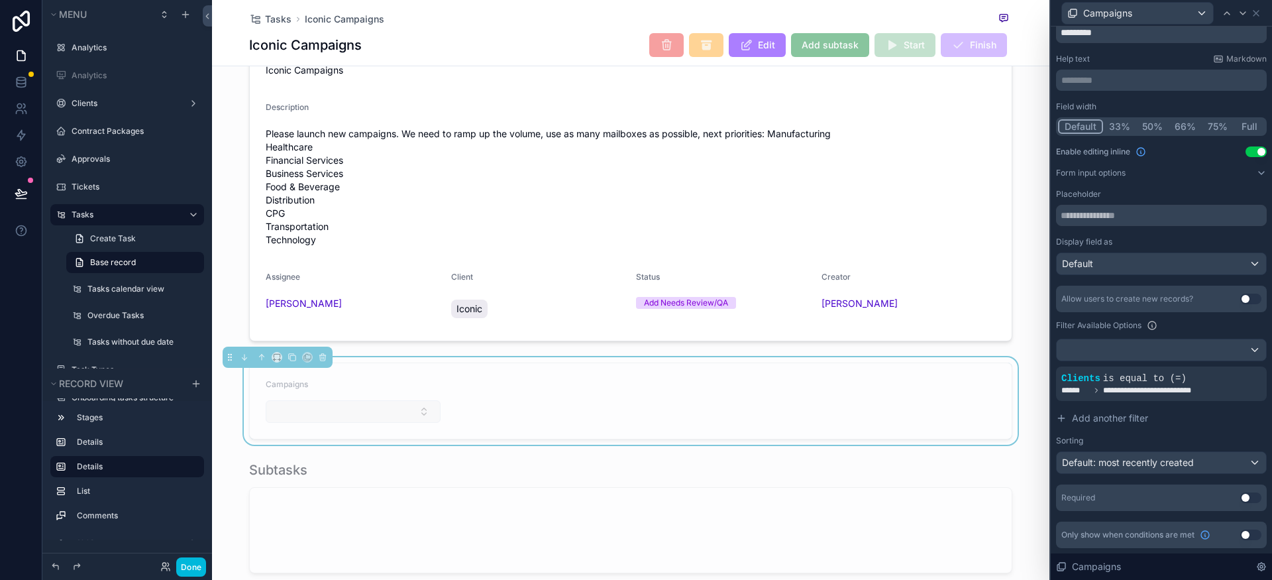
click at [411, 422] on button "Select Button" at bounding box center [353, 411] width 175 height 23
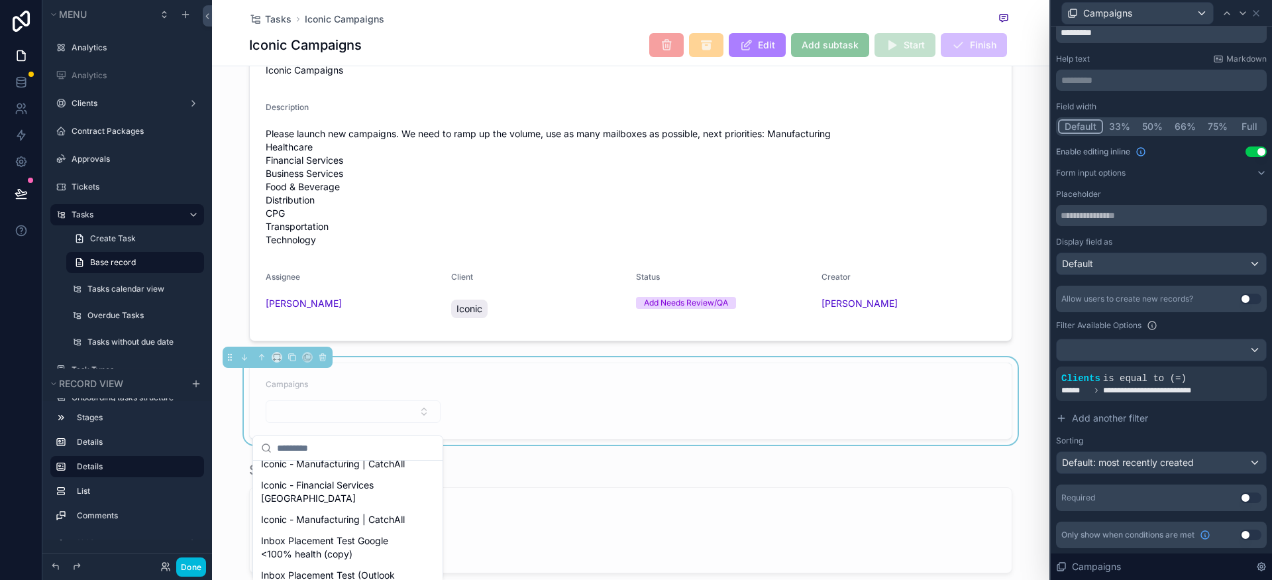
scroll to position [678, 0]
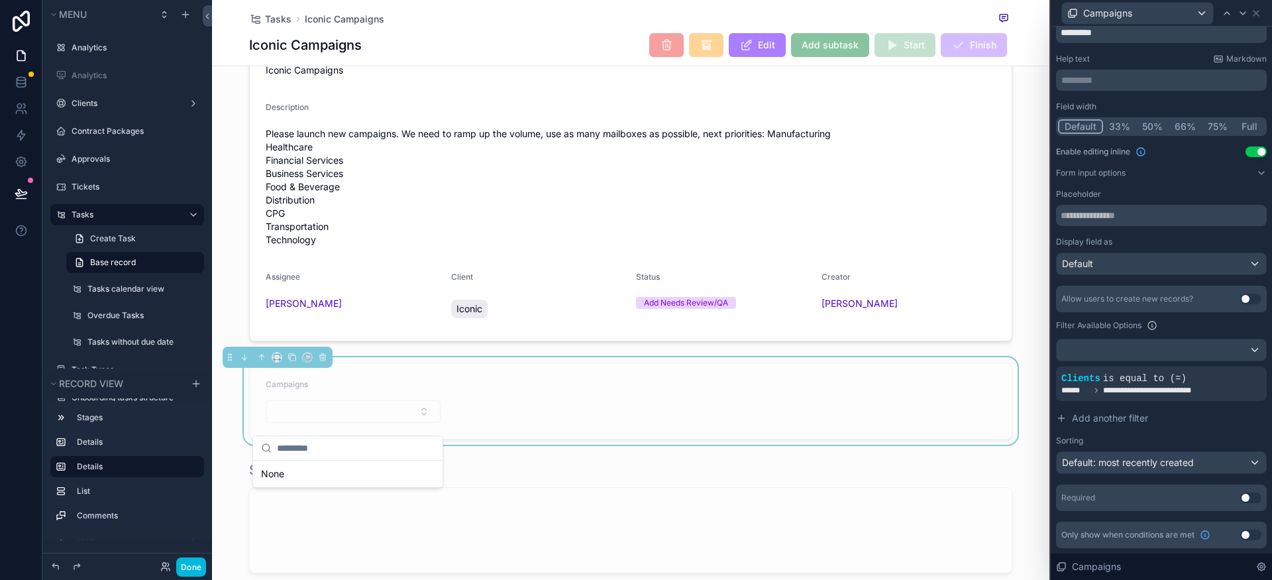
click at [521, 433] on form "Campaigns" at bounding box center [631, 401] width 762 height 76
click at [348, 395] on div "Campaigns" at bounding box center [353, 387] width 175 height 16
click at [411, 423] on button "Select Button" at bounding box center [353, 411] width 175 height 23
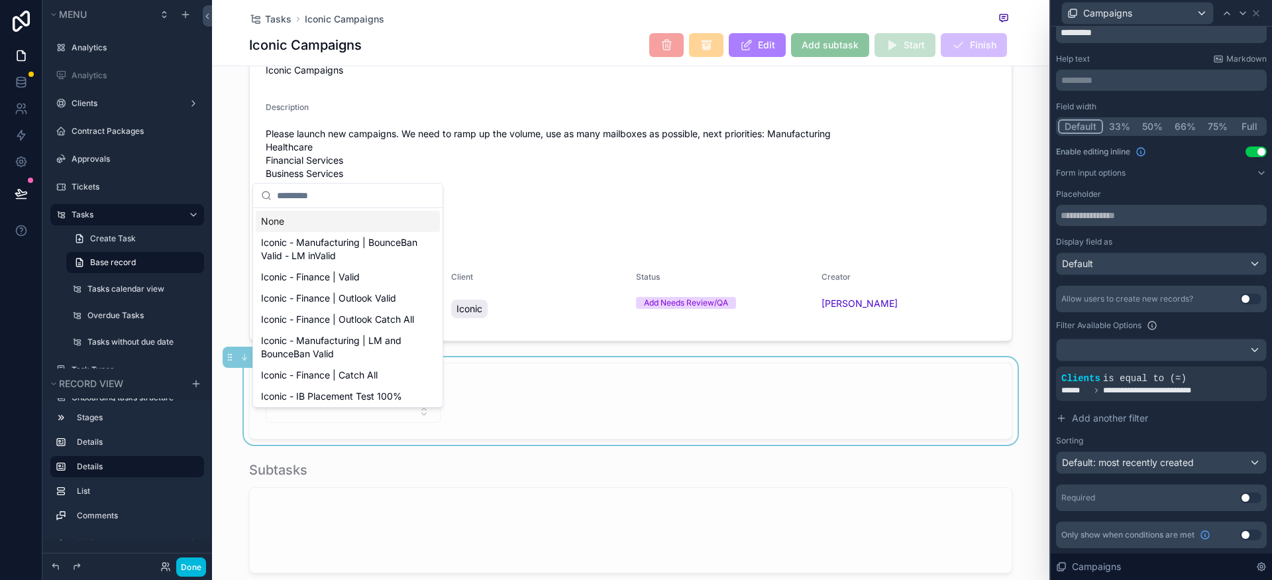
click at [1124, 78] on p "********* ﻿" at bounding box center [1162, 80] width 203 height 13
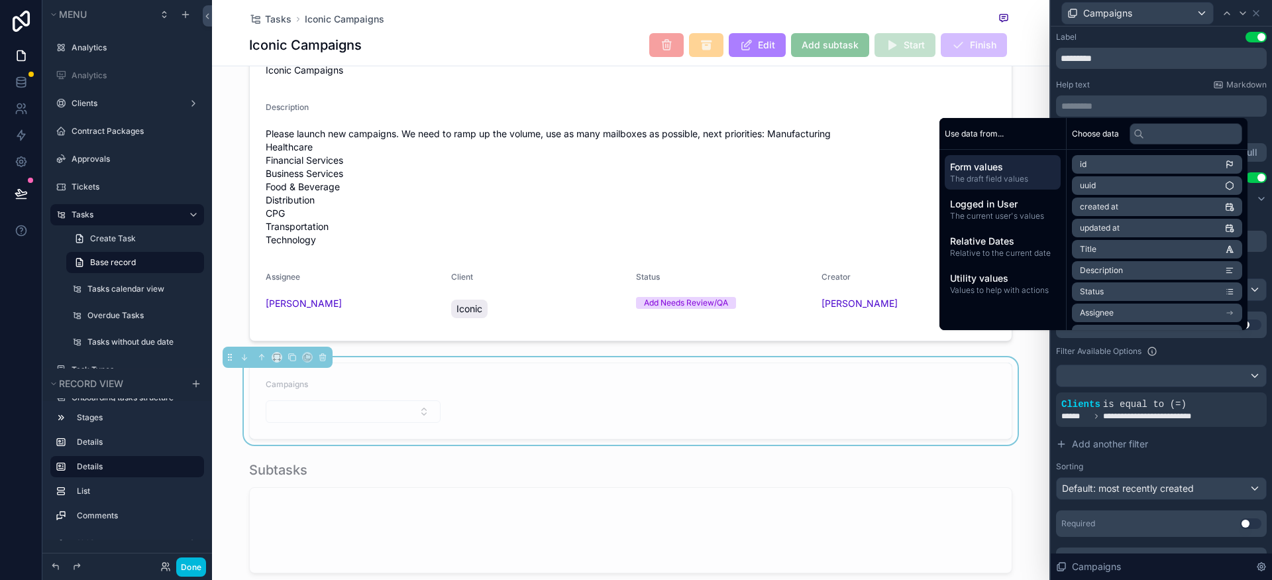
click at [1122, 79] on div "**********" at bounding box center [1161, 303] width 211 height 542
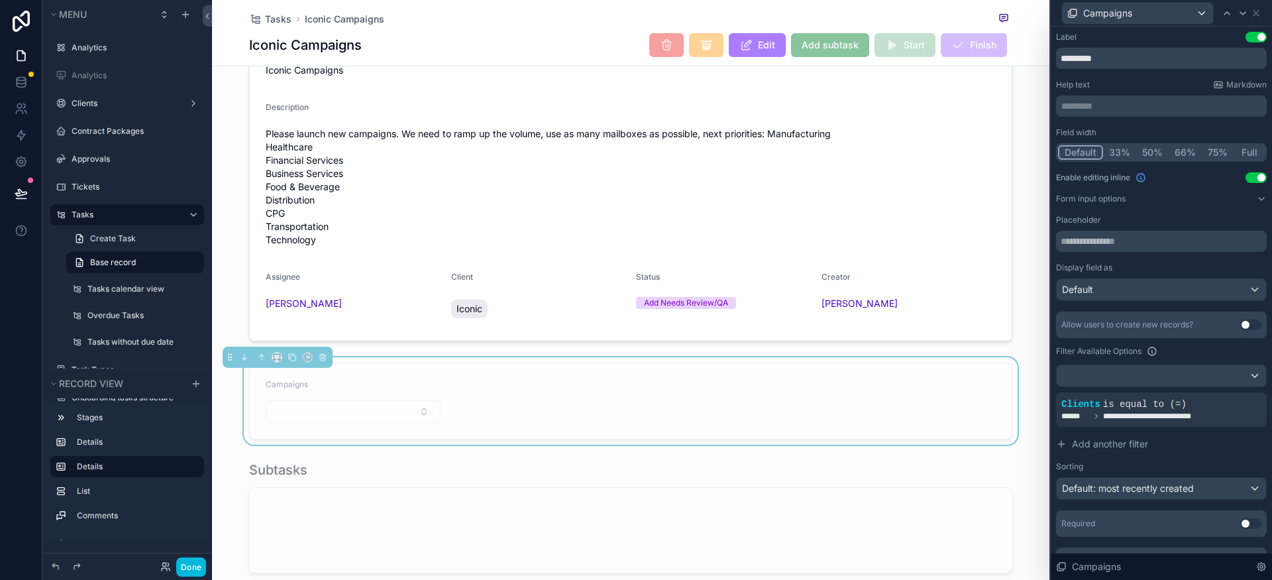
scroll to position [26, 0]
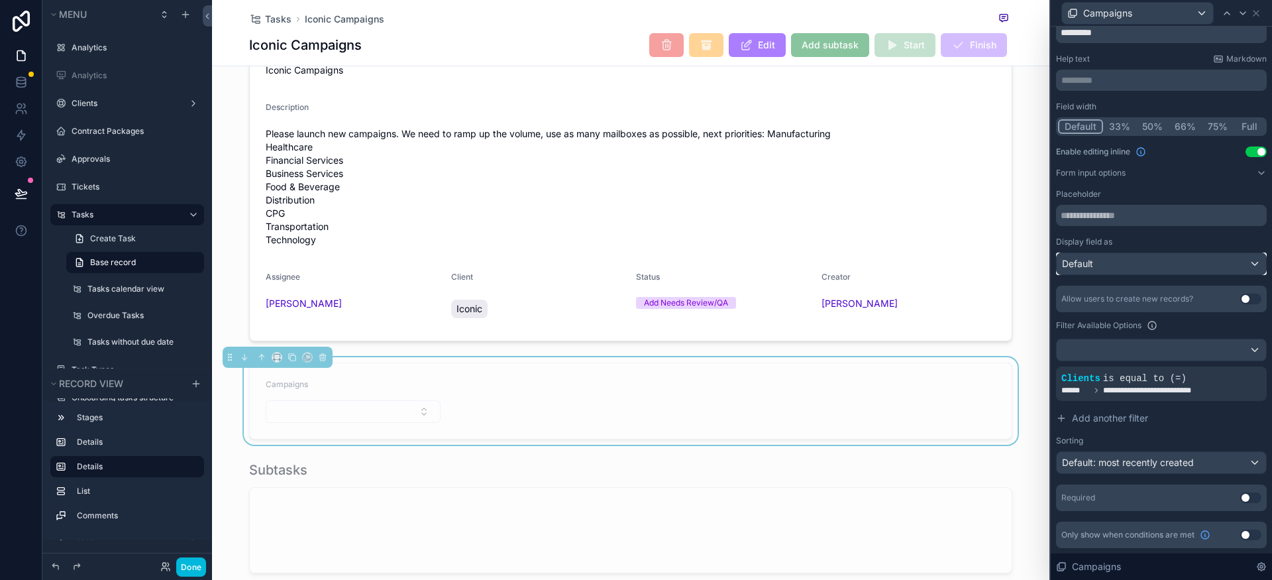
click at [1122, 264] on div "Default" at bounding box center [1161, 263] width 209 height 21
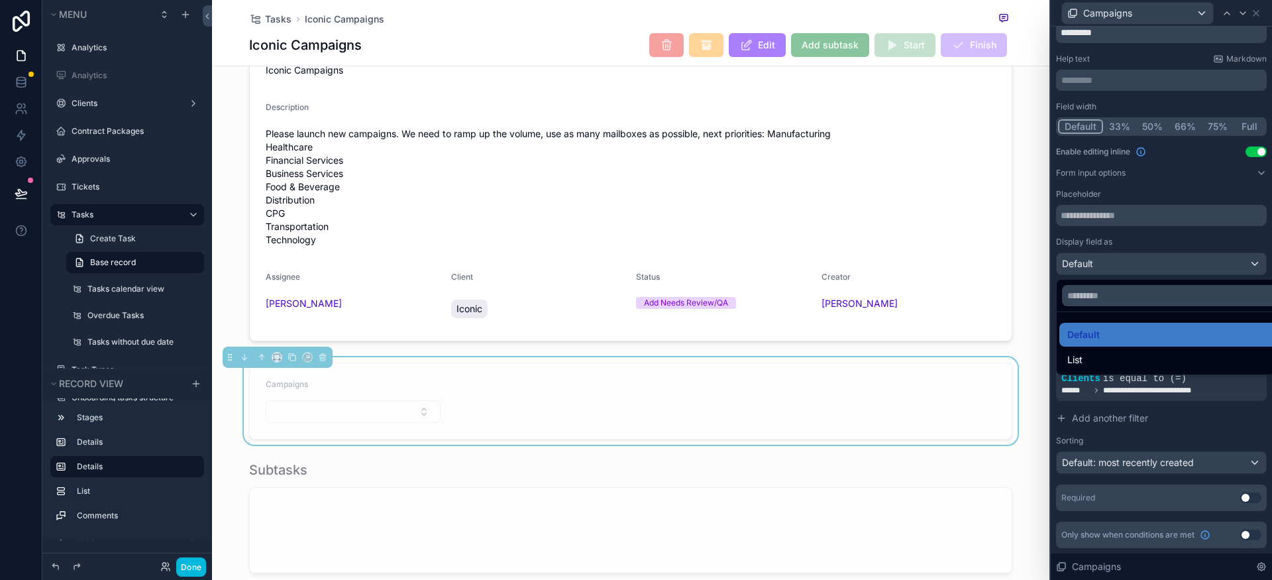
click at [1107, 255] on div at bounding box center [1161, 290] width 221 height 580
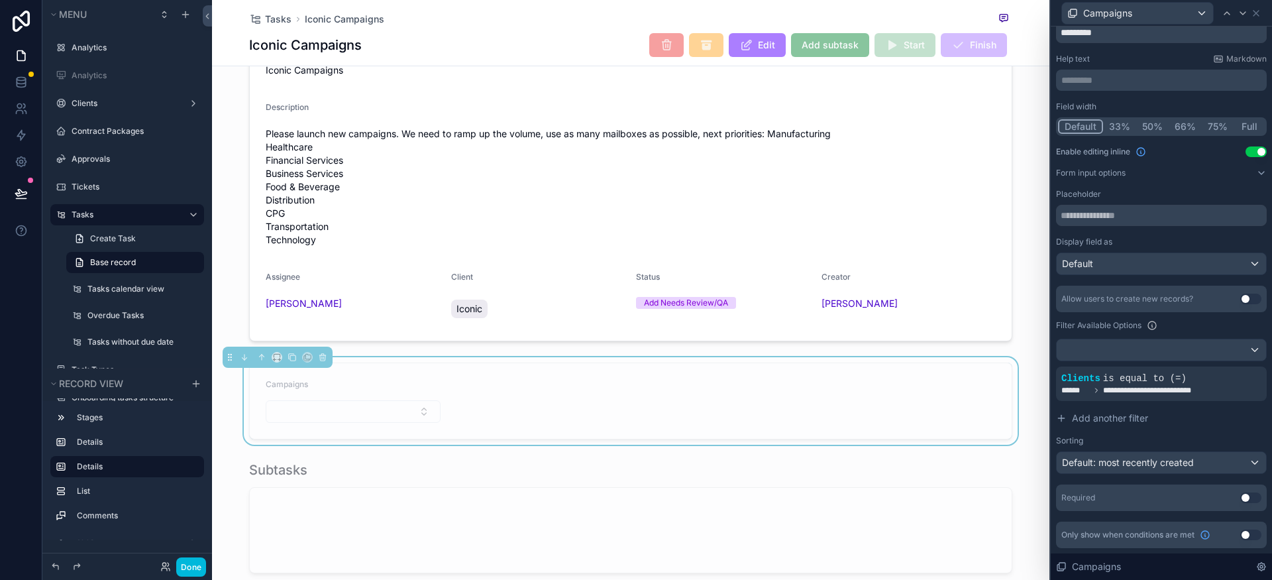
scroll to position [0, 0]
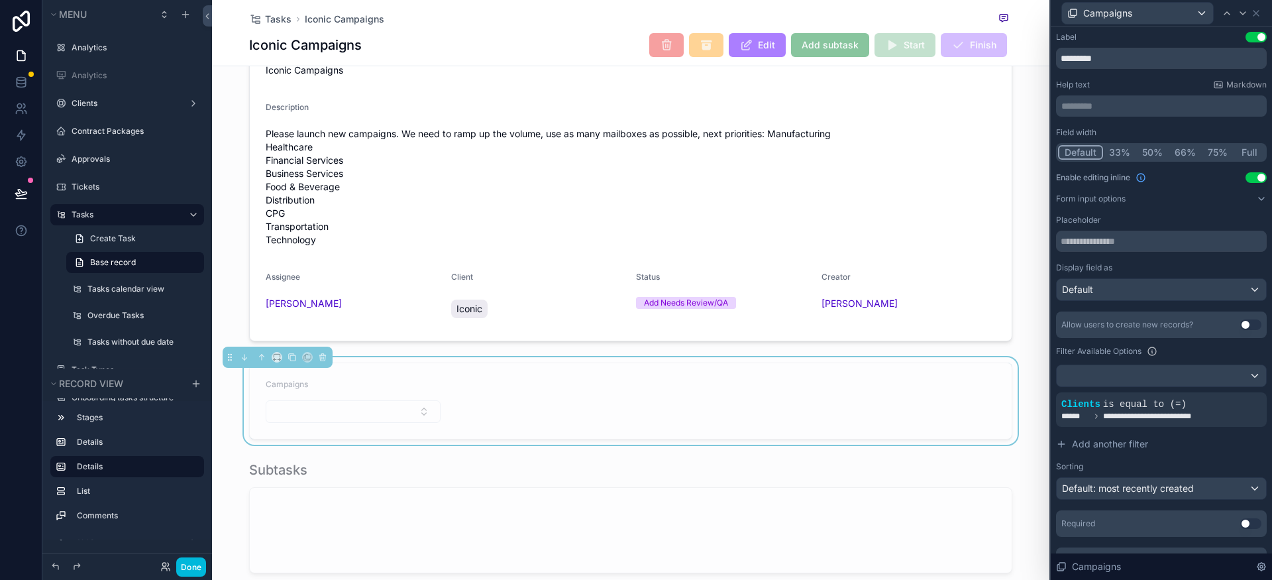
click at [1256, 201] on icon at bounding box center [1261, 198] width 11 height 11
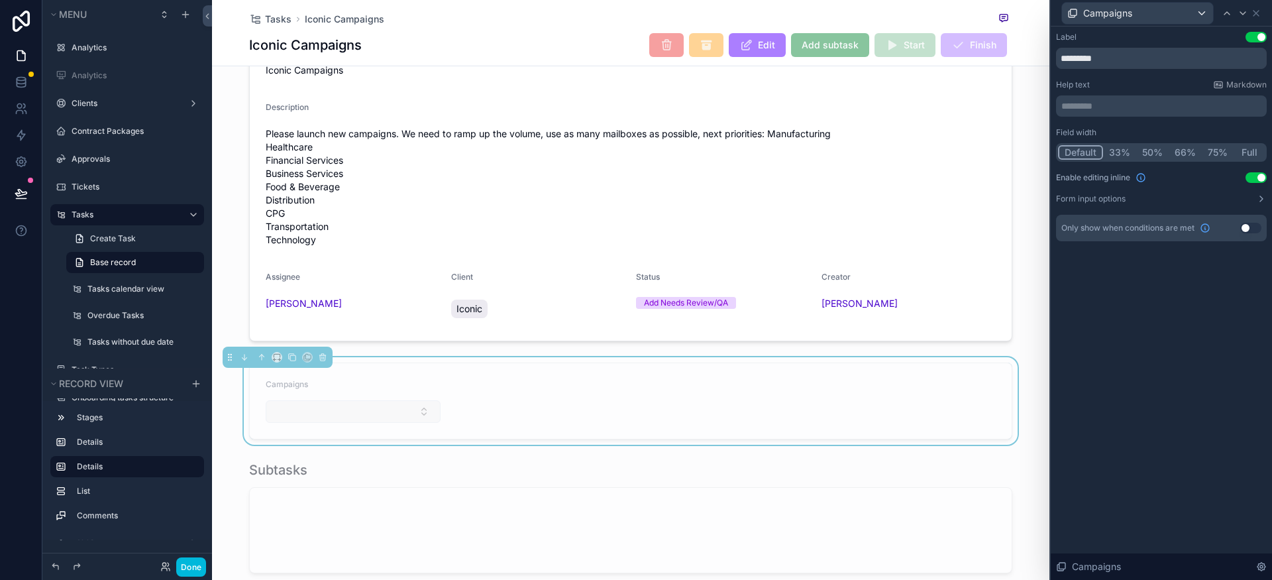
click at [415, 423] on button "Select Button" at bounding box center [353, 411] width 175 height 23
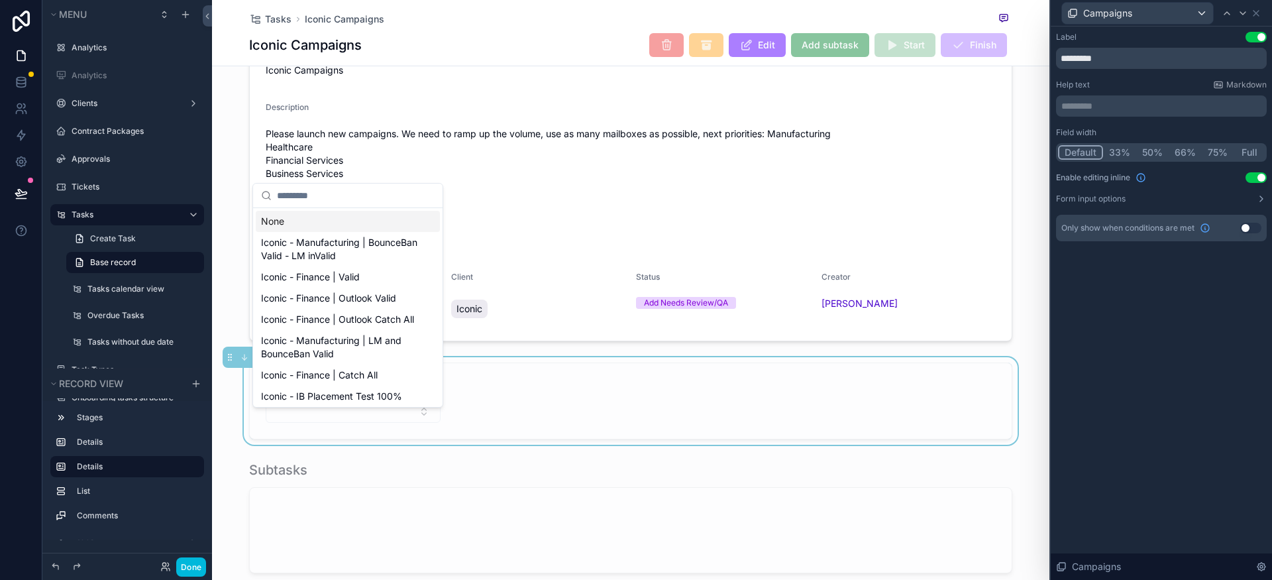
click at [476, 411] on form "Campaigns" at bounding box center [631, 401] width 762 height 76
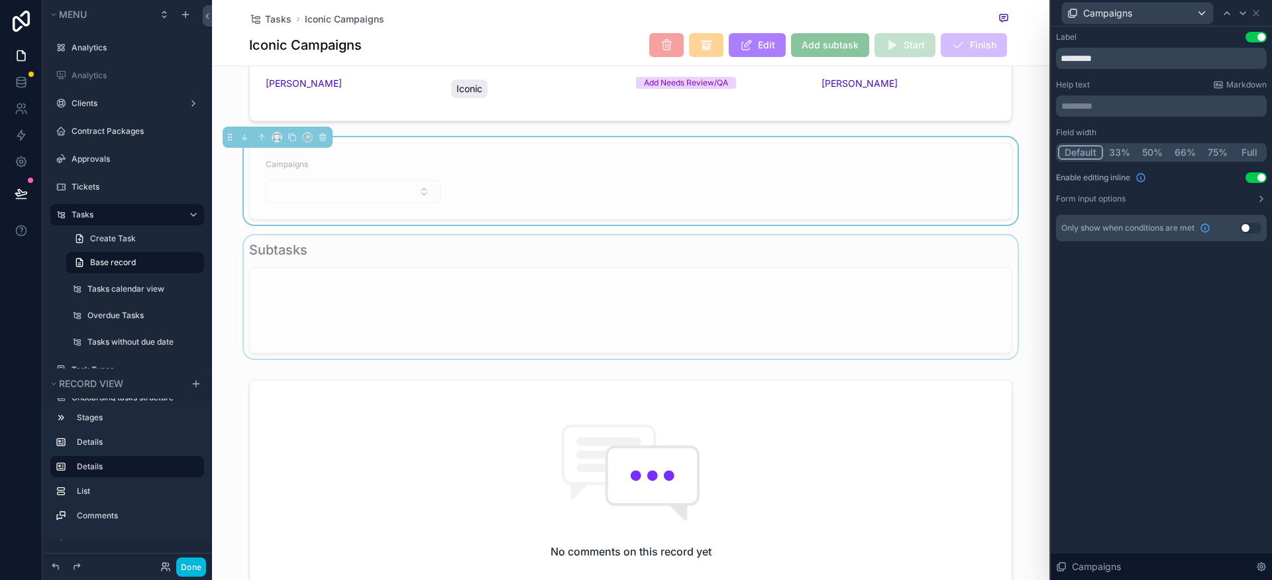
scroll to position [467, 0]
click at [467, 209] on form "Campaigns" at bounding box center [631, 184] width 762 height 76
click at [1255, 16] on icon at bounding box center [1256, 13] width 11 height 11
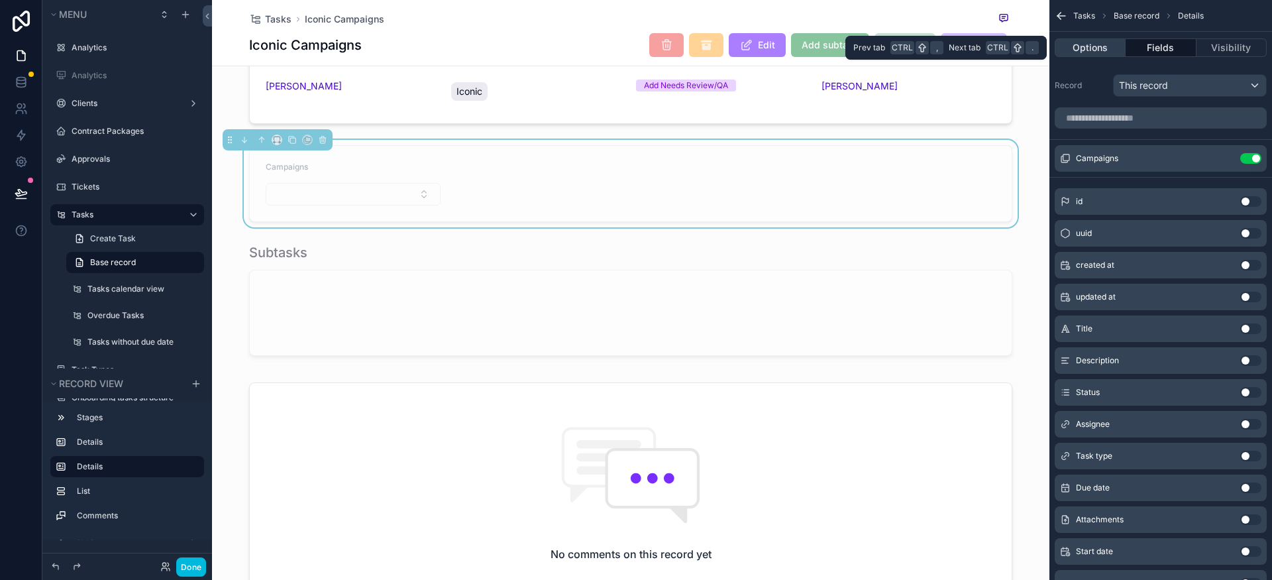
click at [1117, 47] on button "Options" at bounding box center [1090, 47] width 71 height 19
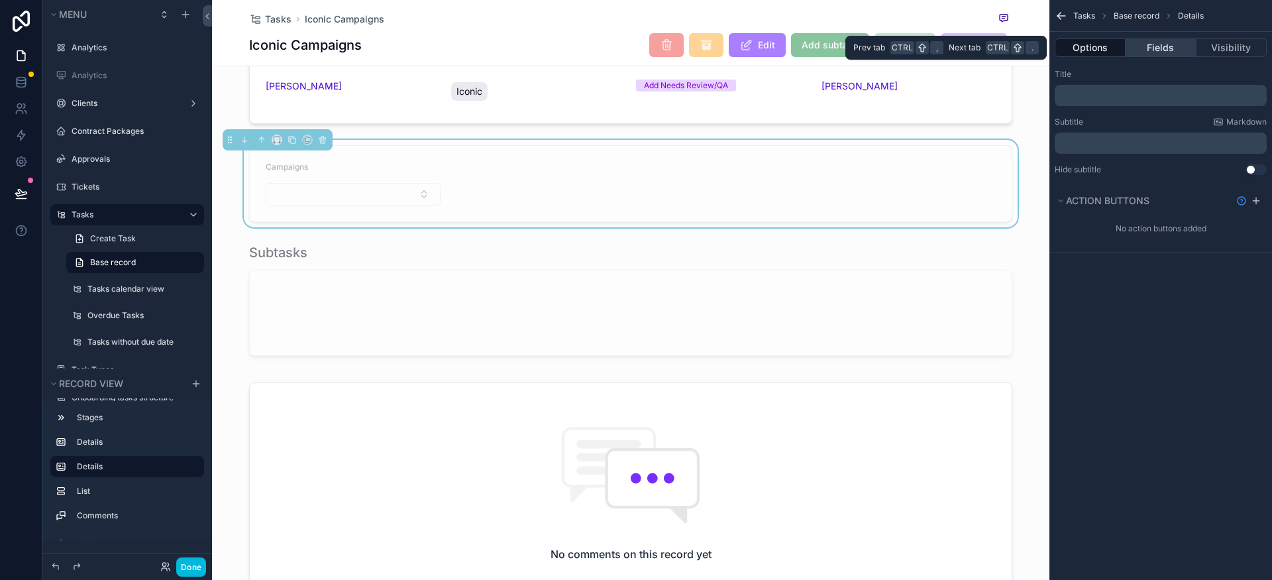
click at [1157, 46] on button "Fields" at bounding box center [1161, 47] width 70 height 19
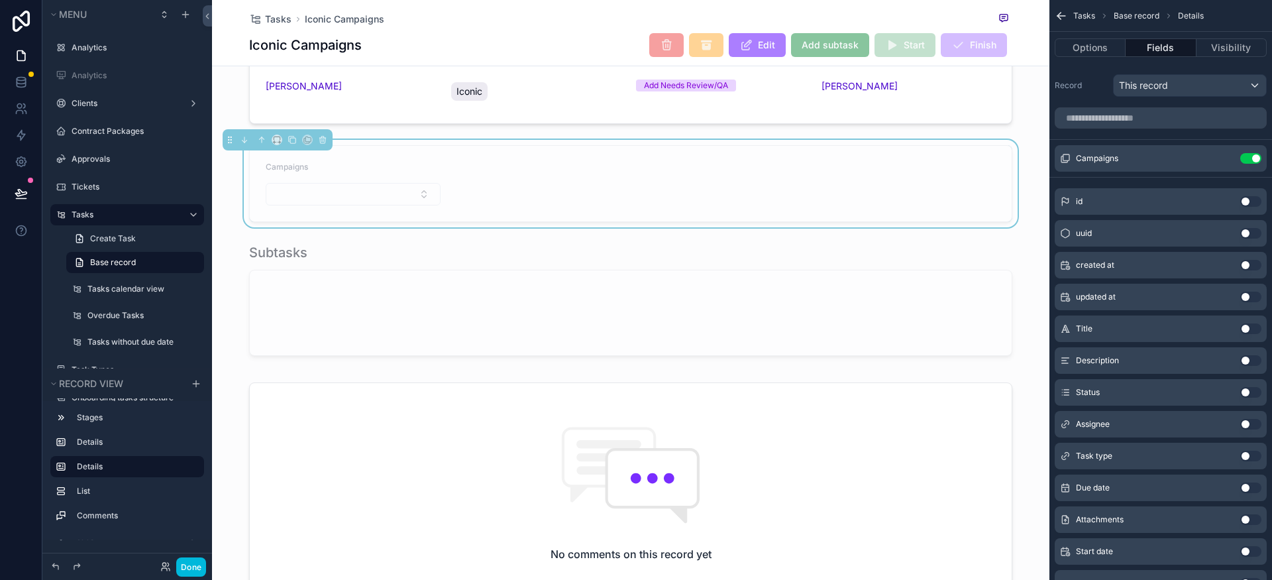
click at [0, 0] on icon "scrollable content" at bounding box center [0, 0] width 0 height 0
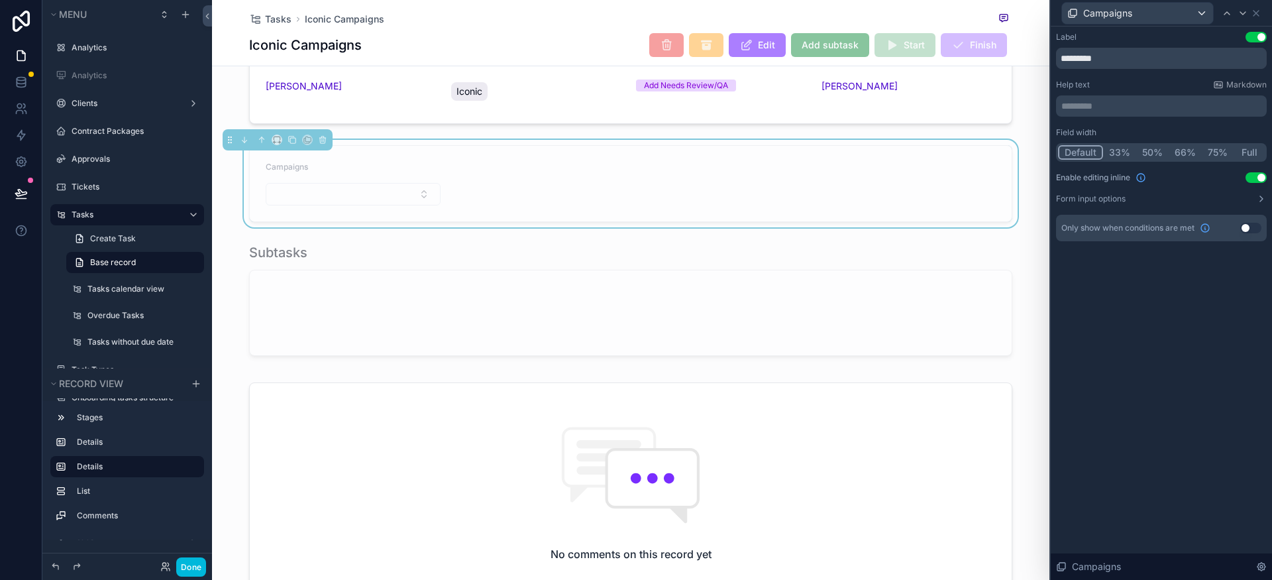
click at [1261, 195] on icon at bounding box center [1261, 198] width 11 height 11
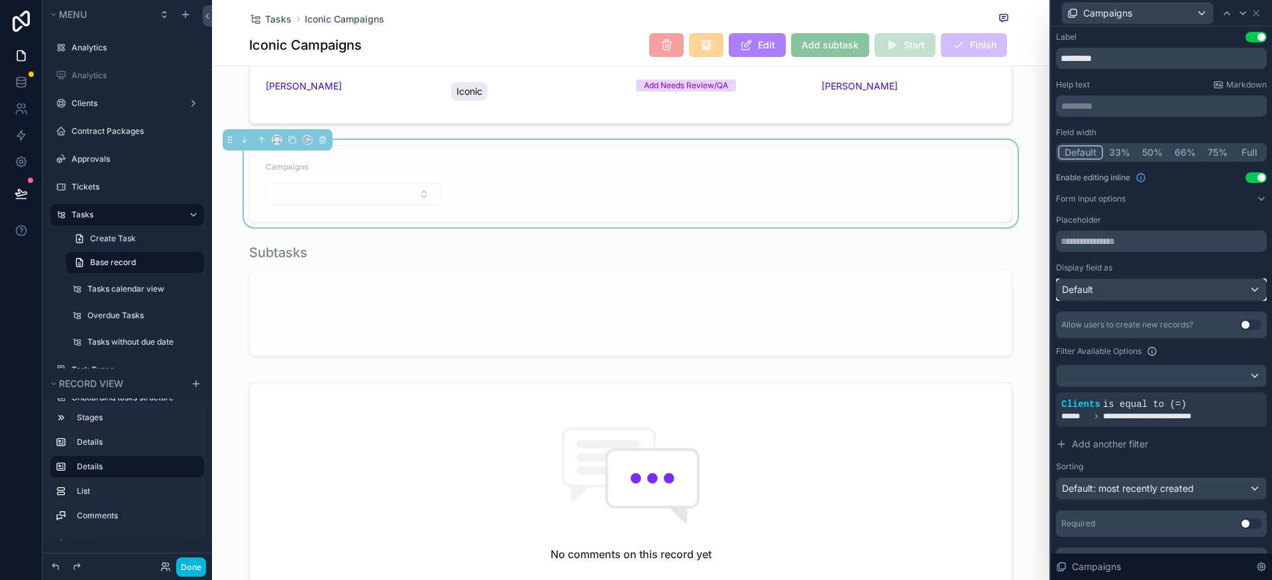
click at [1132, 286] on div "Default" at bounding box center [1161, 289] width 209 height 21
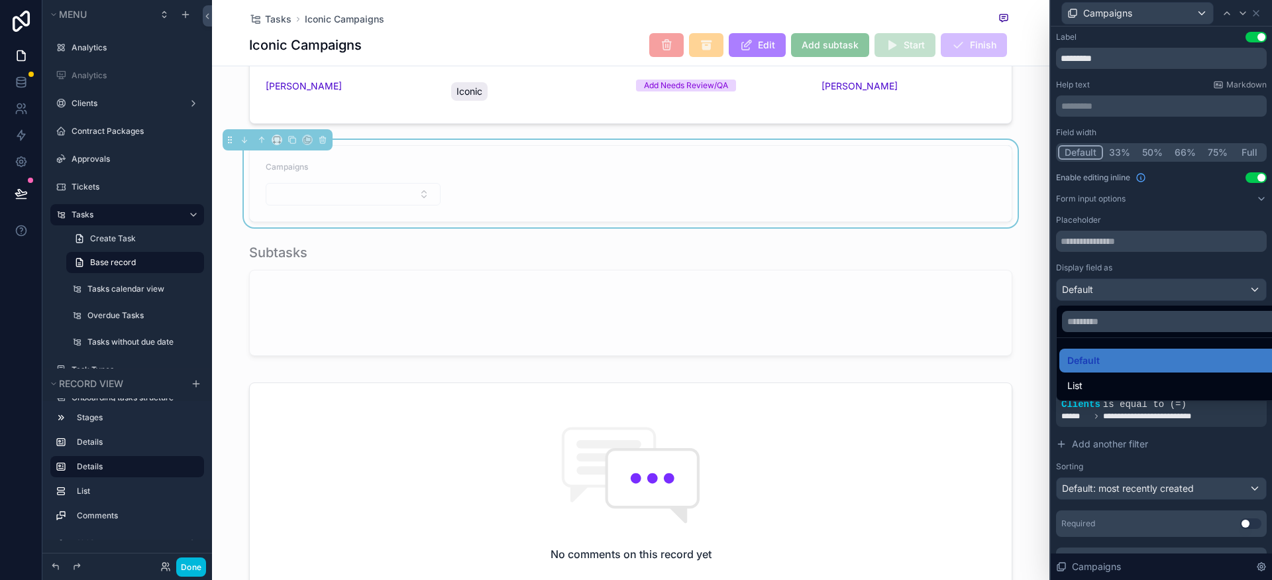
click at [1106, 296] on div at bounding box center [1161, 290] width 221 height 580
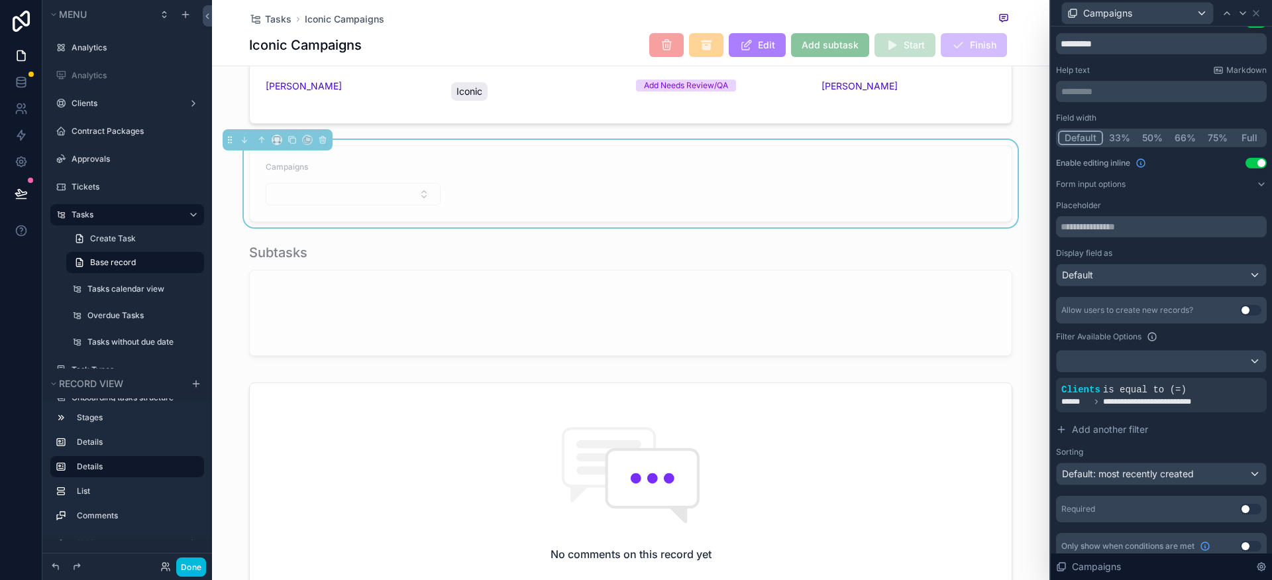
scroll to position [26, 0]
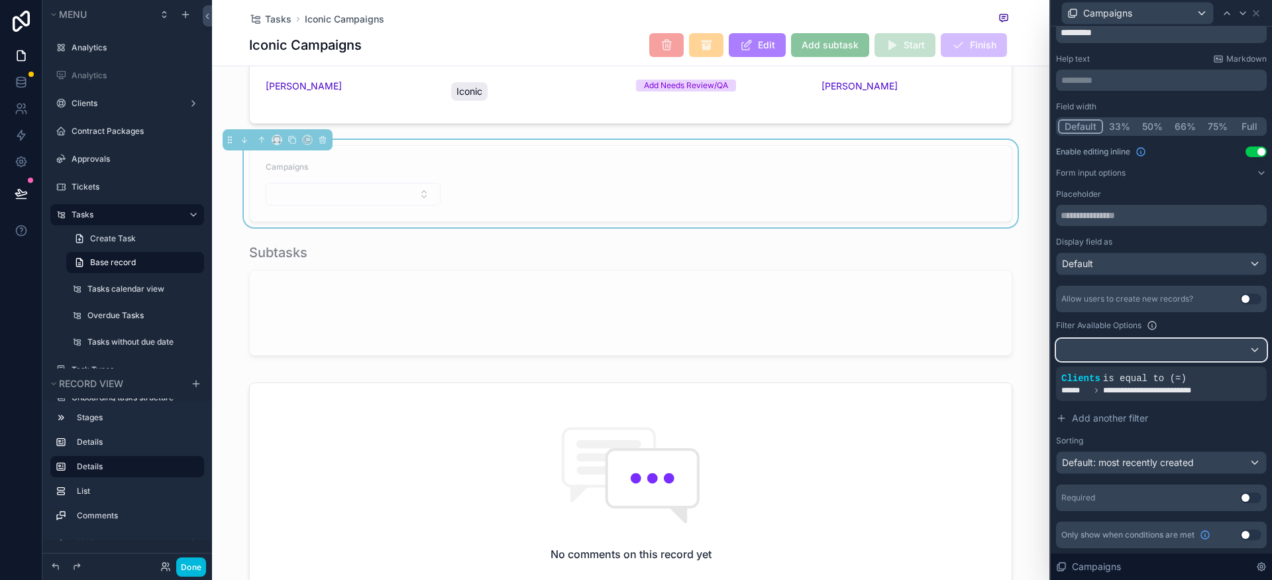
click at [1157, 347] on div at bounding box center [1161, 349] width 209 height 21
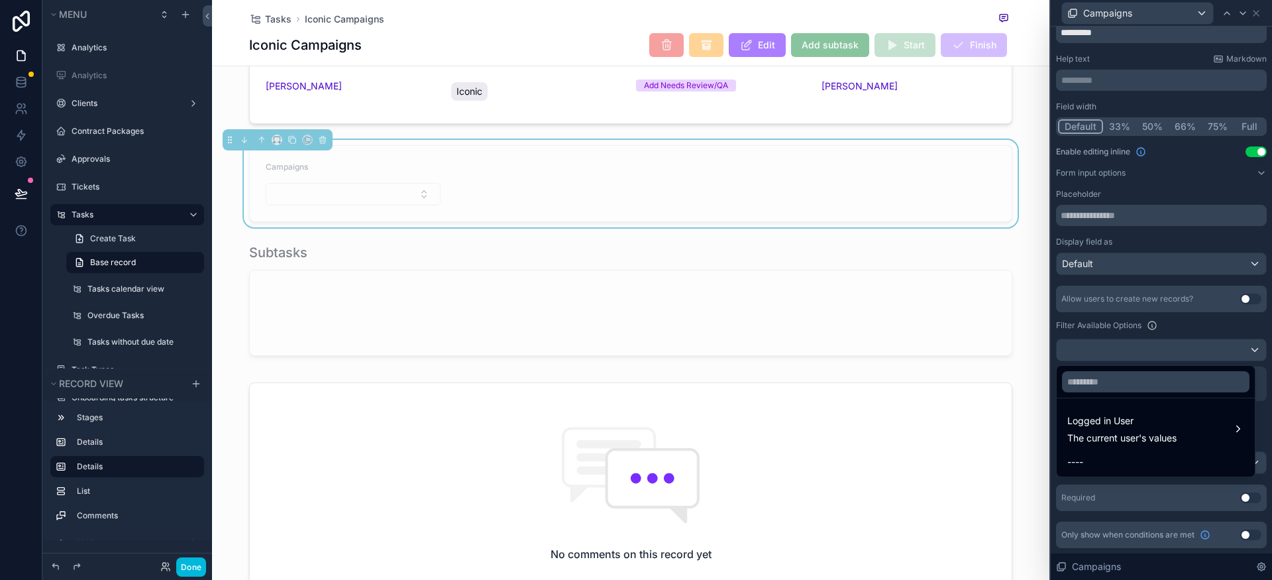
click at [1157, 347] on div at bounding box center [1161, 290] width 221 height 580
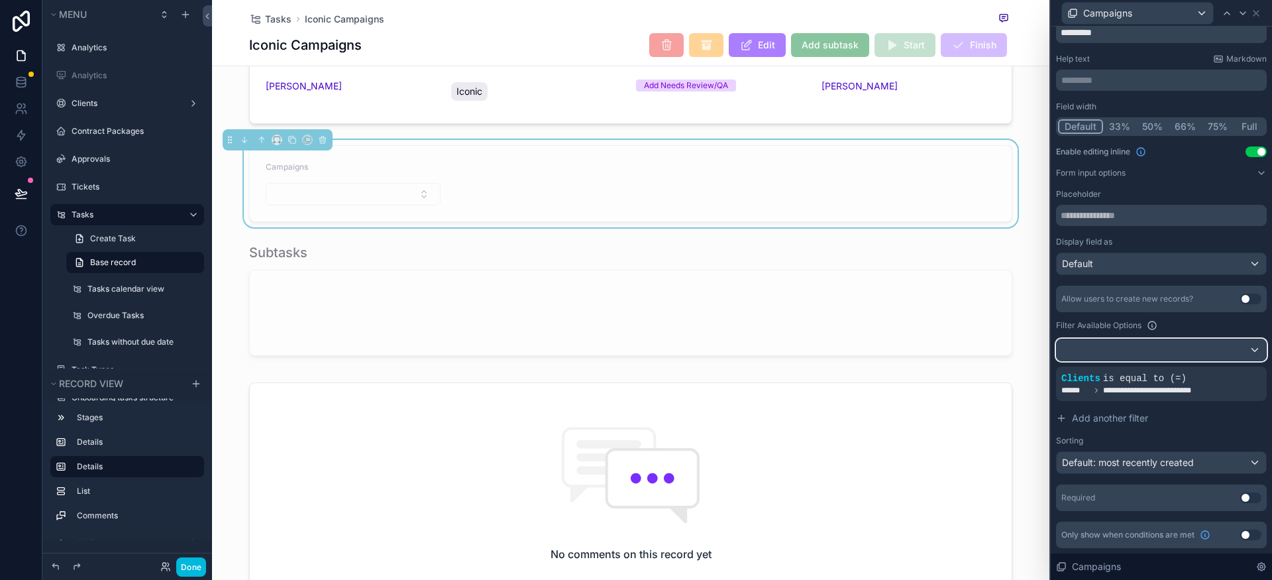
click at [1157, 347] on div at bounding box center [1161, 349] width 209 height 21
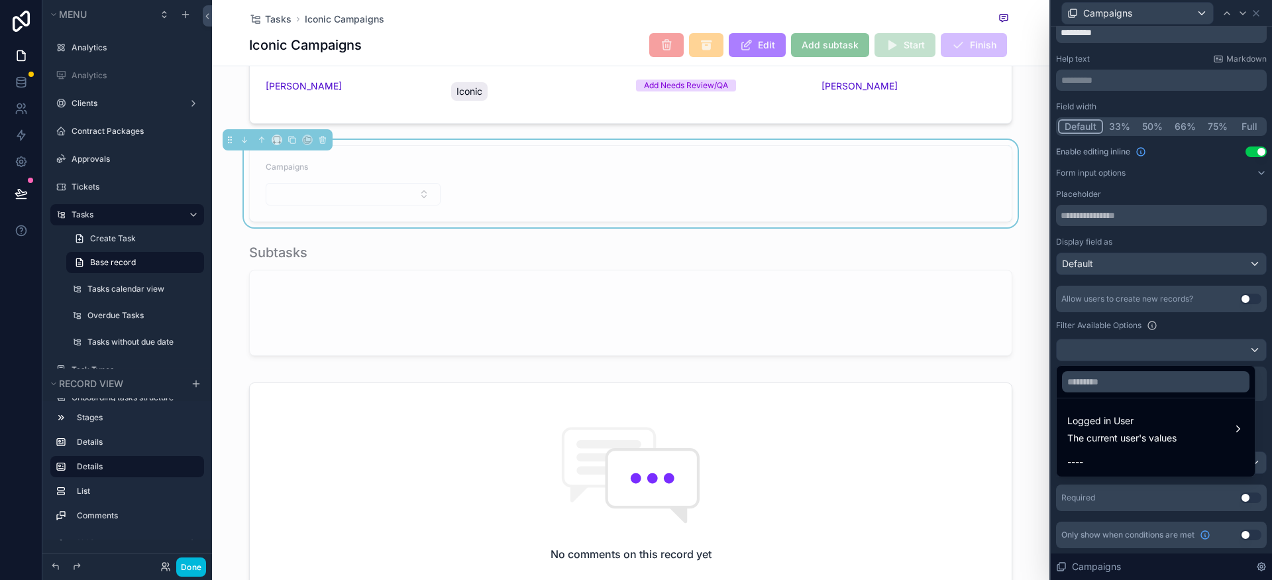
click at [1157, 347] on div at bounding box center [1161, 290] width 221 height 580
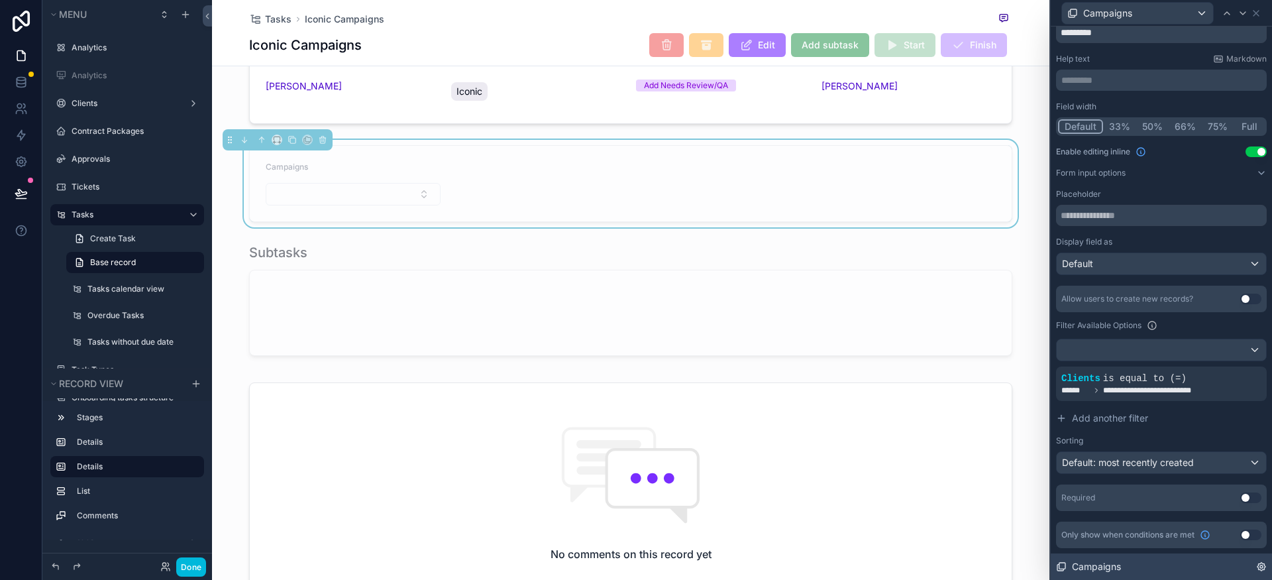
click at [1262, 568] on icon at bounding box center [1261, 566] width 11 height 11
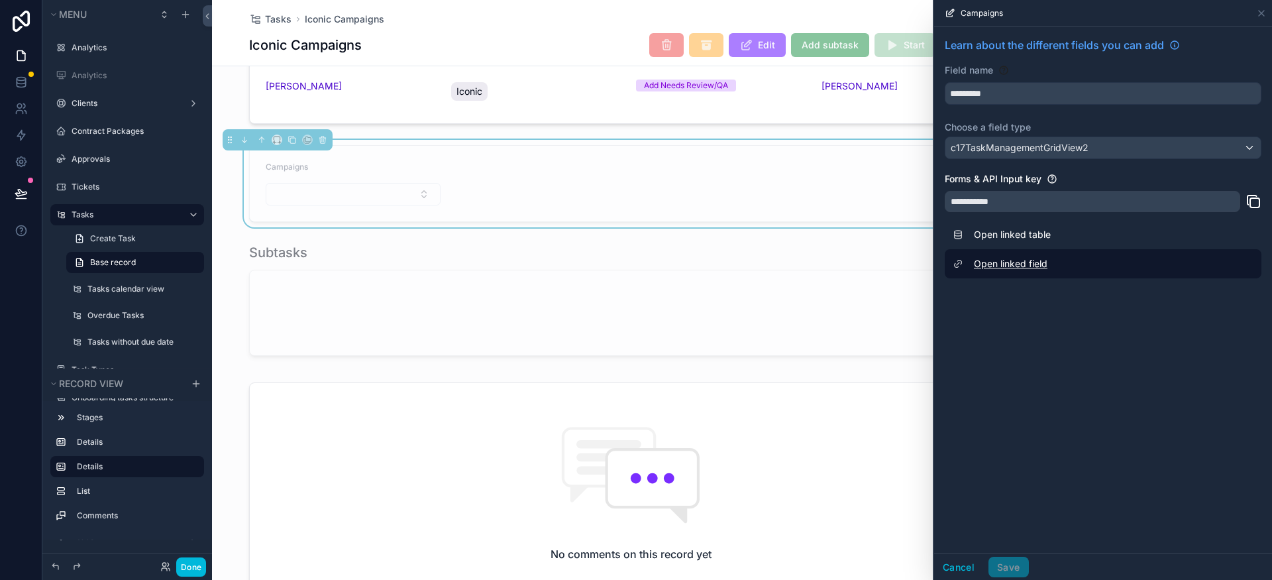
click at [993, 264] on link "Open linked field" at bounding box center [1103, 263] width 317 height 29
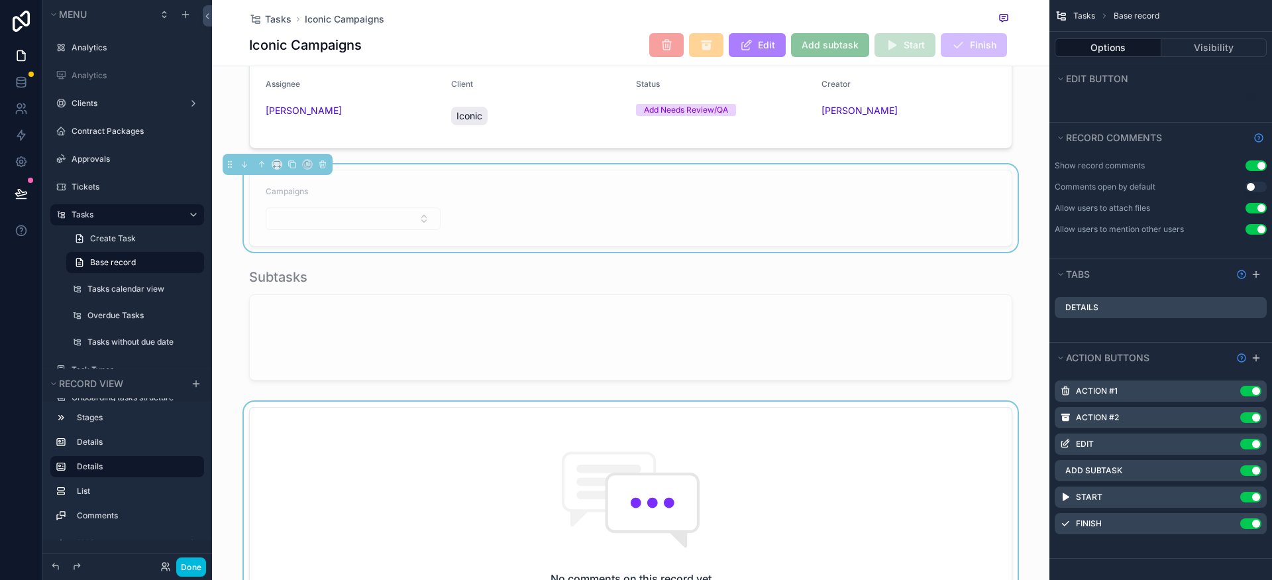
scroll to position [234, 0]
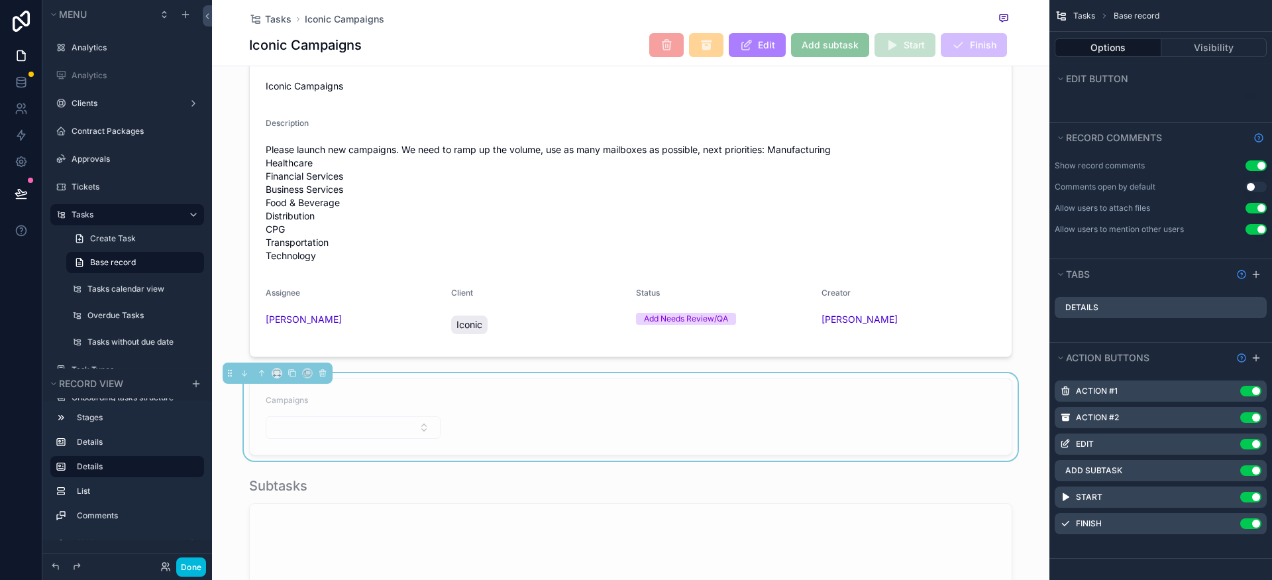
click at [515, 421] on form "Campaigns" at bounding box center [631, 417] width 762 height 76
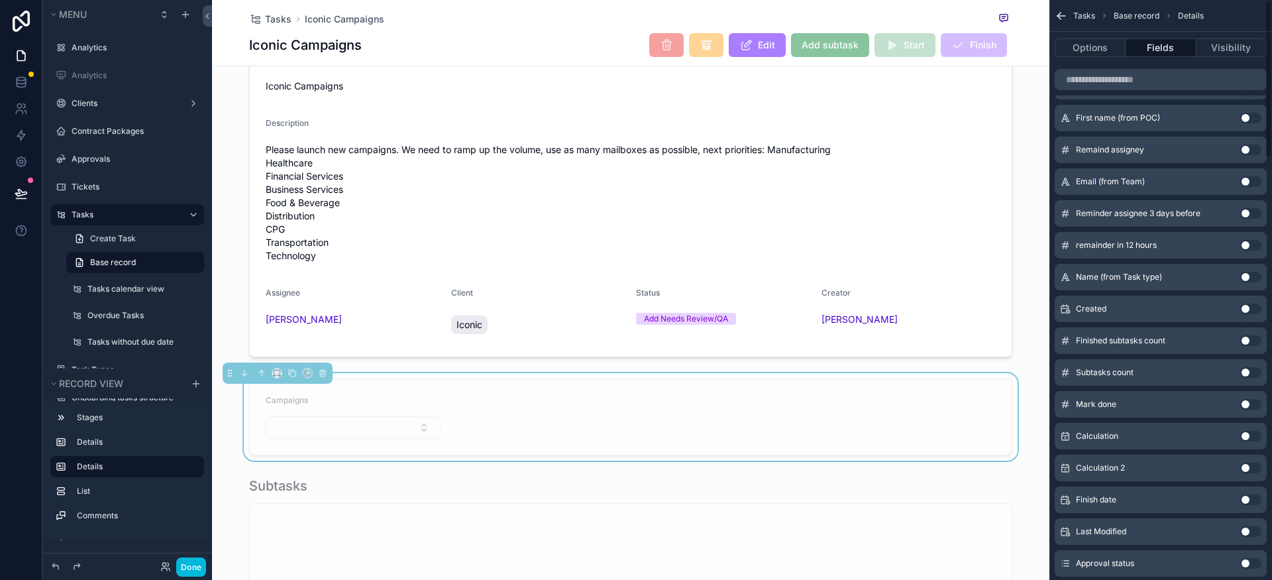
scroll to position [0, 0]
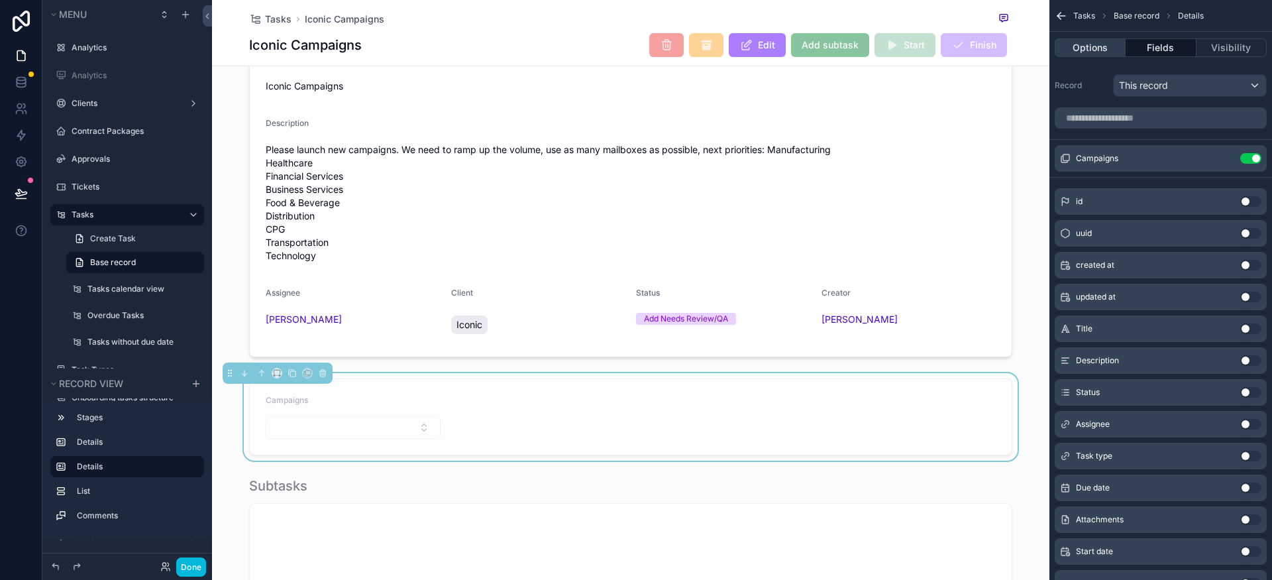
click at [1101, 51] on button "Options" at bounding box center [1090, 47] width 71 height 19
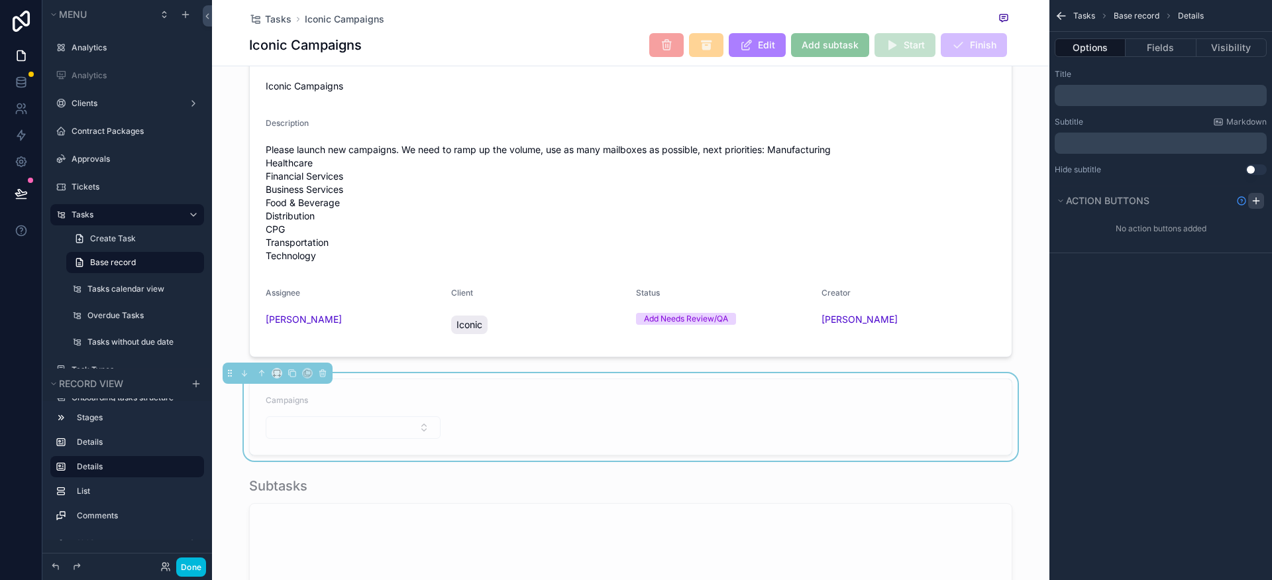
click at [1255, 202] on icon "scrollable content" at bounding box center [1256, 200] width 11 height 11
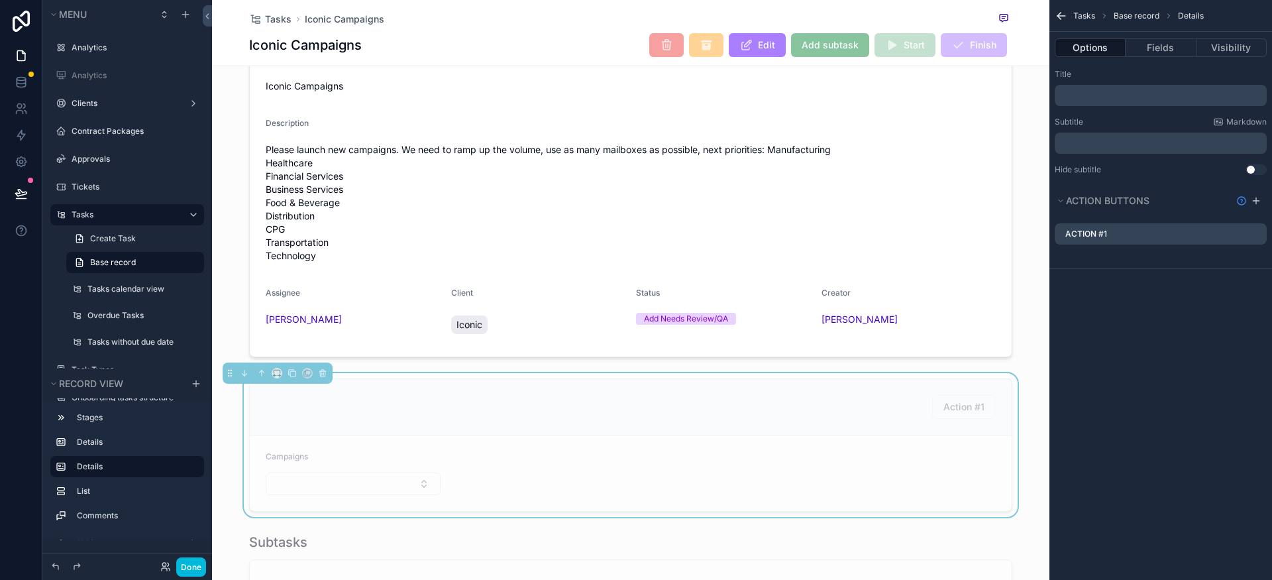
click at [1261, 234] on div "scrollable content" at bounding box center [1261, 234] width 0 height 0
click at [0, 0] on icon "scrollable content" at bounding box center [0, 0] width 0 height 0
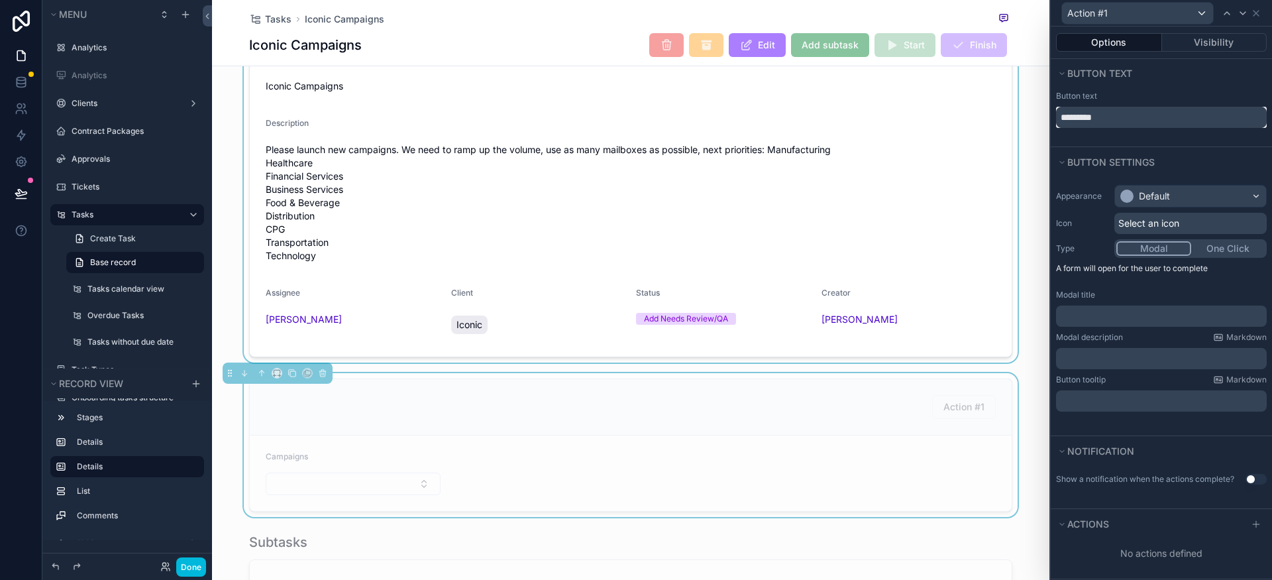
drag, startPoint x: 1125, startPoint y: 122, endPoint x: 1027, endPoint y: 118, distance: 98.1
click at [1029, 115] on div "Action #1 Options Visibility Button text Button text ********* Button settings …" at bounding box center [636, 290] width 1272 height 580
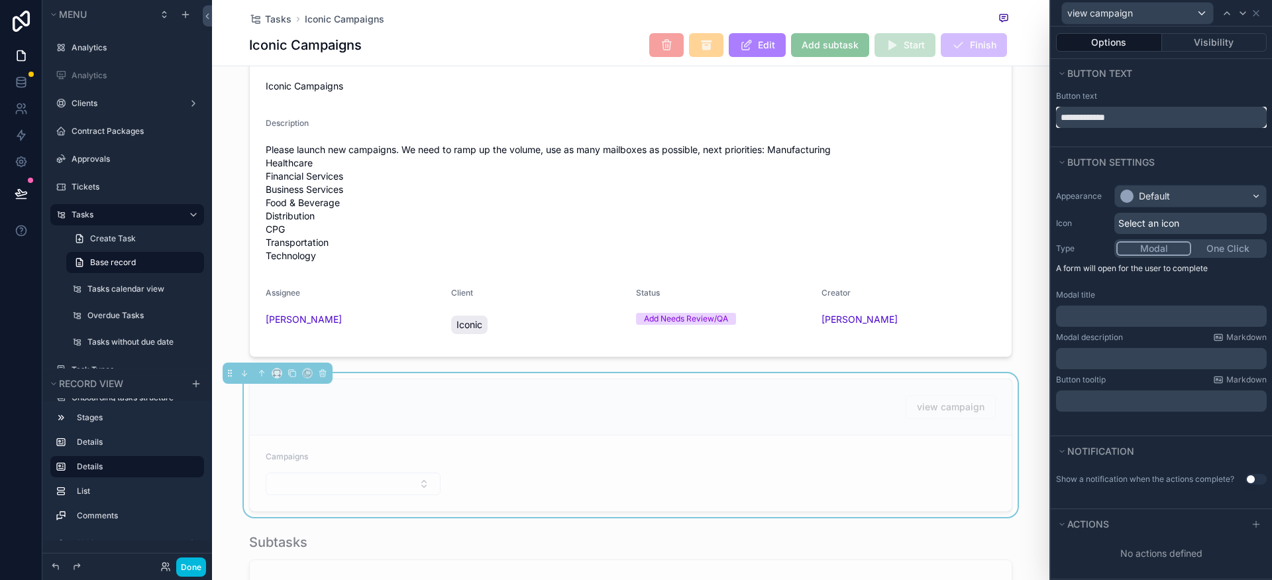
click at [1067, 119] on input "**********" at bounding box center [1161, 117] width 211 height 21
type input "**********"
click at [1175, 199] on div "Default" at bounding box center [1190, 196] width 151 height 21
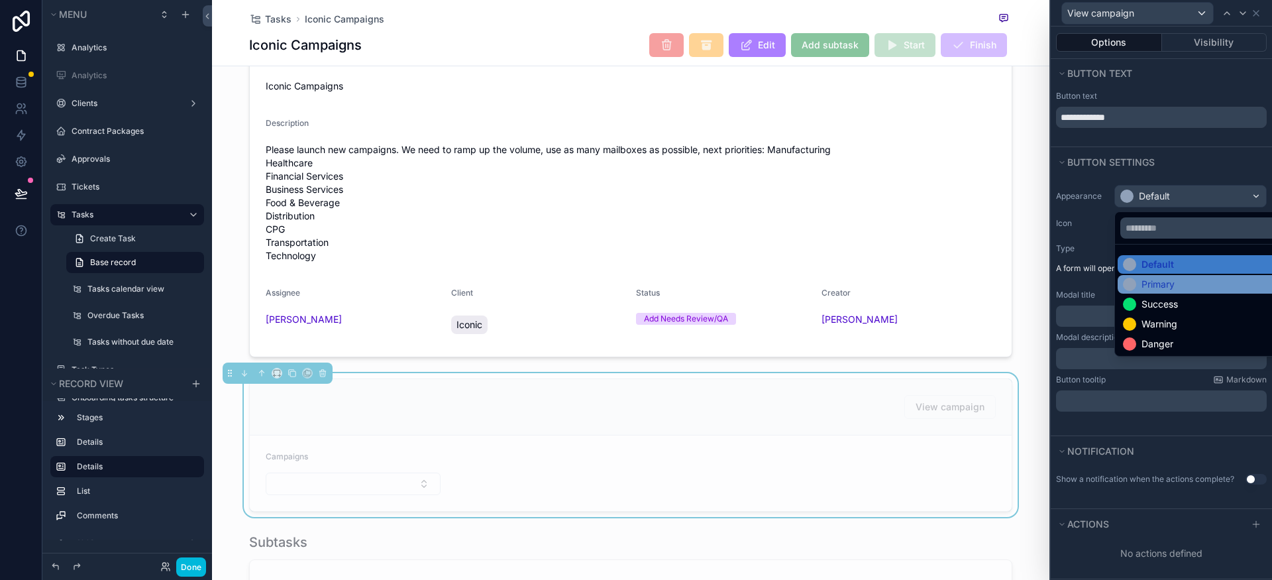
click at [1157, 291] on div "Primary" at bounding box center [1206, 284] width 176 height 19
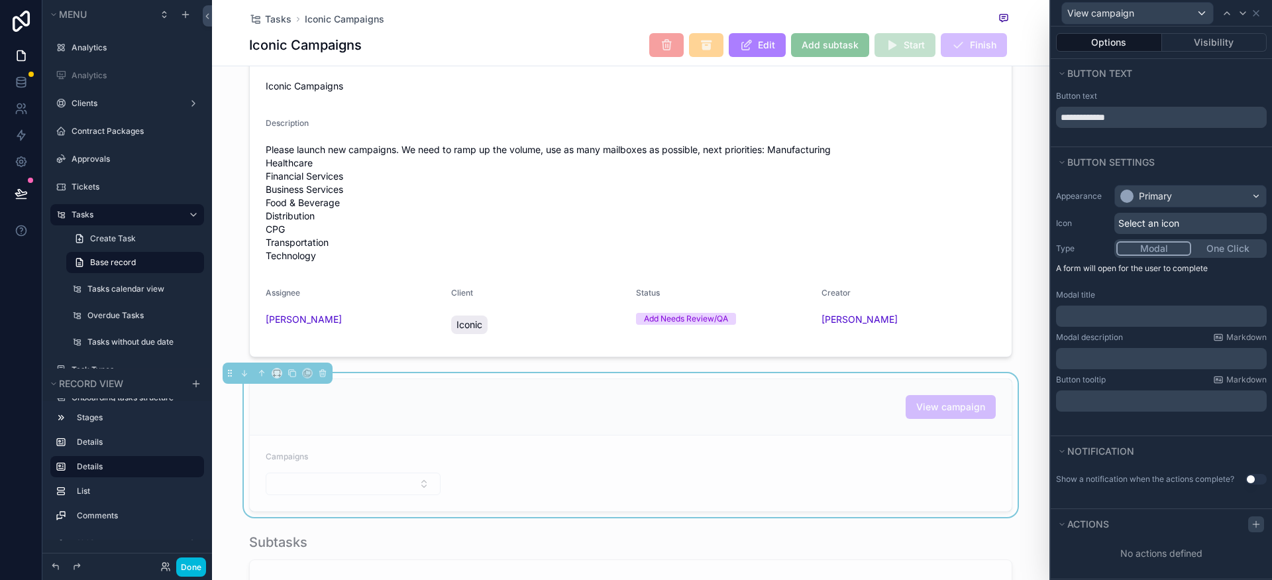
click at [1250, 523] on div at bounding box center [1256, 524] width 16 height 16
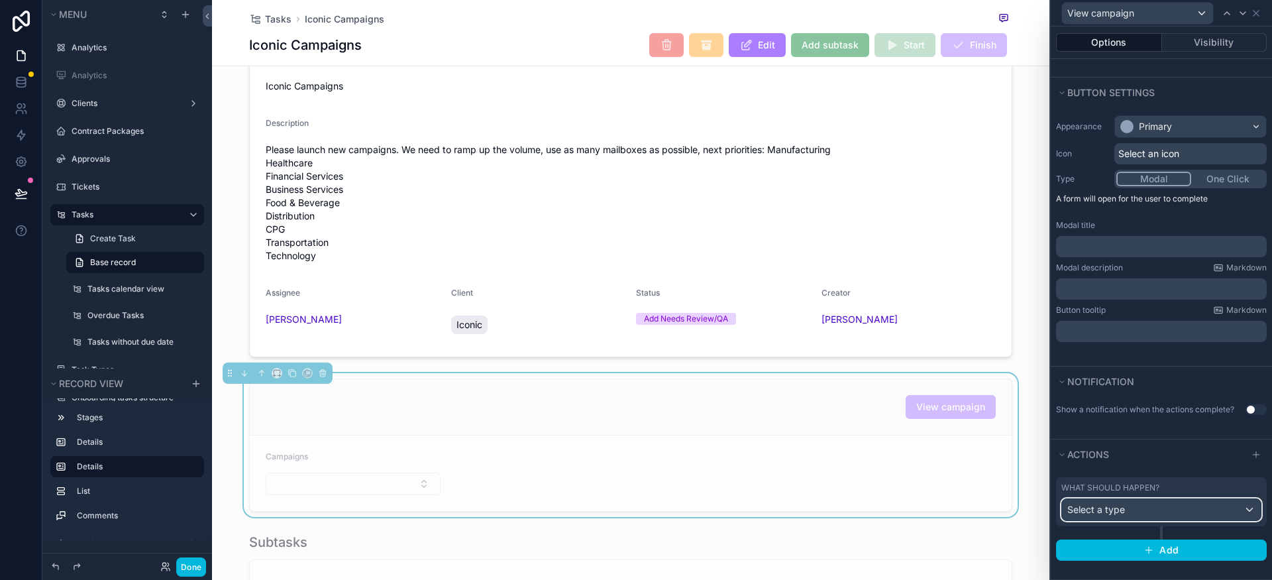
click at [1124, 509] on span "Select a type" at bounding box center [1096, 509] width 58 height 11
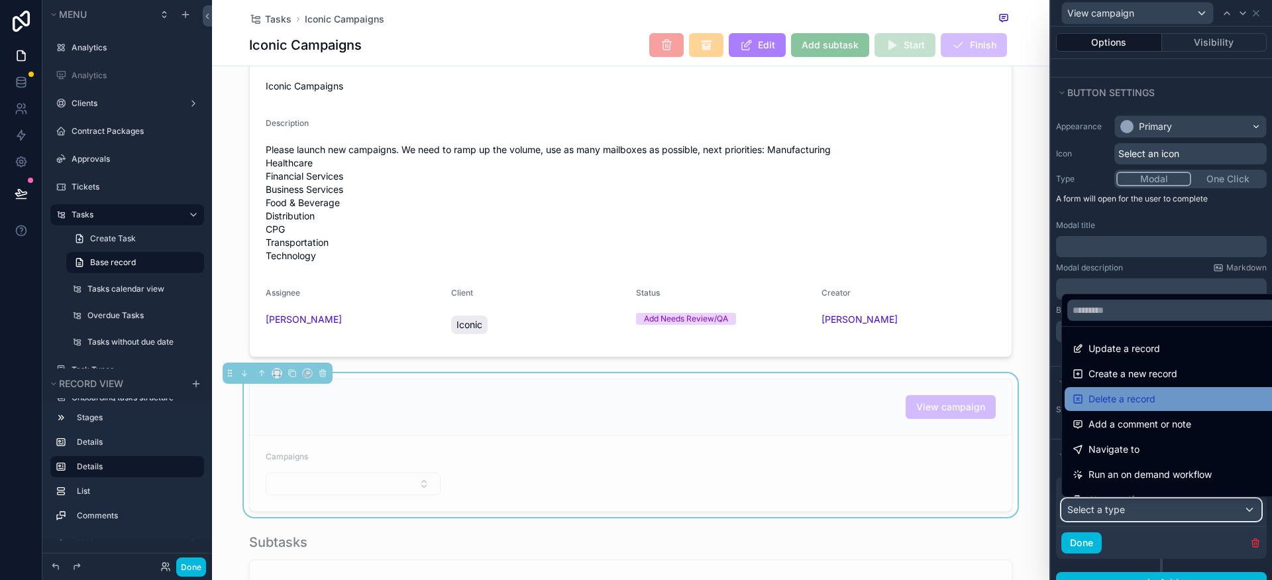
scroll to position [0, 0]
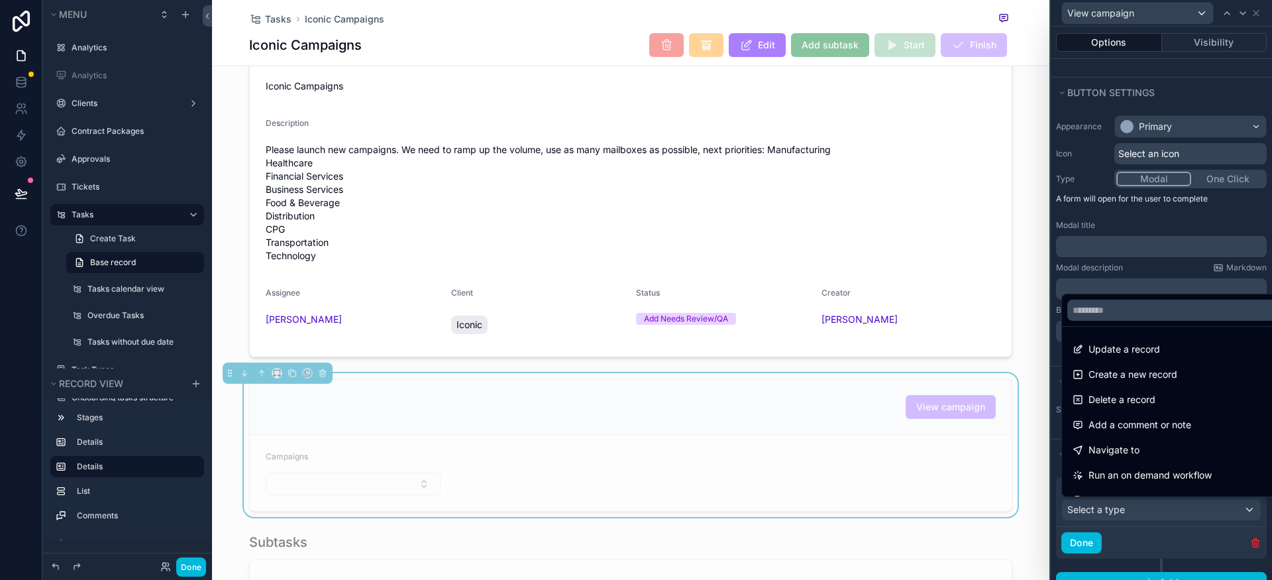
click at [1057, 309] on div at bounding box center [1161, 290] width 221 height 580
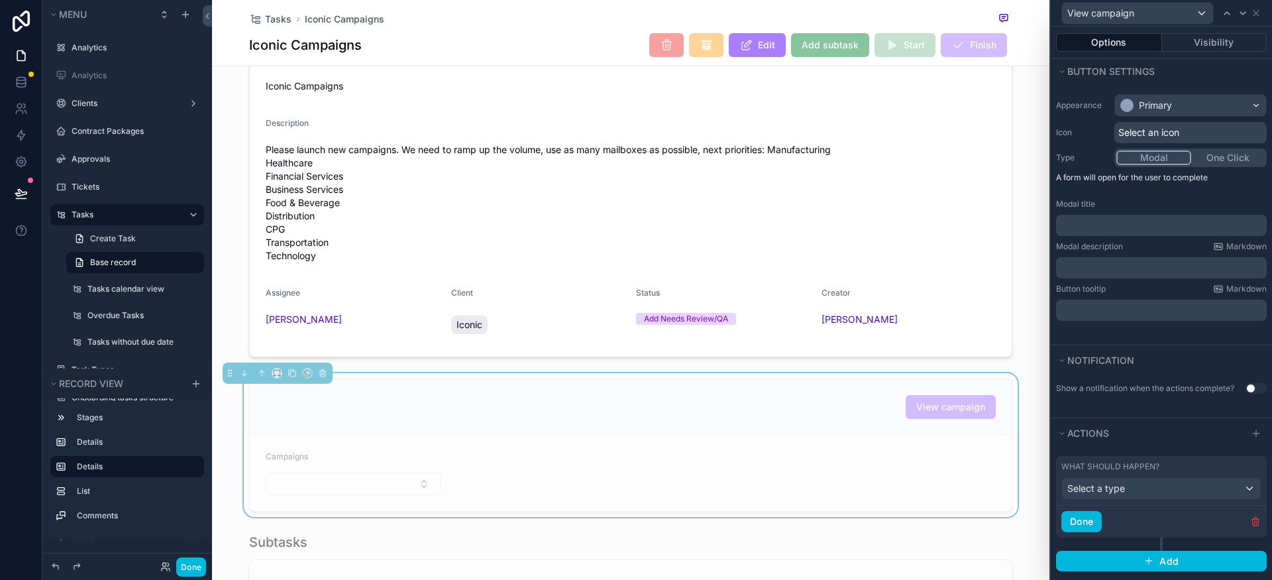
scroll to position [101, 0]
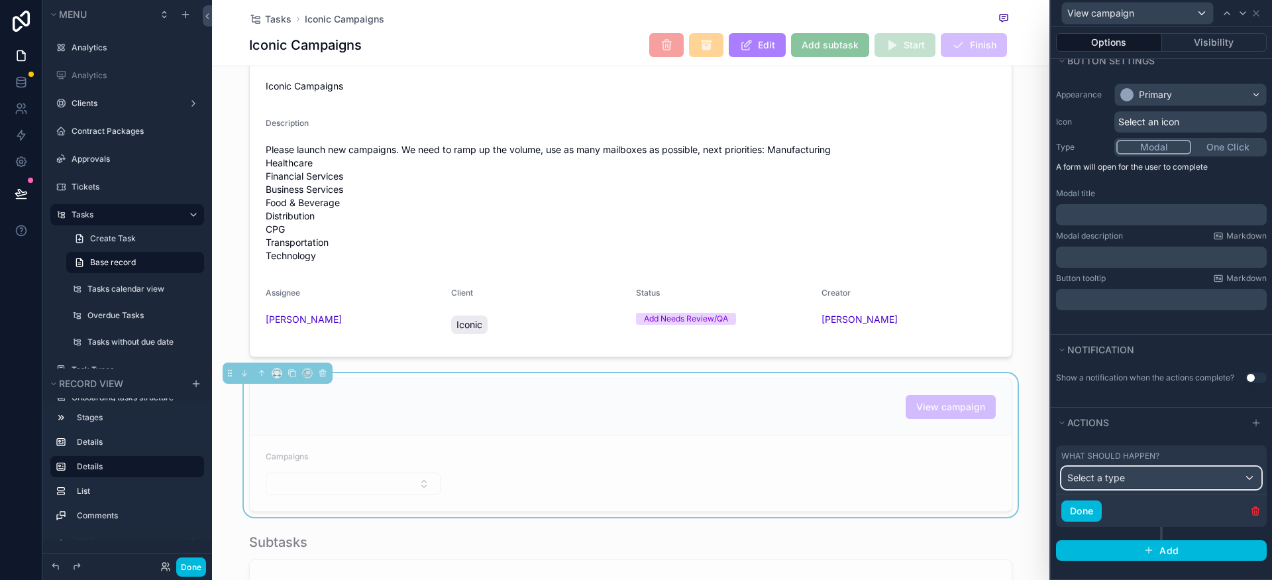
click at [1115, 475] on span "Select a type" at bounding box center [1096, 477] width 58 height 11
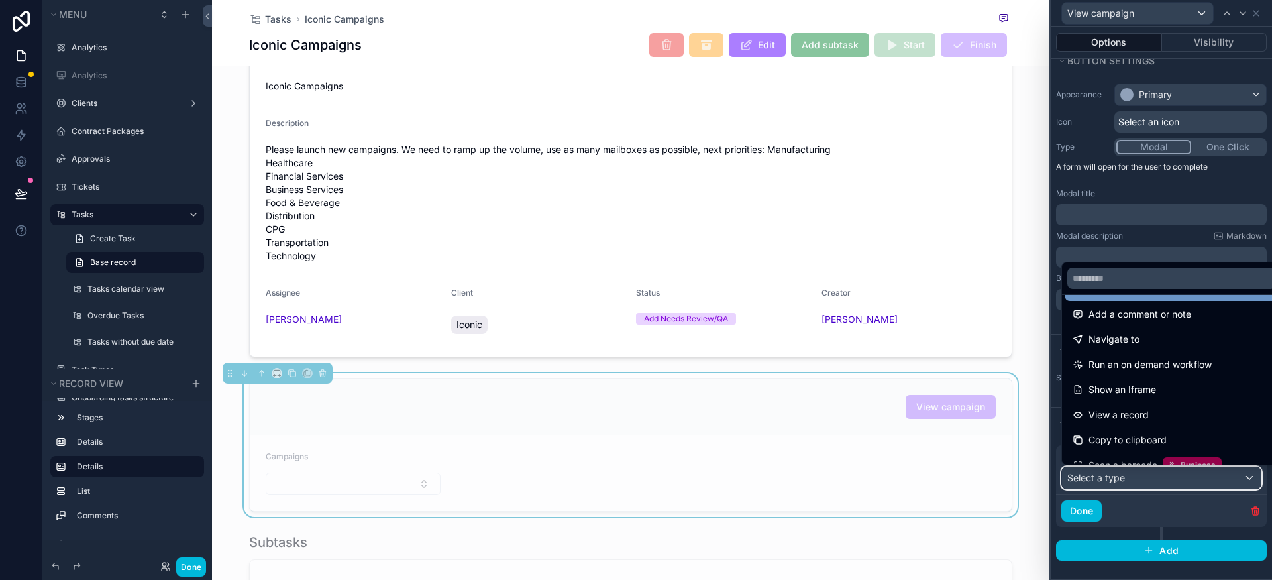
scroll to position [144, 0]
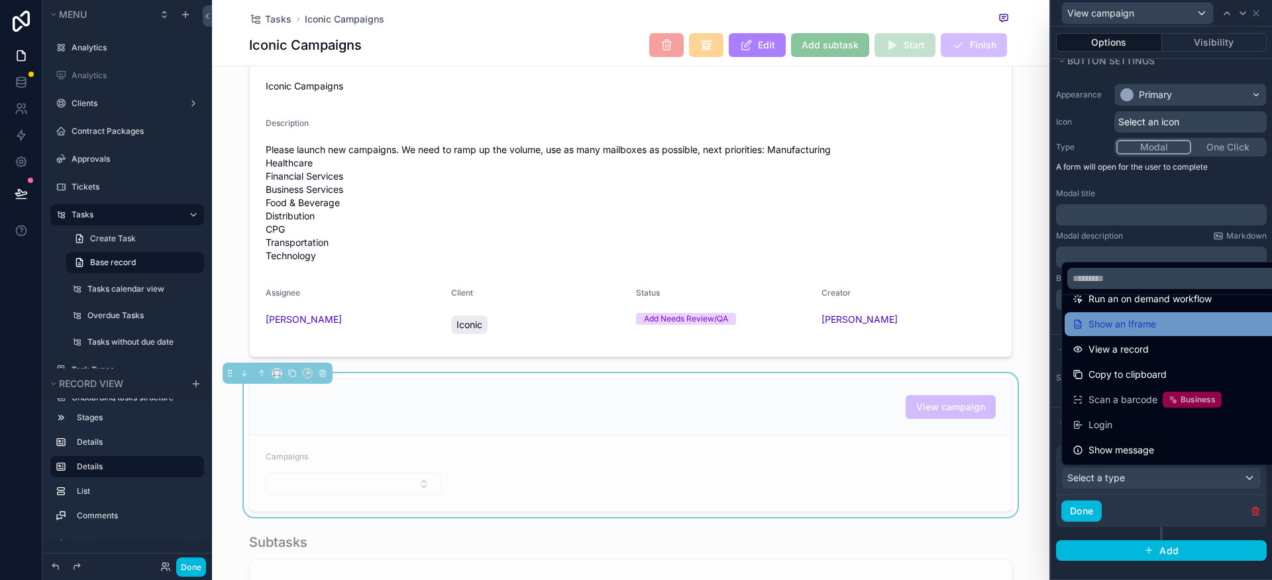
click at [1159, 327] on div "Show an Iframe" at bounding box center [1172, 324] width 198 height 16
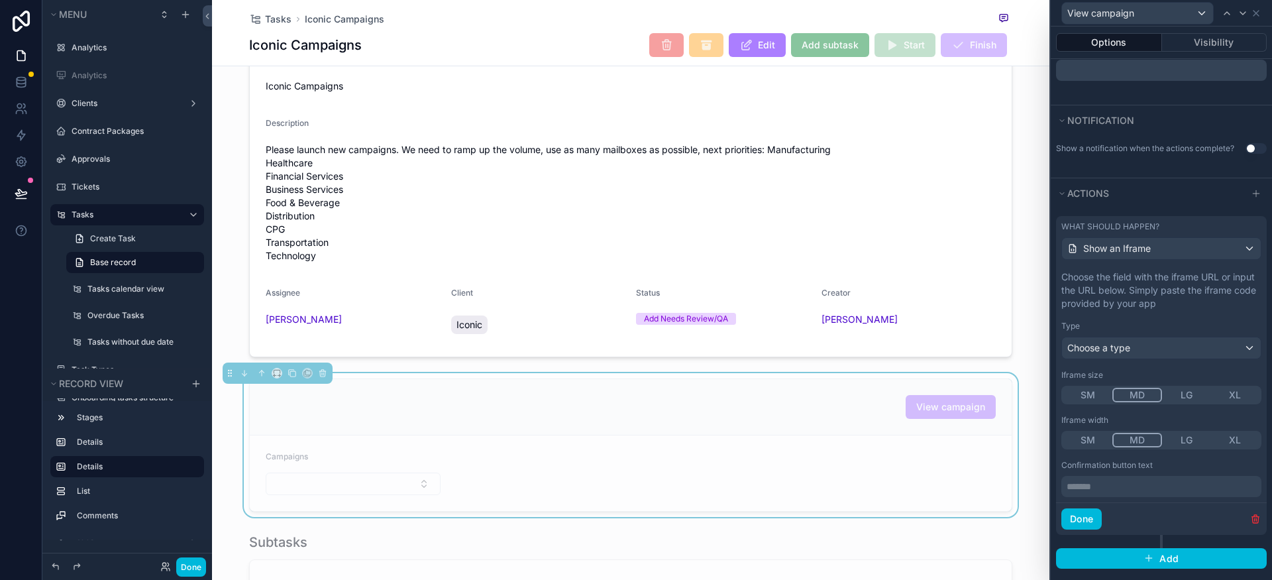
scroll to position [339, 0]
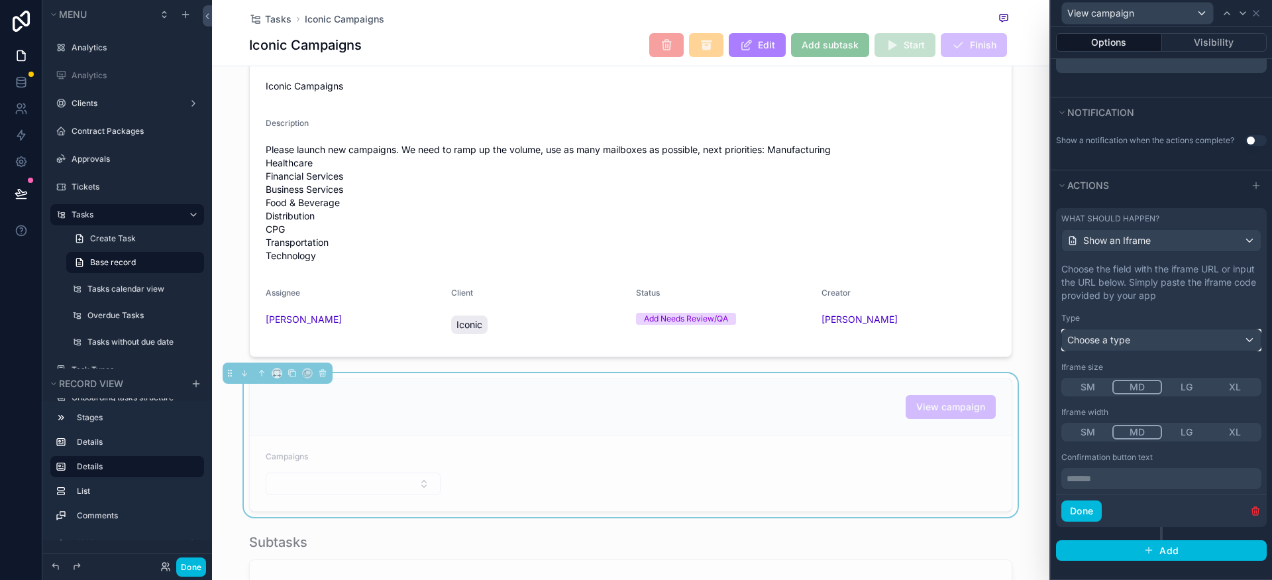
click at [1147, 340] on div "Choose a type" at bounding box center [1161, 339] width 199 height 21
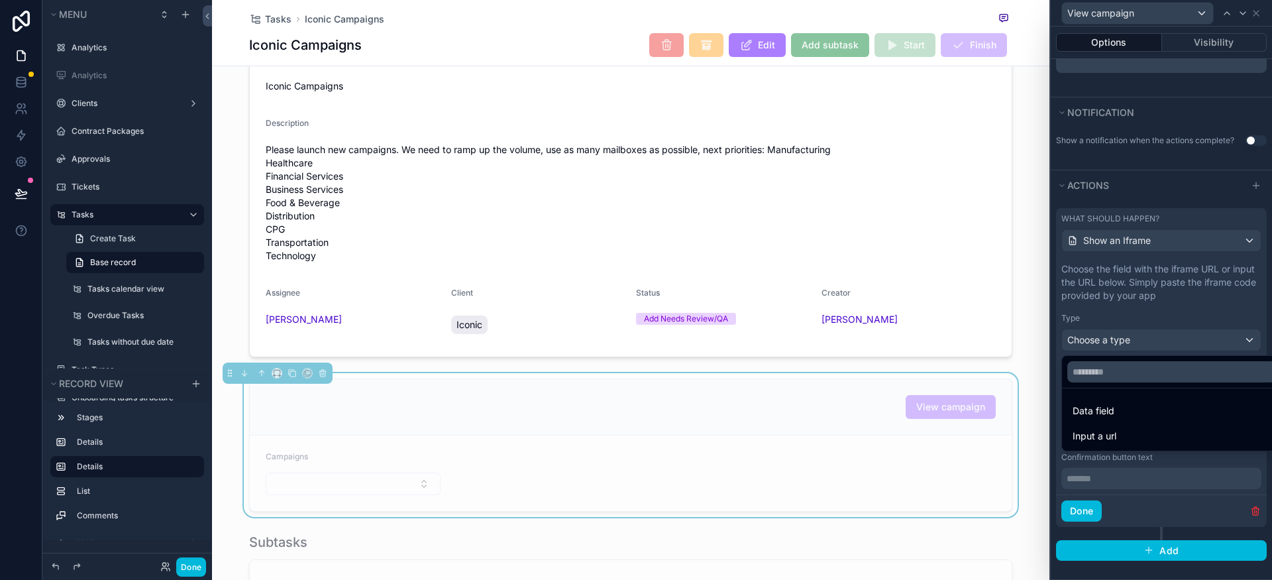
click at [1151, 354] on div "Data field Input a url" at bounding box center [1155, 401] width 189 height 99
click at [1143, 343] on div at bounding box center [1161, 290] width 221 height 580
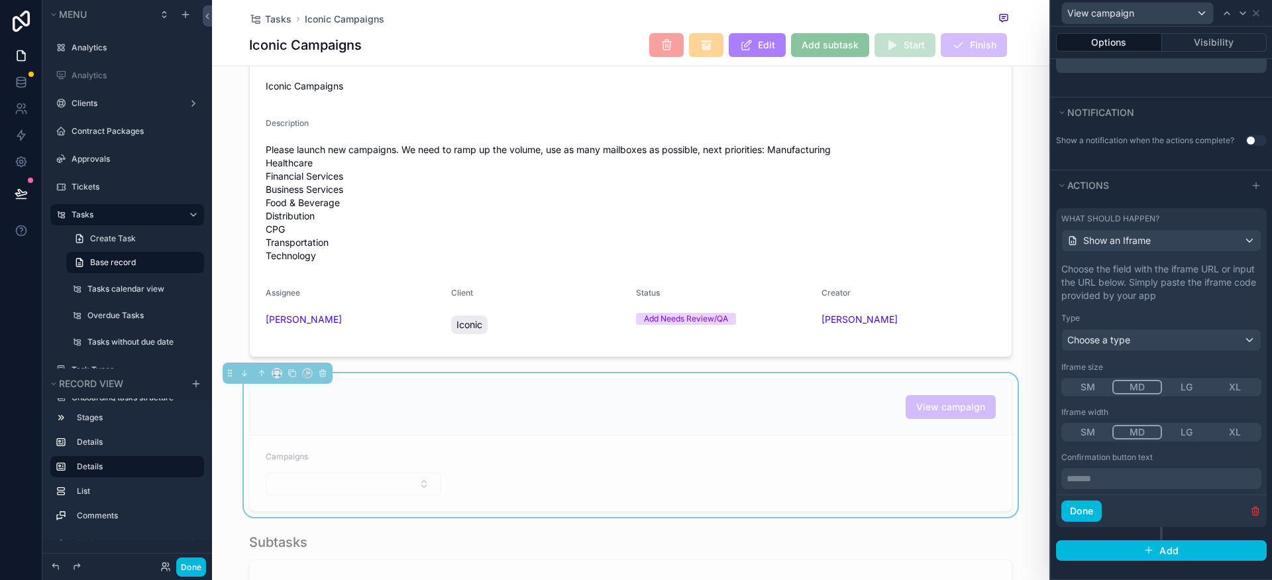
click at [1180, 388] on button "LG" at bounding box center [1186, 387] width 49 height 15
click at [1176, 436] on button "LG" at bounding box center [1186, 432] width 50 height 15
click at [1124, 478] on p "******* ﻿" at bounding box center [1163, 478] width 192 height 13
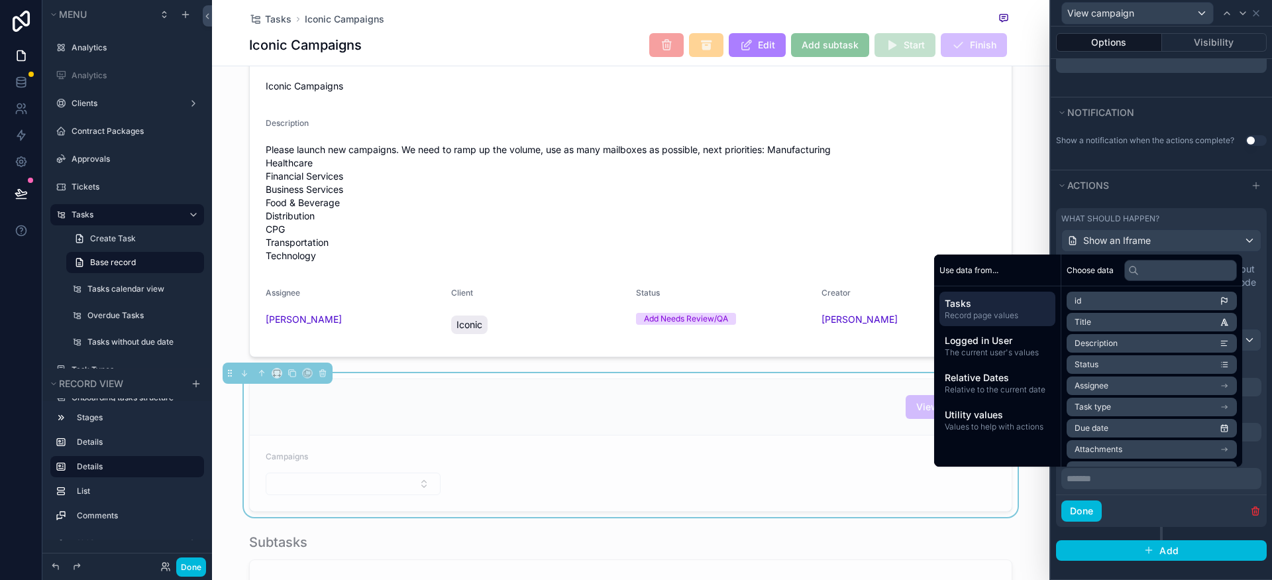
click at [1124, 478] on p "******* ﻿" at bounding box center [1163, 478] width 192 height 13
click at [1123, 476] on p "******* ﻿" at bounding box center [1163, 478] width 192 height 13
click at [1147, 496] on div "Done" at bounding box center [1161, 510] width 211 height 32
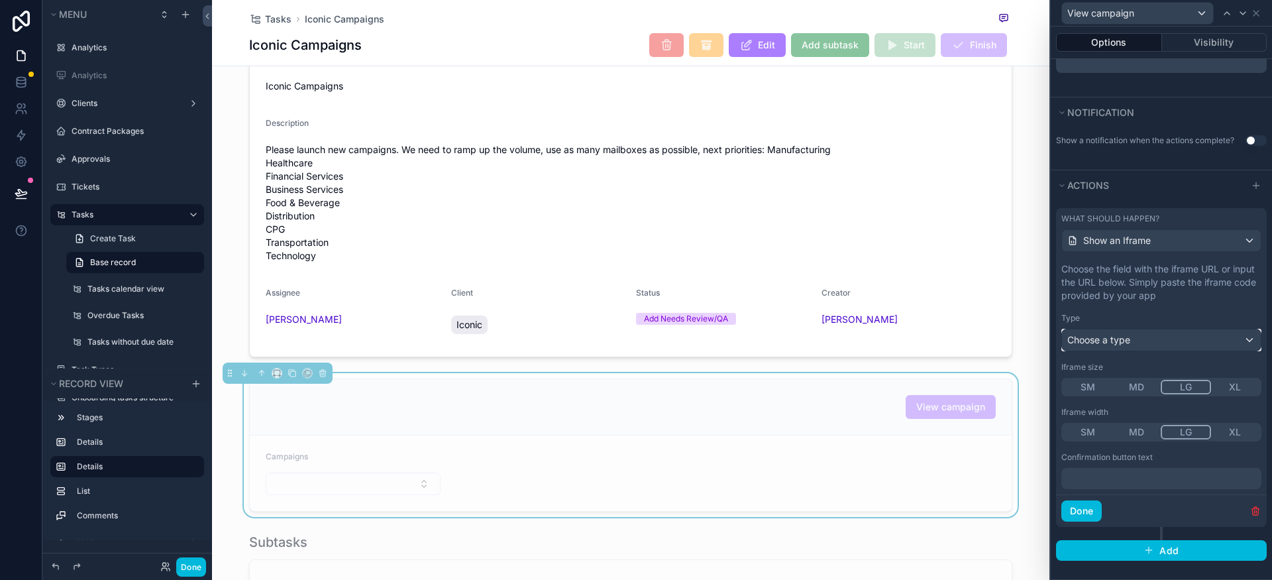
click at [1141, 346] on div "Choose a type" at bounding box center [1161, 339] width 199 height 21
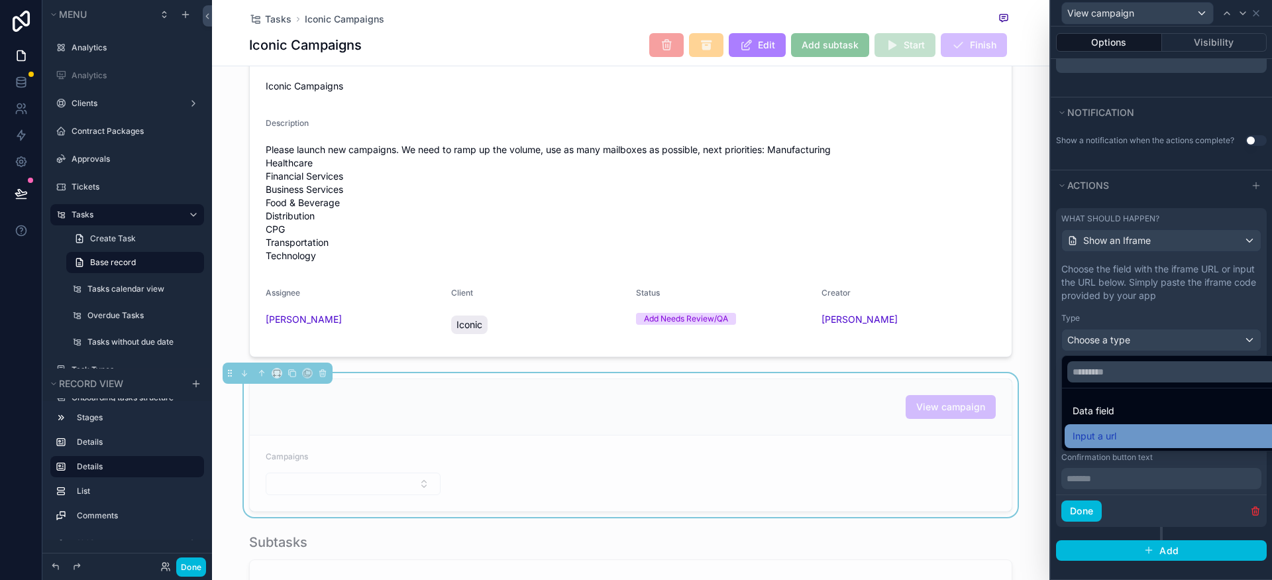
click at [1129, 439] on div "Input a url" at bounding box center [1172, 436] width 198 height 16
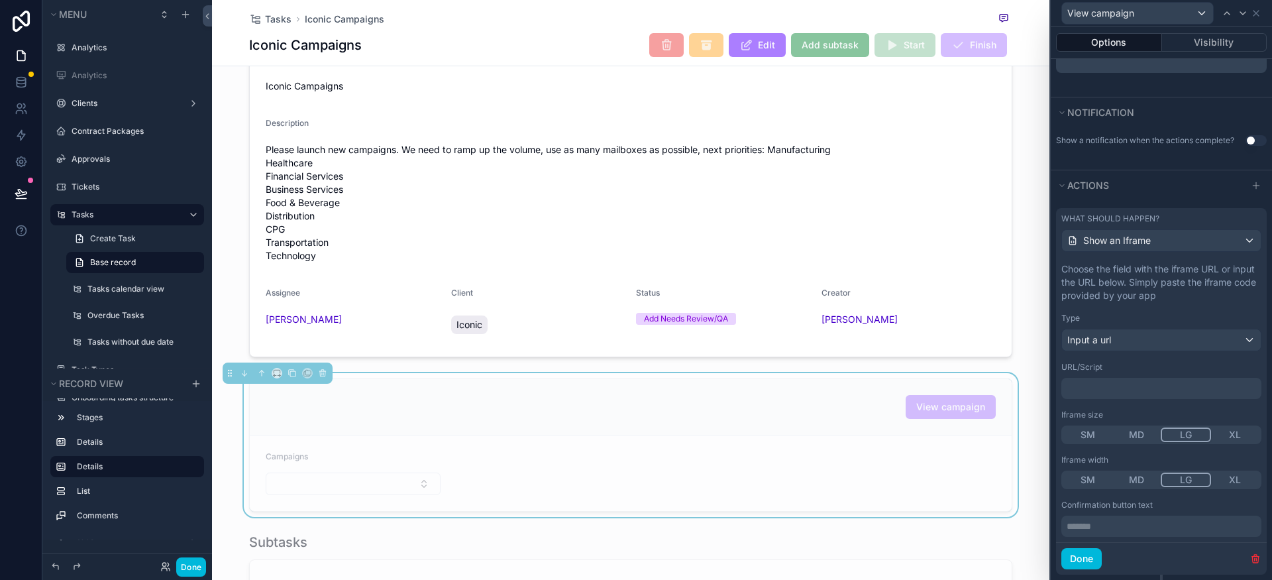
click at [1097, 393] on p "﻿" at bounding box center [1163, 388] width 192 height 13
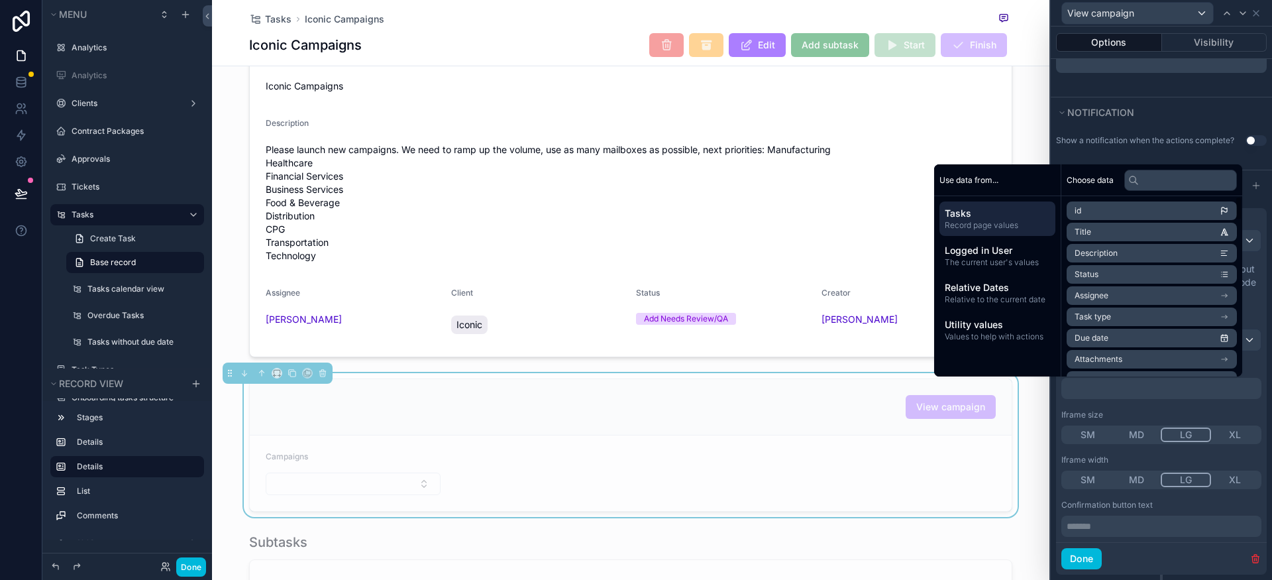
click at [1095, 386] on p "﻿" at bounding box center [1163, 388] width 192 height 13
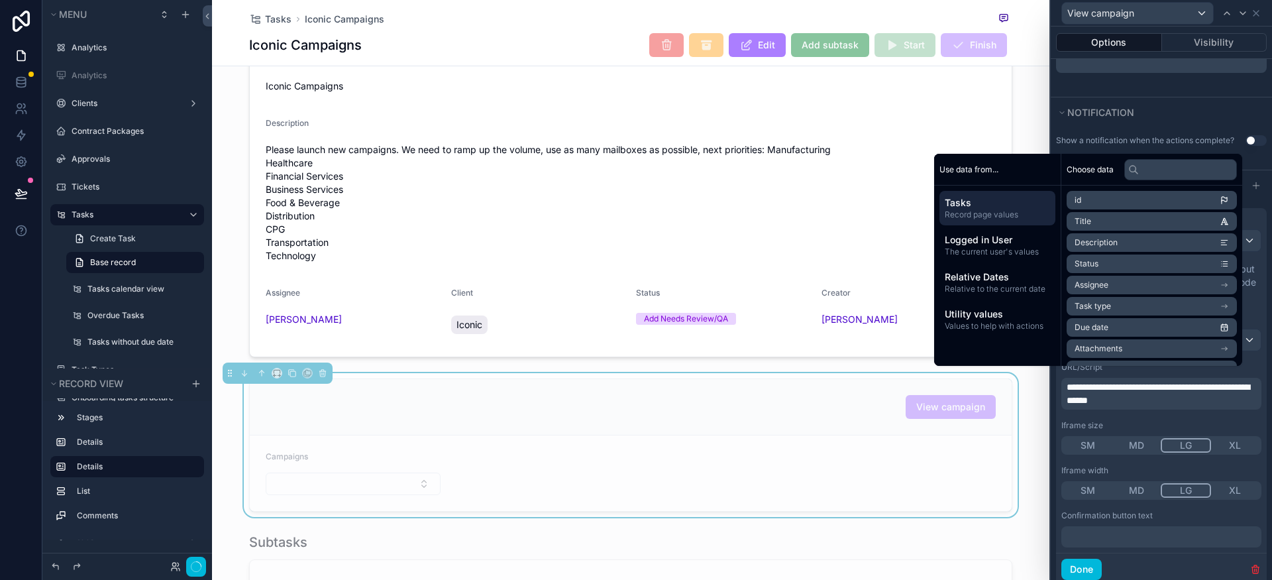
scroll to position [348, 0]
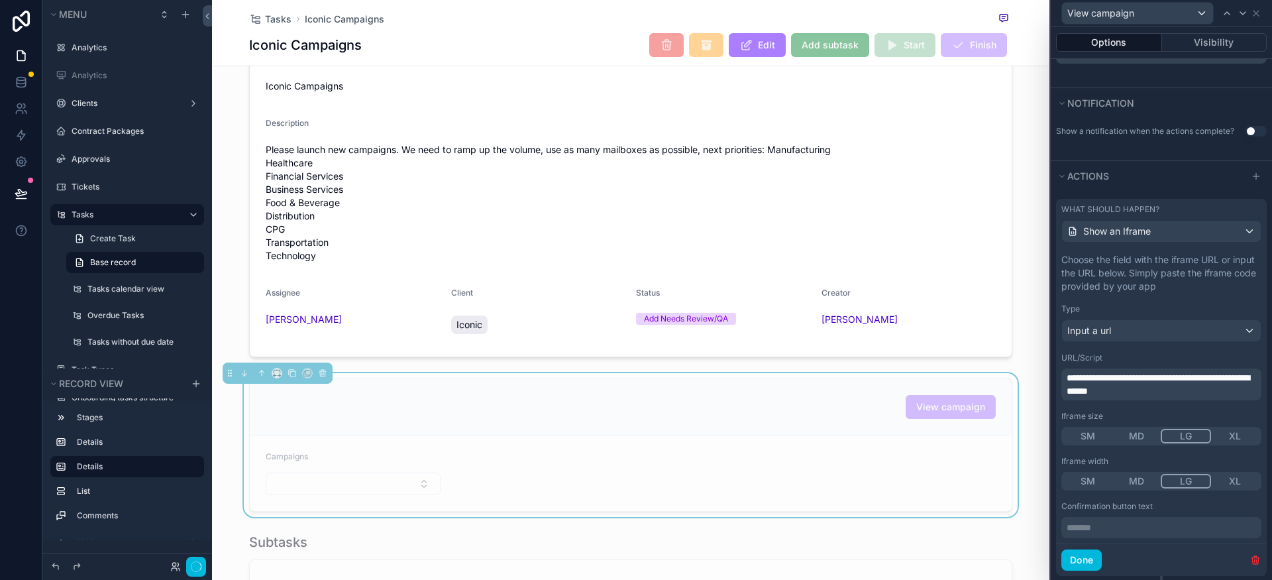
click at [1142, 389] on span "**********" at bounding box center [1158, 384] width 183 height 23
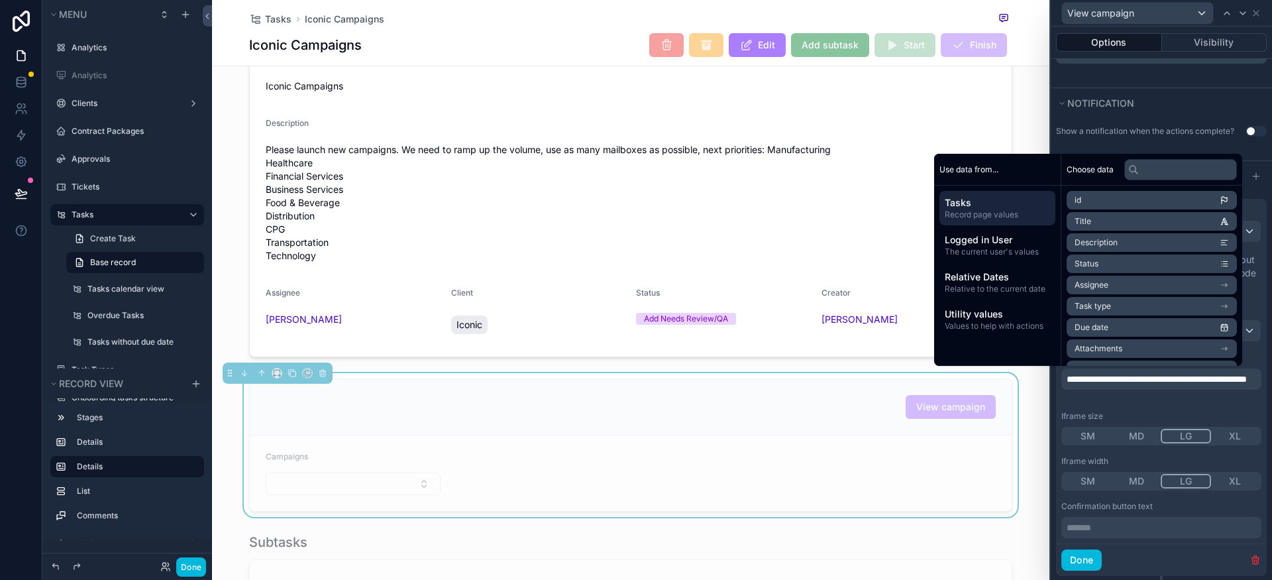
click at [972, 206] on span "Tasks" at bounding box center [997, 202] width 105 height 13
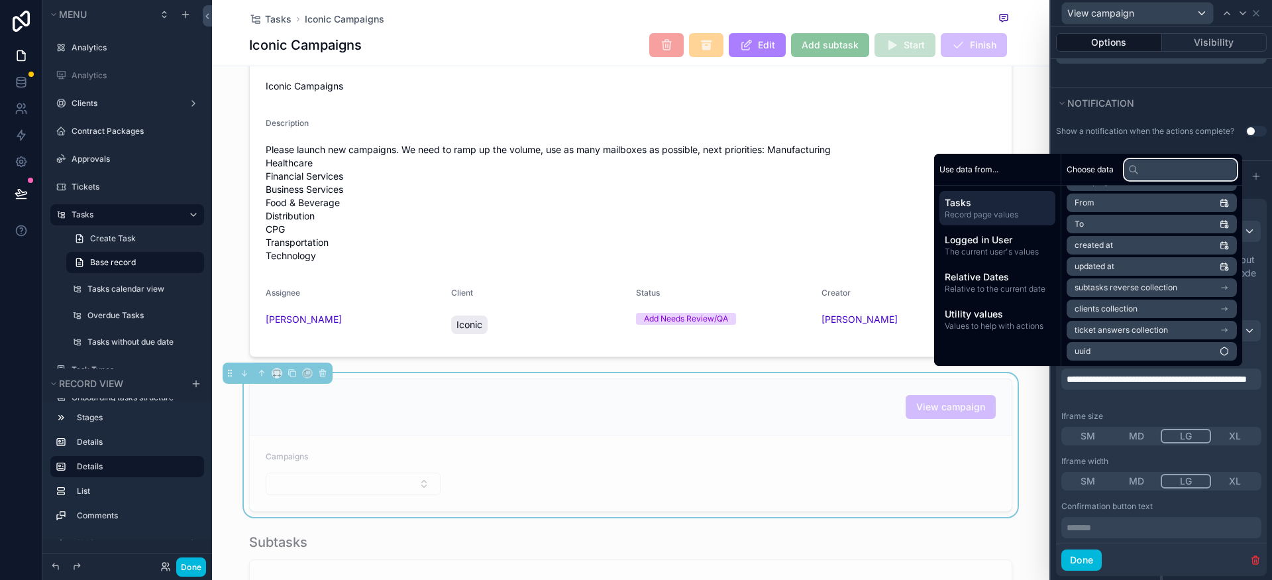
click at [1141, 175] on input "text" at bounding box center [1180, 169] width 113 height 21
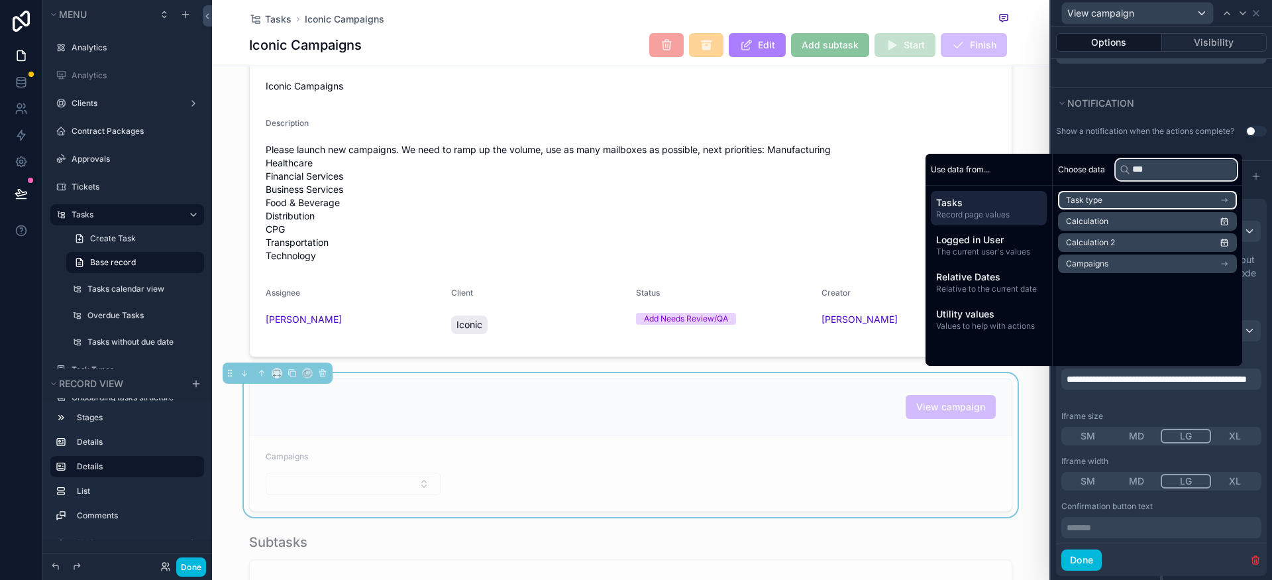
scroll to position [0, 0]
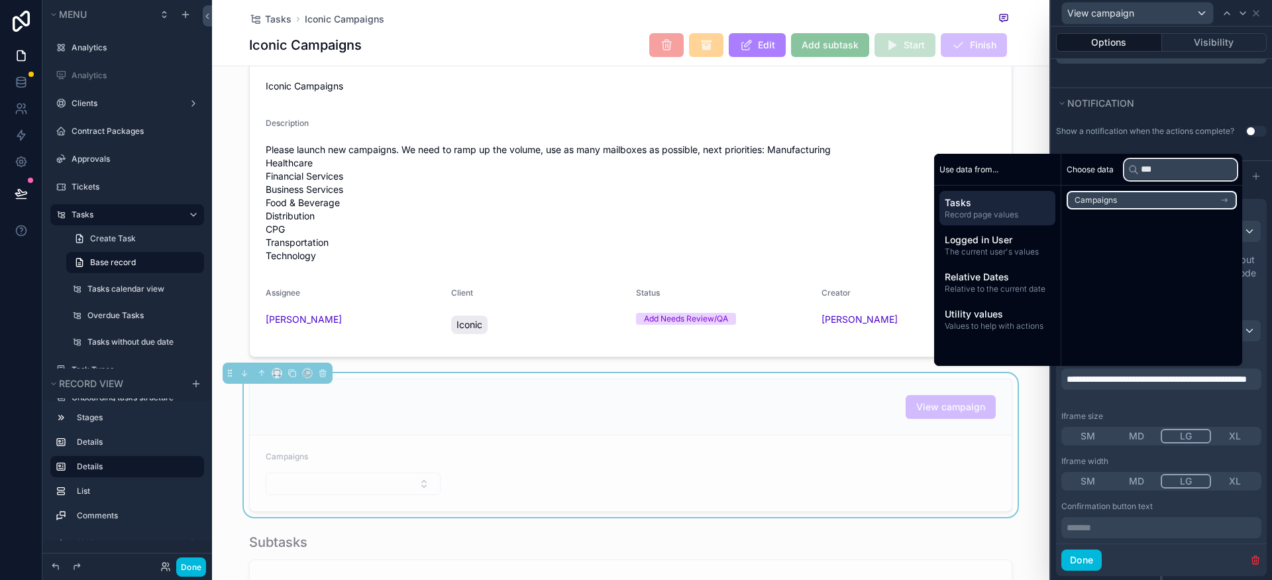
type input "***"
click at [1149, 200] on li "Campaigns" at bounding box center [1152, 200] width 170 height 19
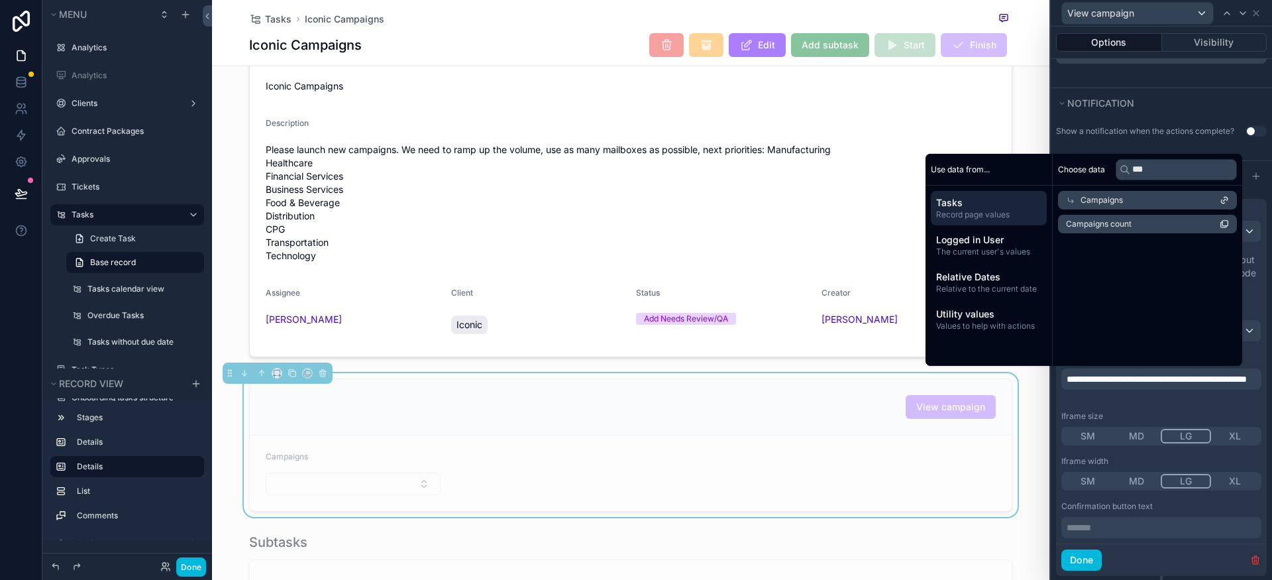
click at [1223, 201] on icon at bounding box center [1224, 200] width 3 height 3
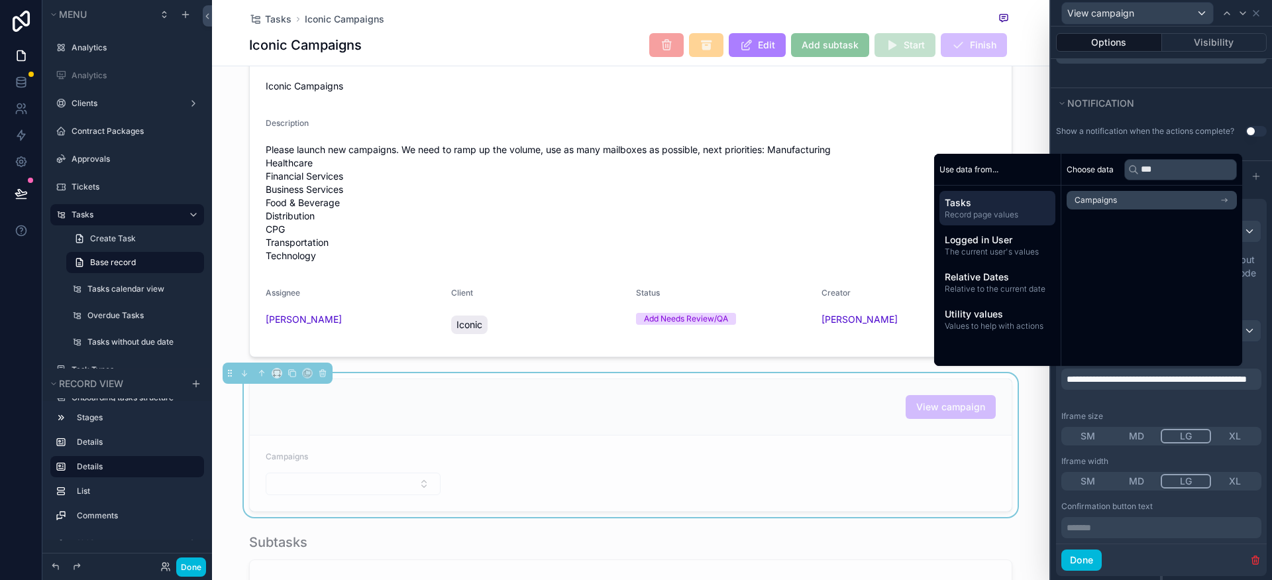
click at [1223, 201] on icon "scrollable content" at bounding box center [1224, 199] width 9 height 9
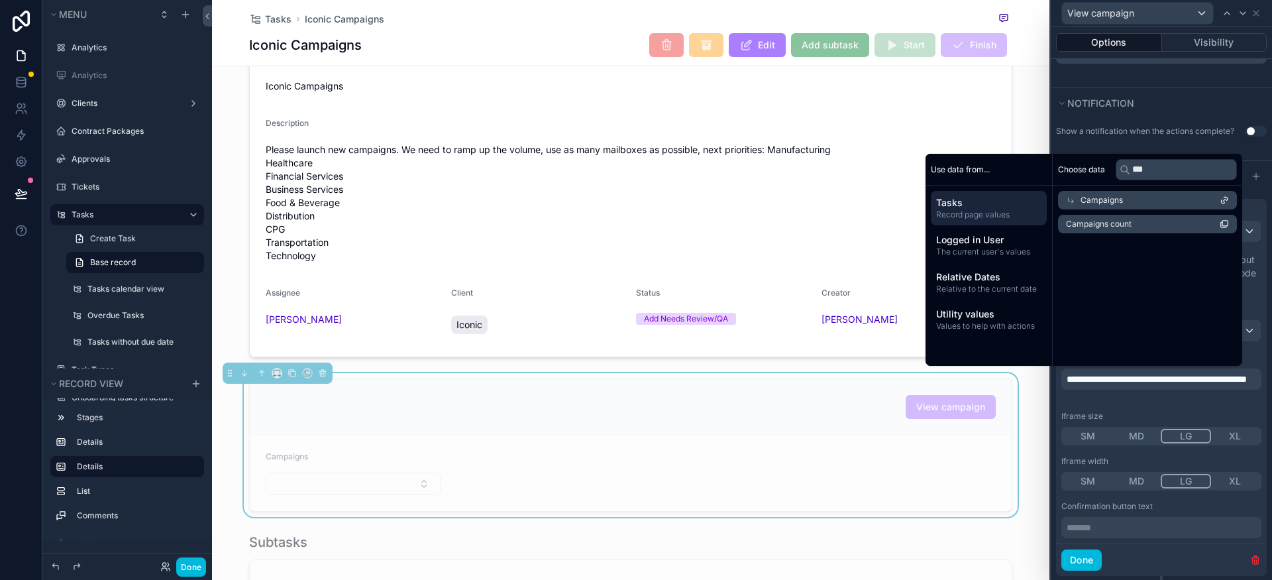
click at [969, 209] on span "Tasks" at bounding box center [988, 202] width 105 height 13
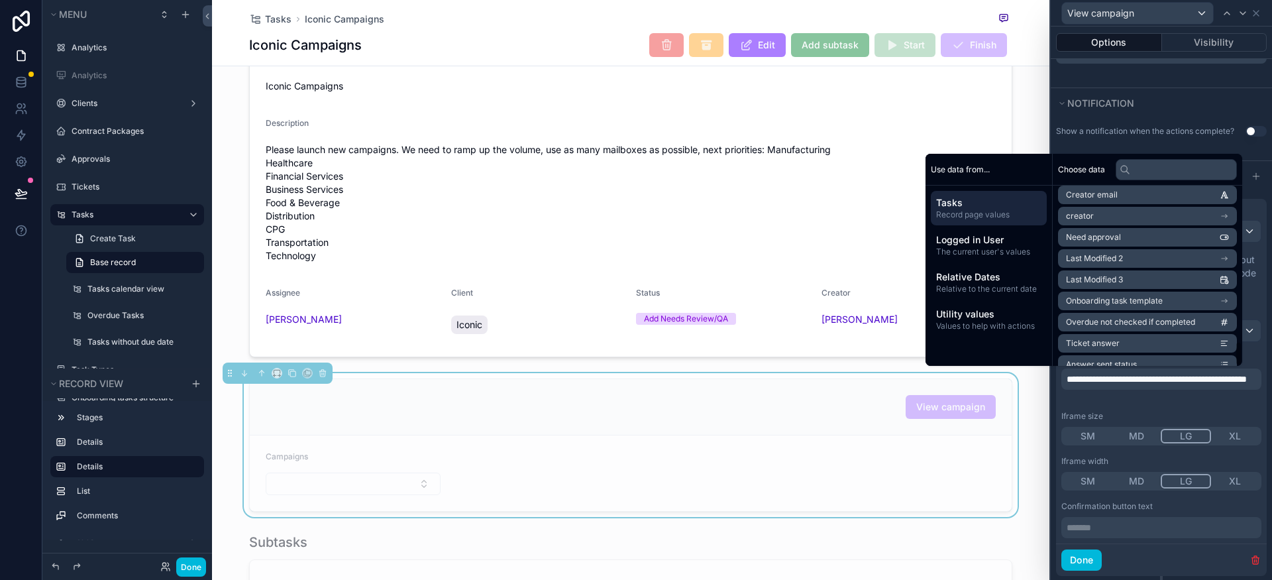
scroll to position [1121, 0]
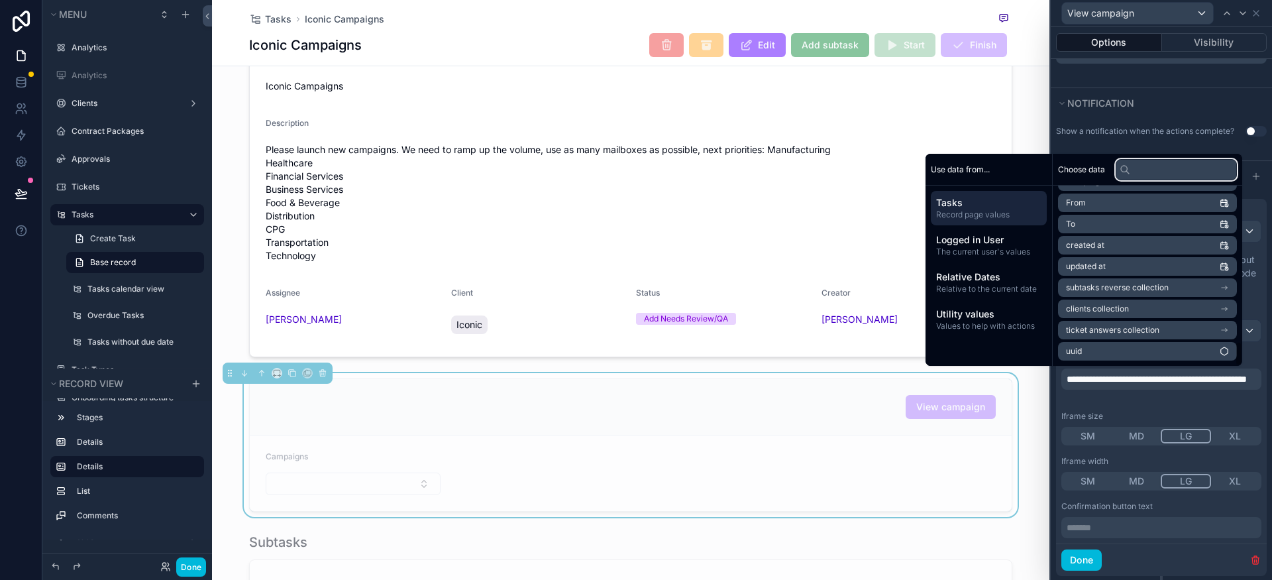
click at [1155, 170] on input "text" at bounding box center [1176, 169] width 121 height 21
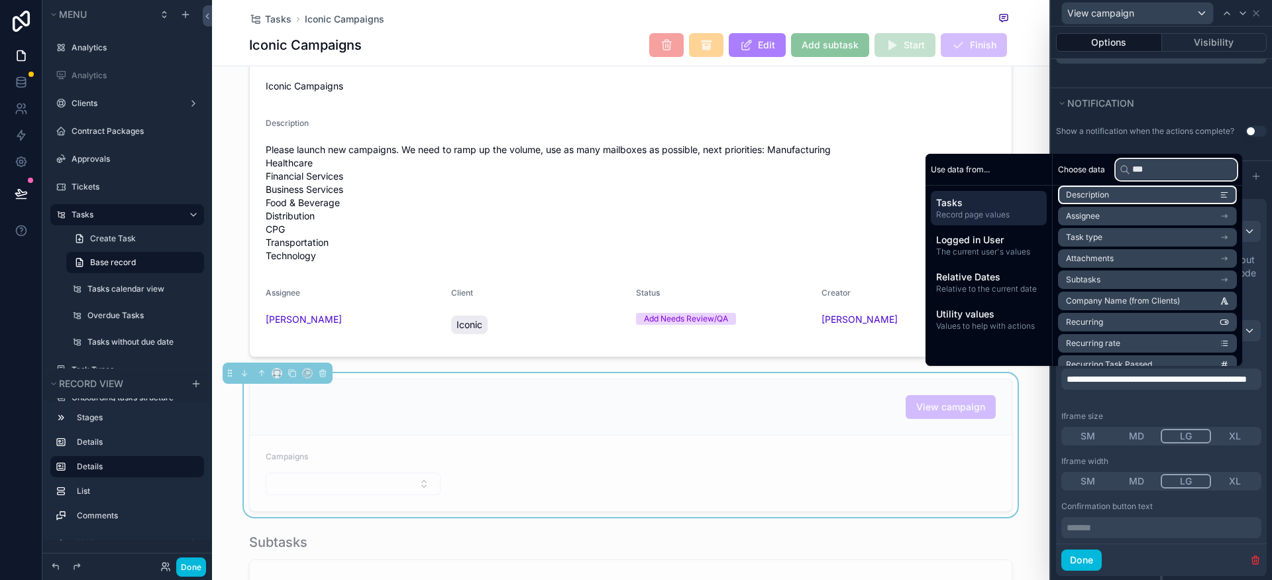
scroll to position [0, 0]
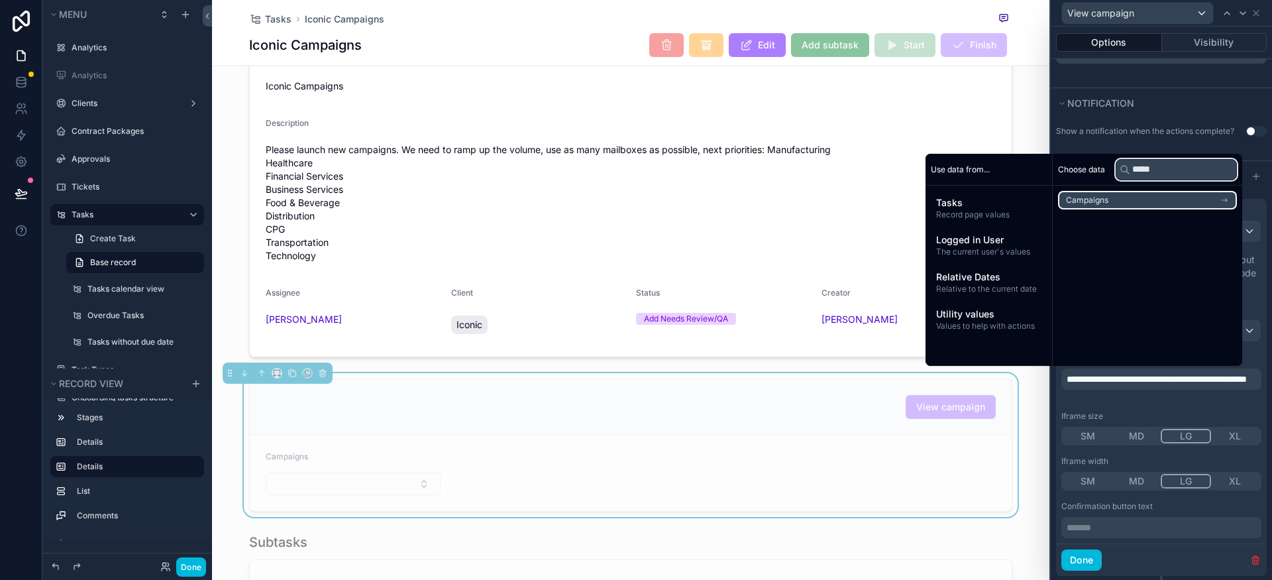
click at [1173, 174] on input "*****" at bounding box center [1176, 169] width 121 height 21
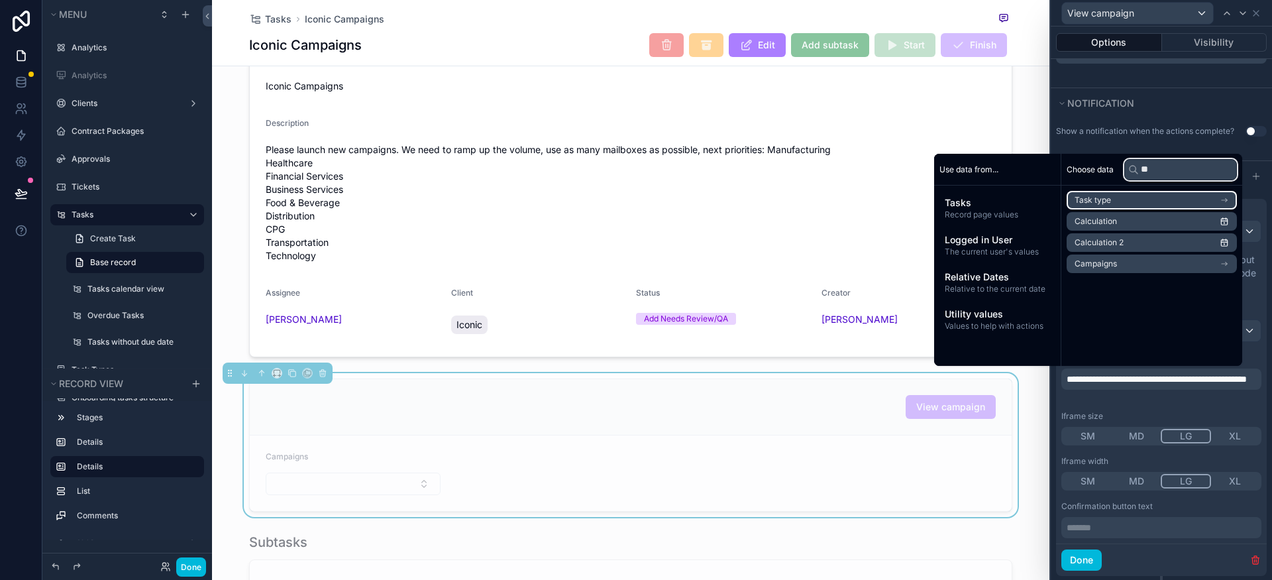
type input "*"
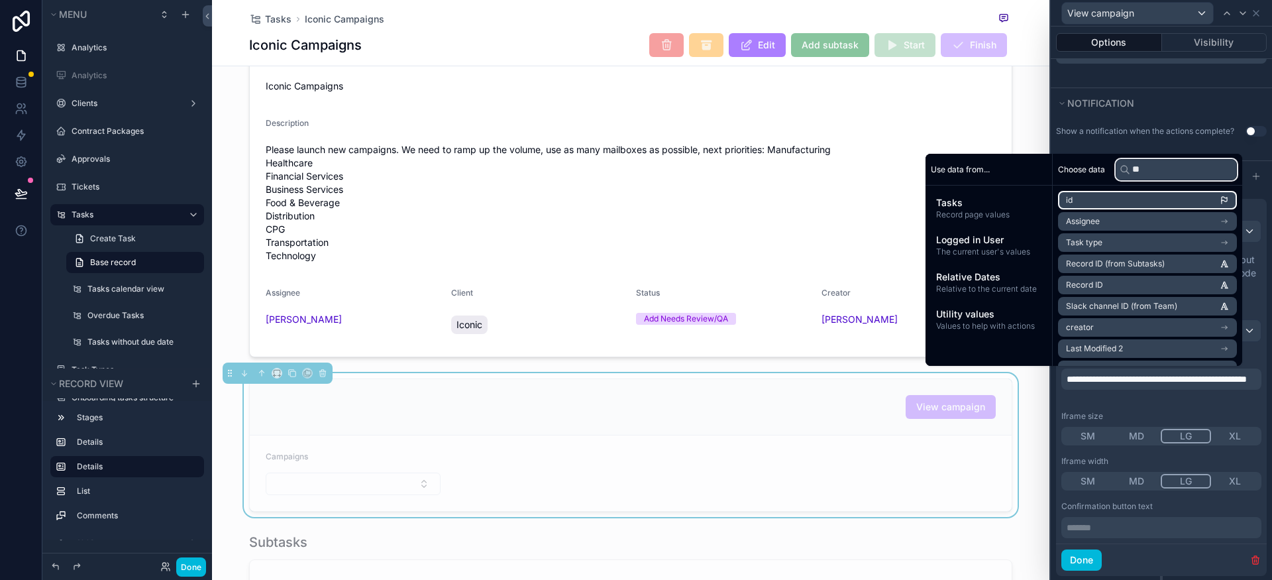
type input "*"
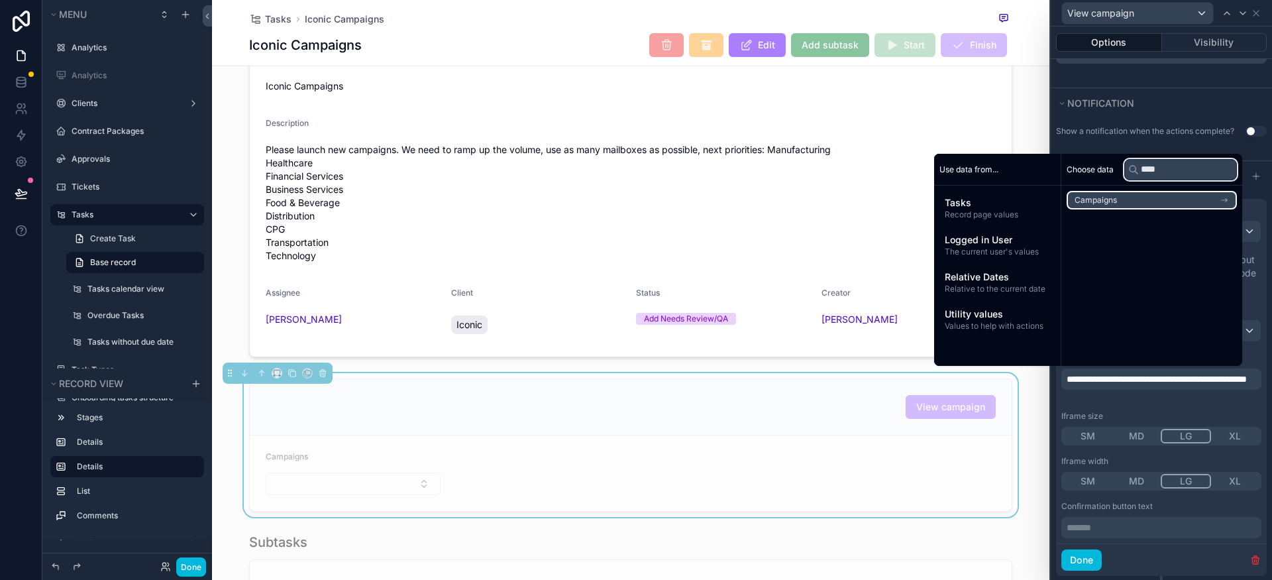
type input "****"
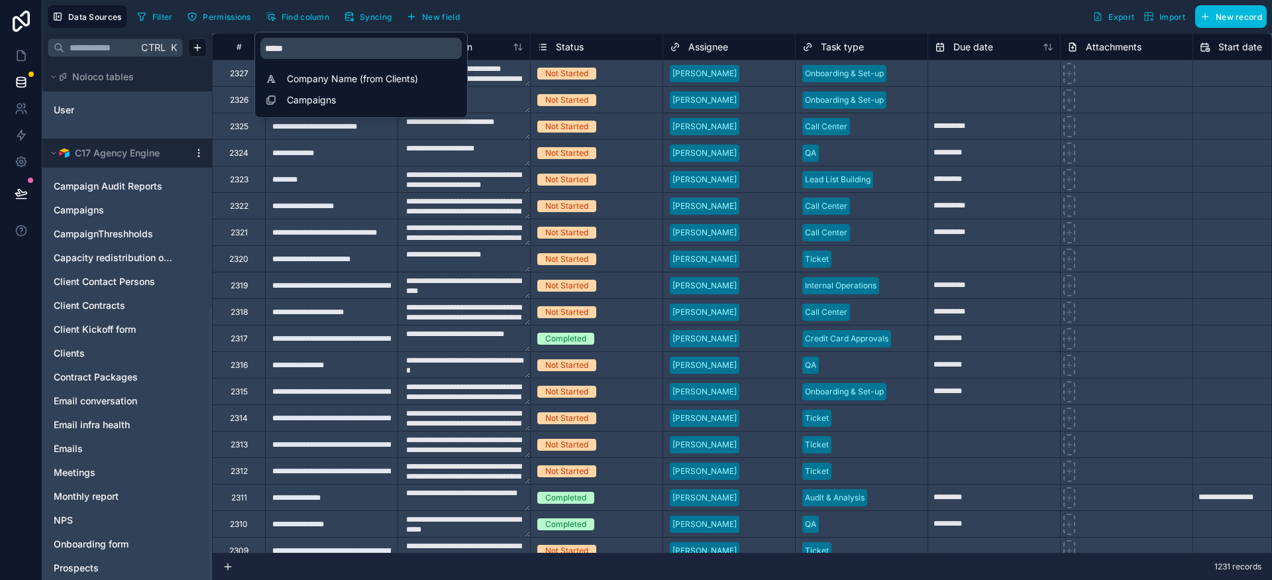
scroll to position [466, 0]
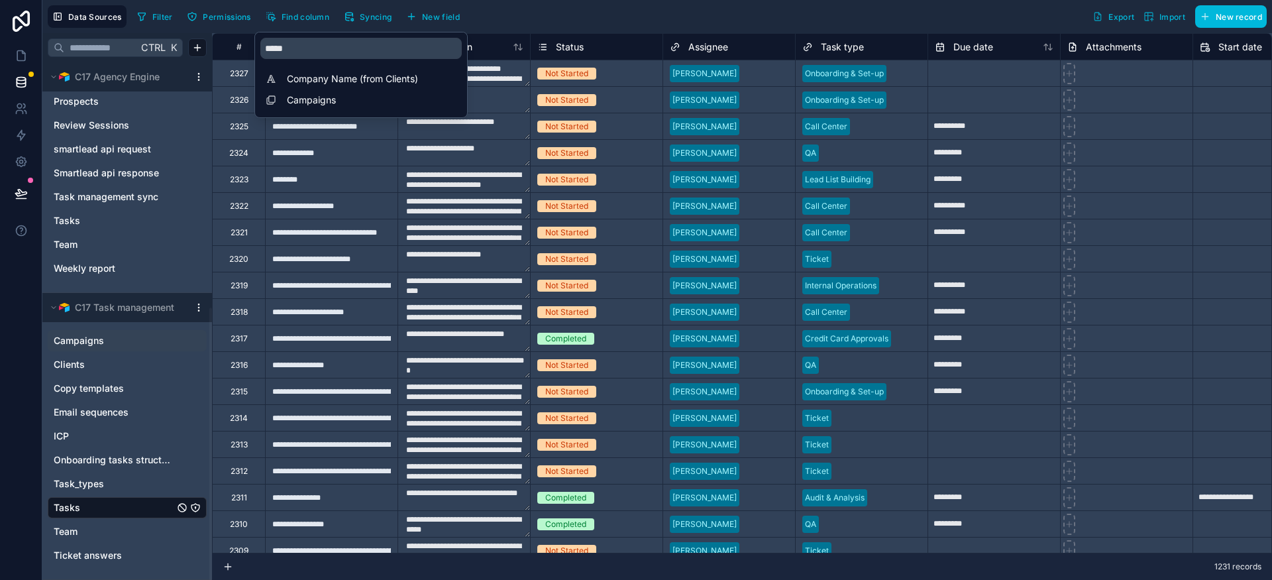
click at [139, 339] on link "Campaigns" at bounding box center [114, 340] width 121 height 13
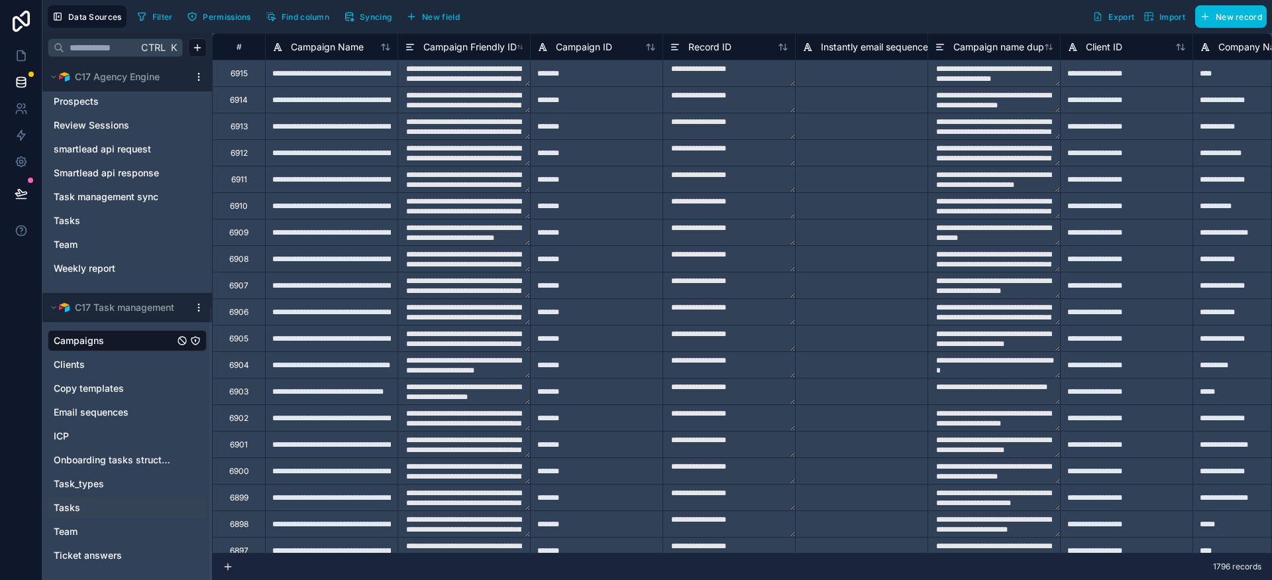
click at [96, 511] on link "Tasks" at bounding box center [114, 507] width 121 height 13
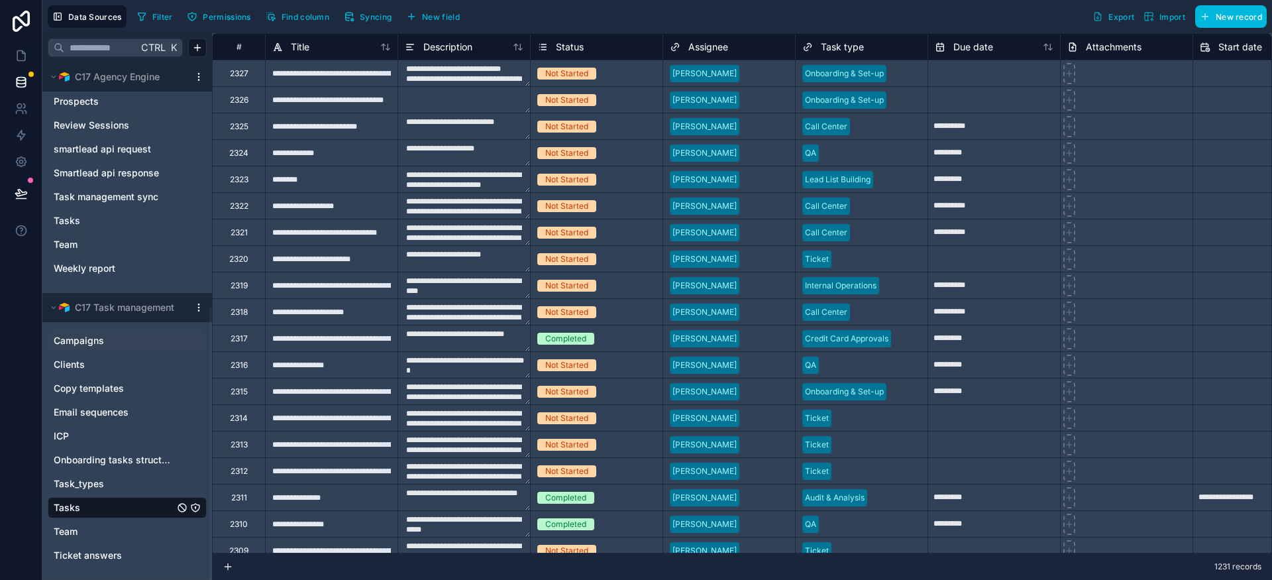
click at [379, 17] on span "Syncing" at bounding box center [376, 17] width 32 height 10
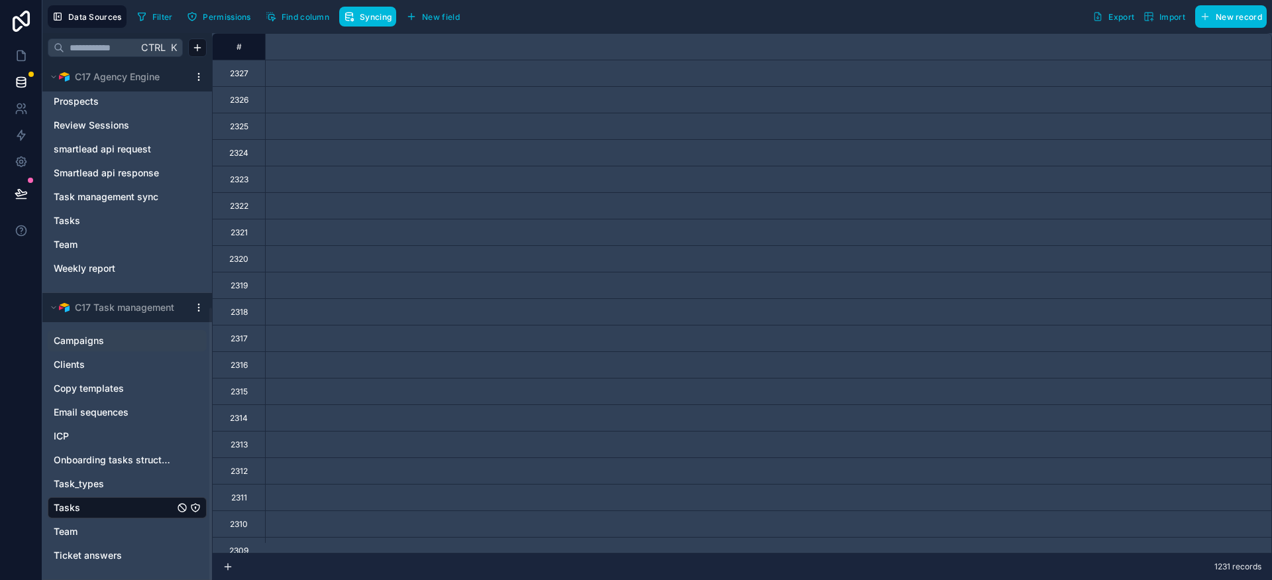
scroll to position [0, 2412]
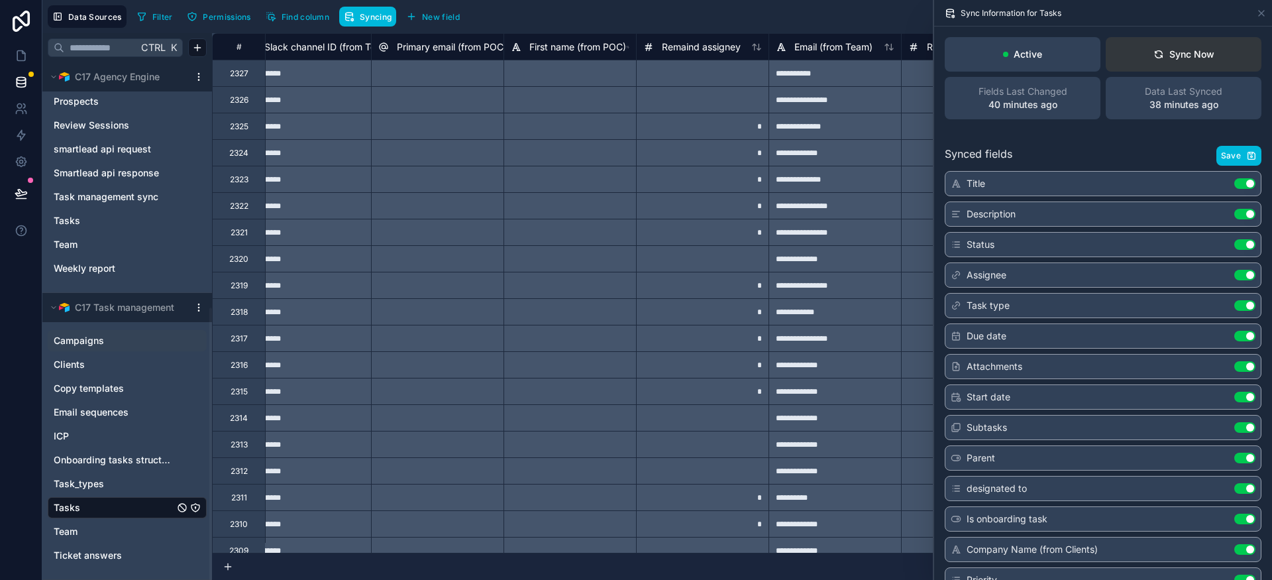
click at [1191, 60] on div "Sync Now" at bounding box center [1183, 54] width 61 height 13
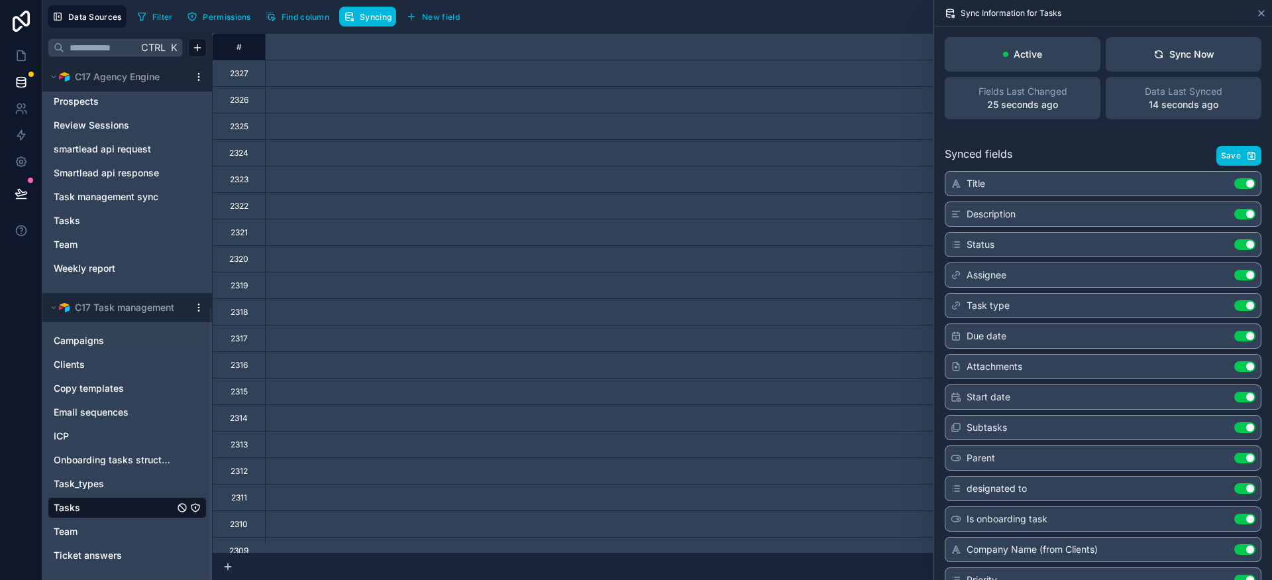
click at [1261, 13] on icon at bounding box center [1261, 13] width 5 height 5
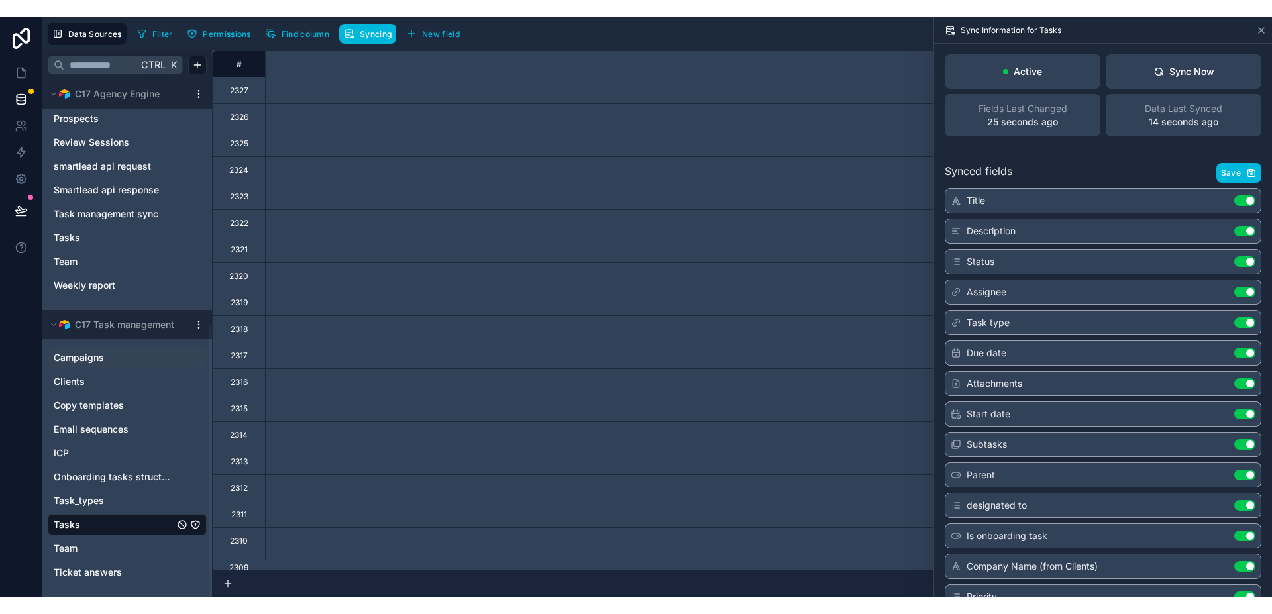
scroll to position [0, 7086]
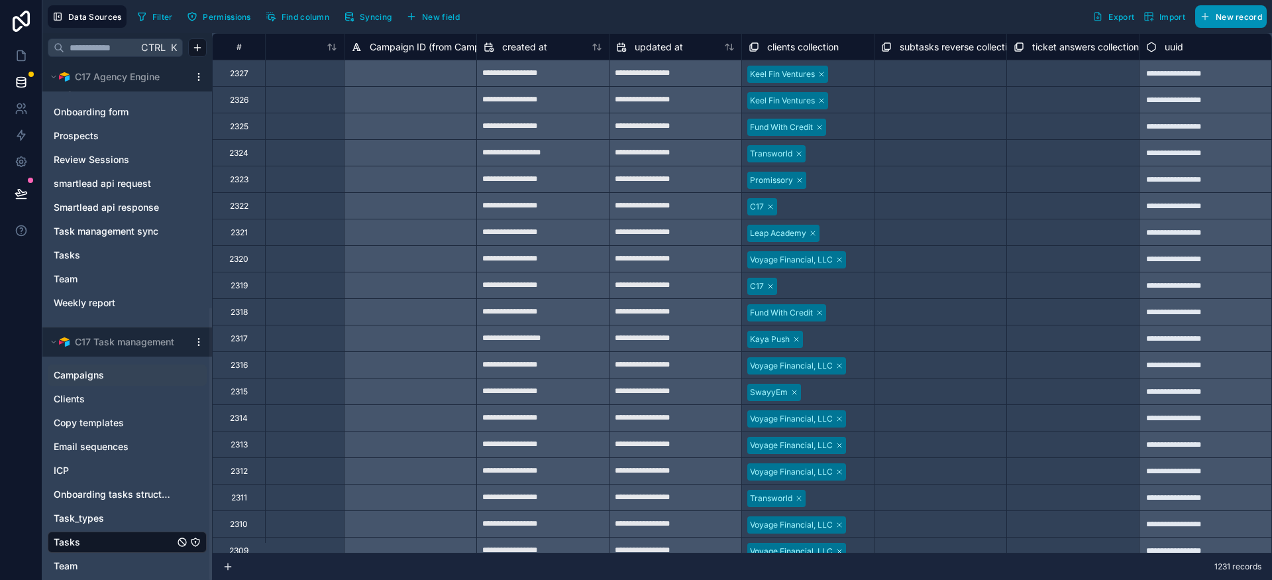
scroll to position [466, 0]
